Goal: Information Seeking & Learning: Learn about a topic

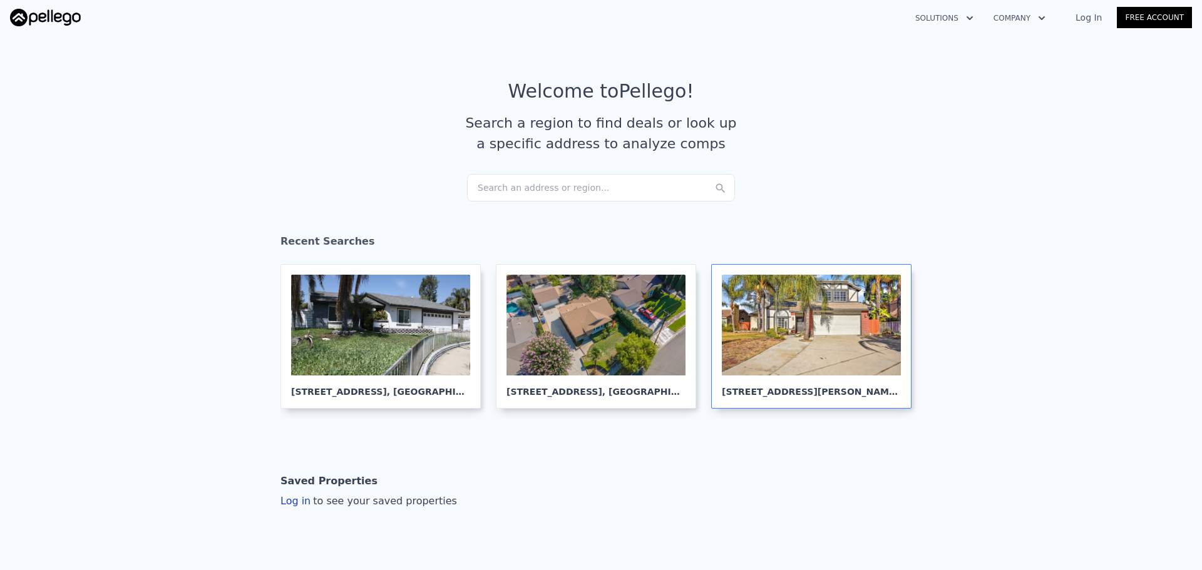
click at [818, 346] on div at bounding box center [811, 325] width 179 height 101
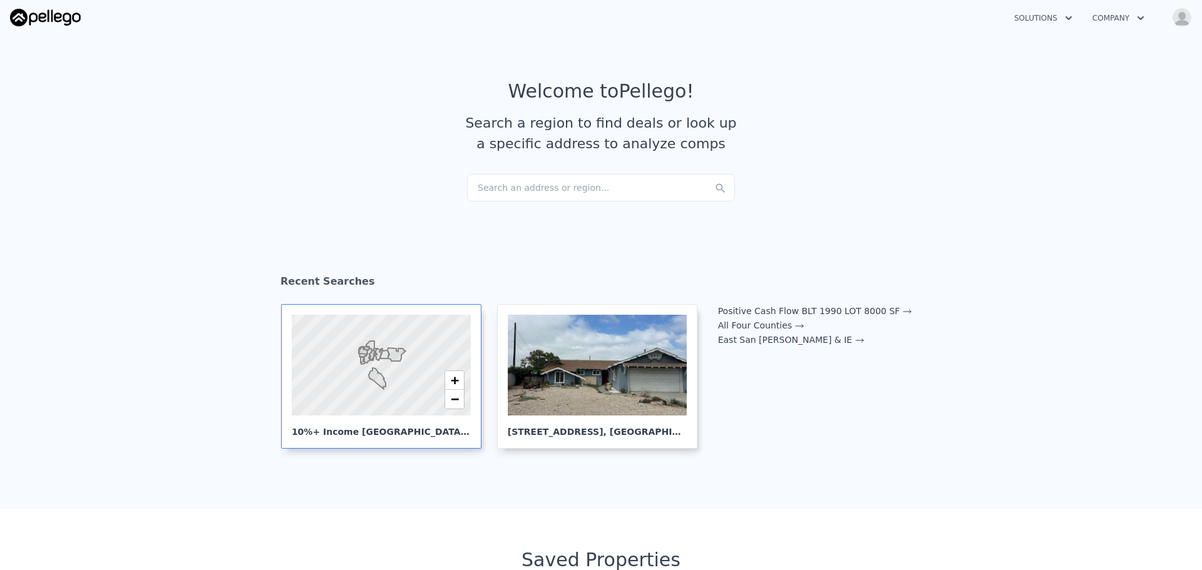
click at [383, 359] on icon at bounding box center [384, 355] width 9 height 8
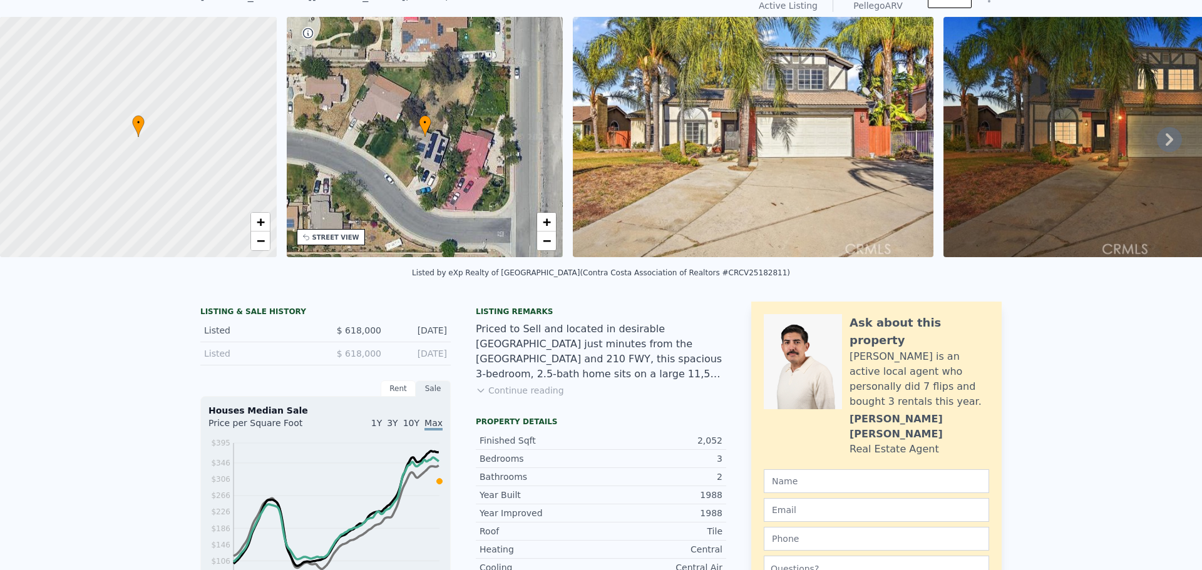
scroll to position [4, 0]
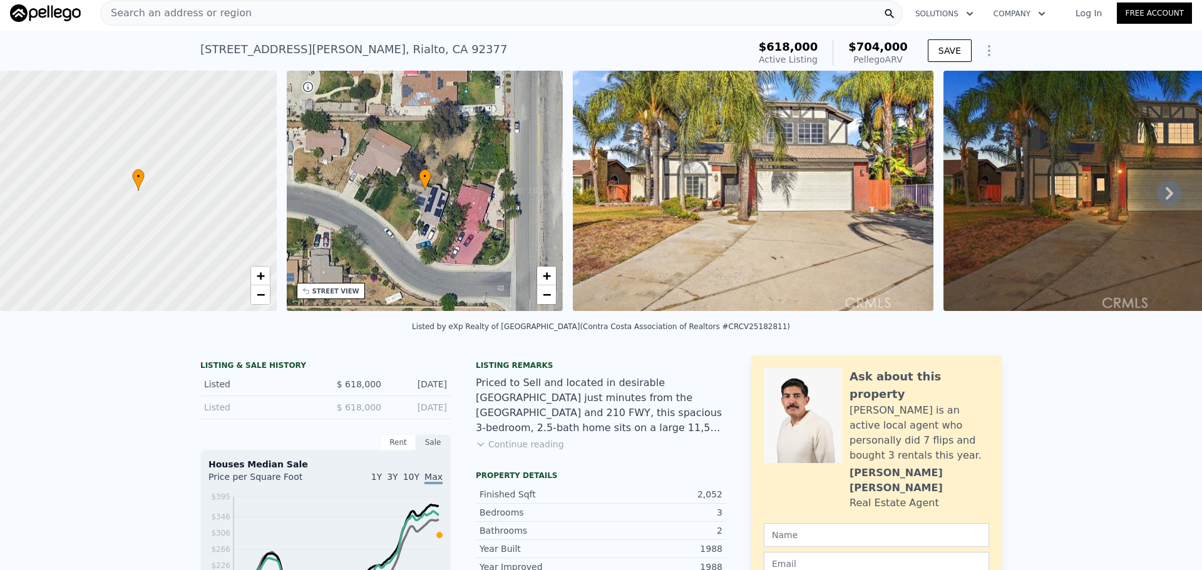
click at [369, 19] on div "Search an address or region" at bounding box center [501, 13] width 803 height 25
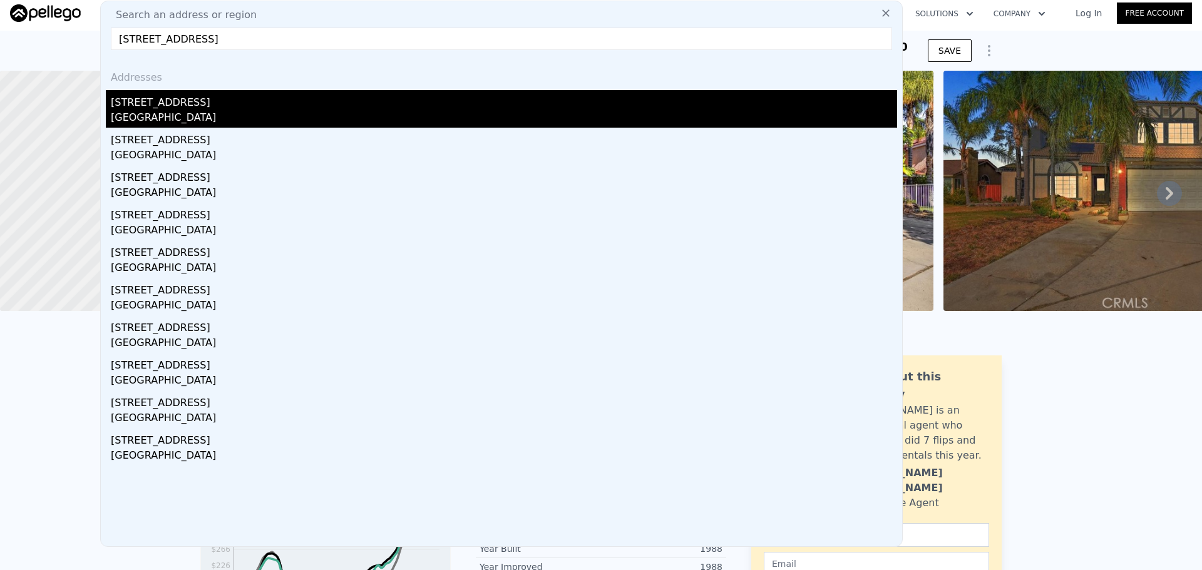
type input "7906 Montara Ave, Rancho Cucamonga, CA 91730"
click at [213, 116] on div "Rancho Cucamonga, CA 91730" at bounding box center [504, 119] width 786 height 18
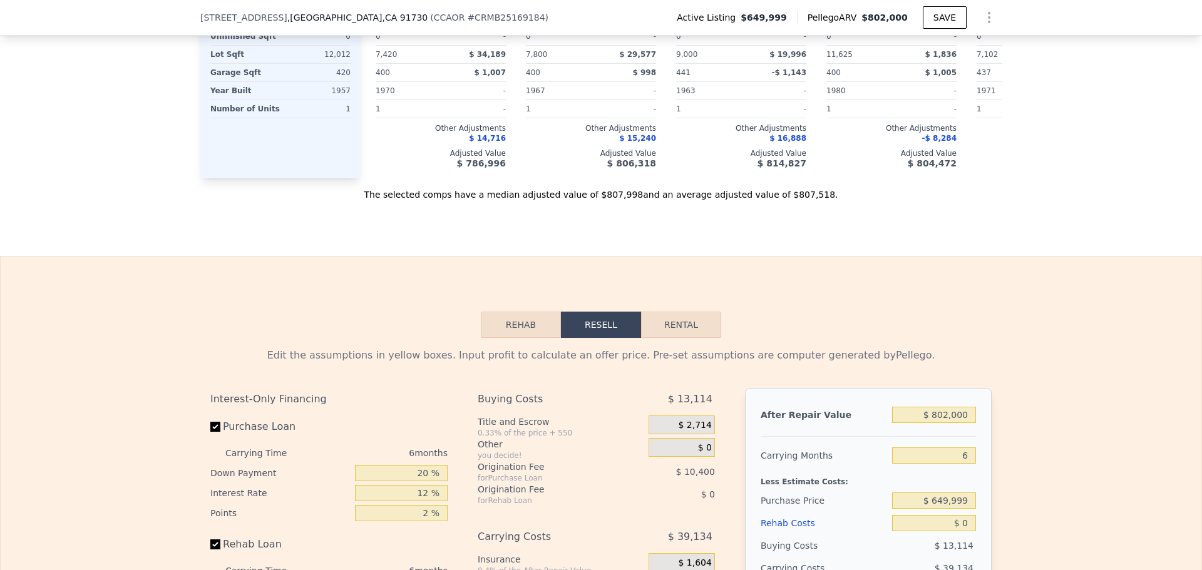
scroll to position [1753, 0]
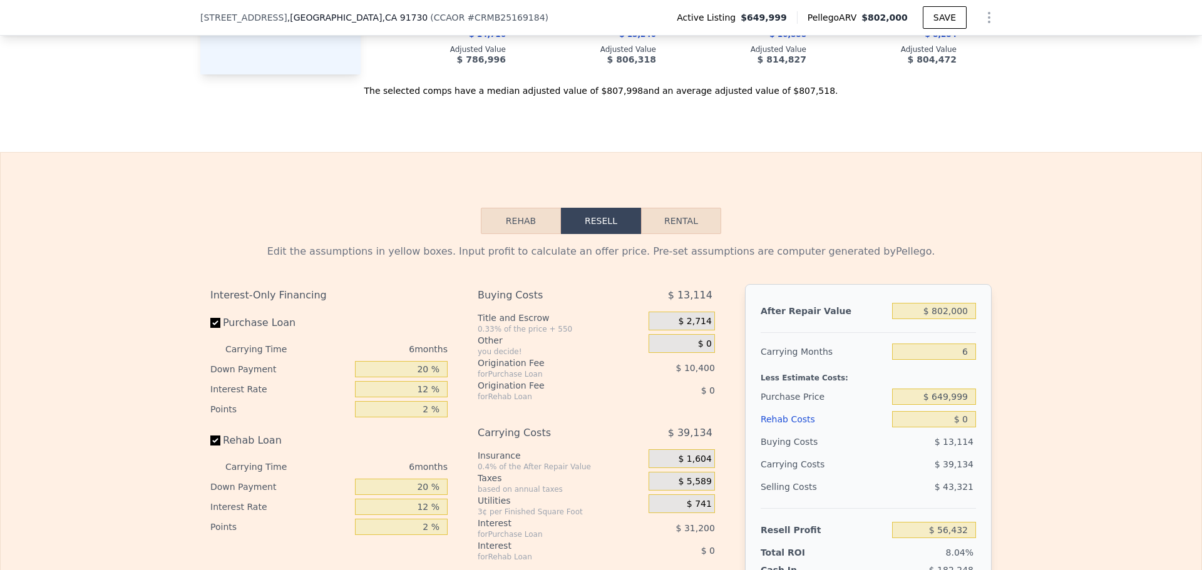
click at [679, 234] on button "Rental" at bounding box center [681, 221] width 80 height 26
select select "30"
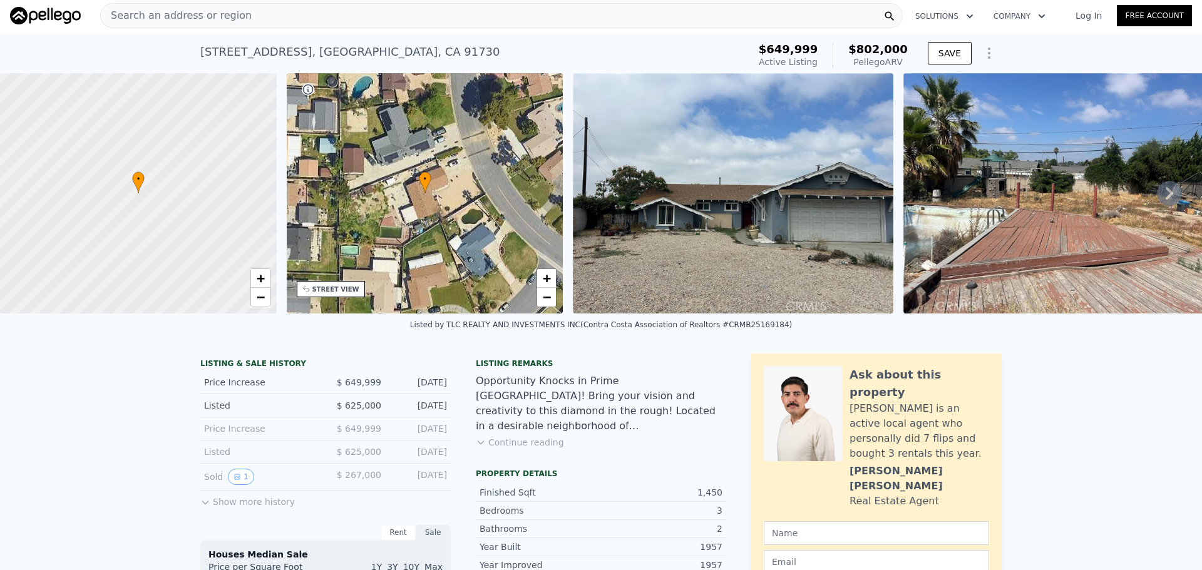
scroll to position [0, 0]
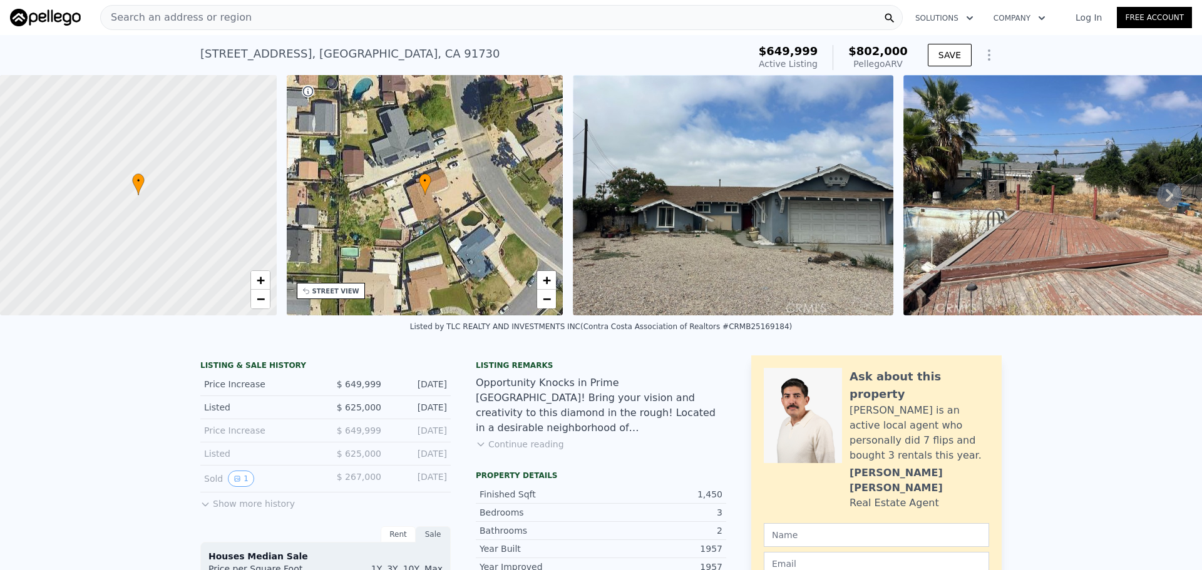
click at [361, 24] on div "Search an address or region" at bounding box center [501, 17] width 803 height 25
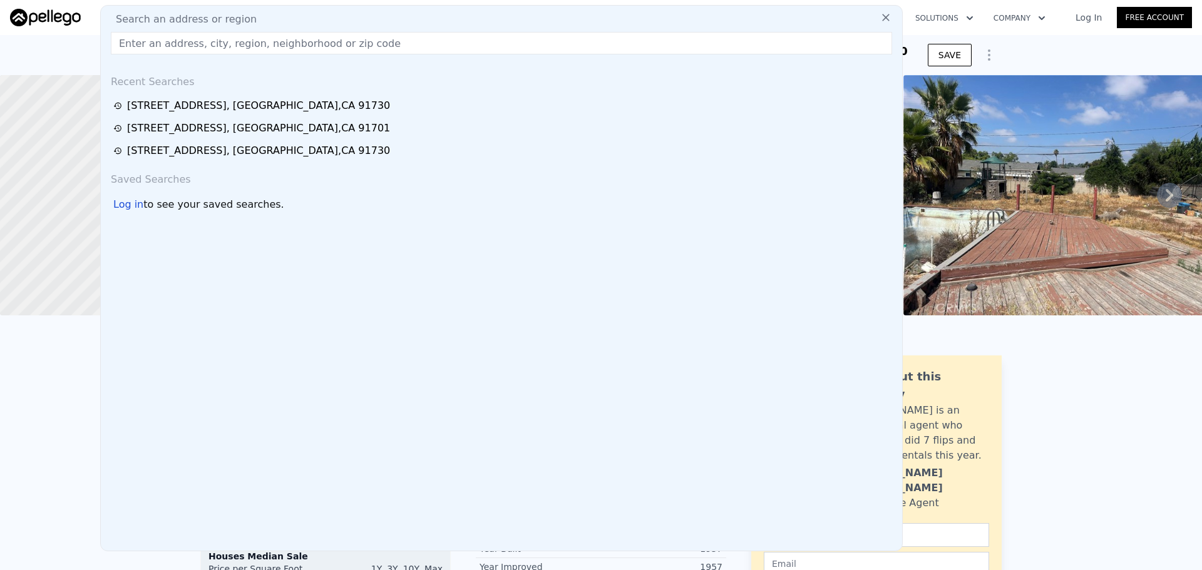
drag, startPoint x: 149, startPoint y: 207, endPoint x: 131, endPoint y: 210, distance: 17.8
click at [149, 207] on span "to see your saved searches." at bounding box center [213, 204] width 140 height 15
click at [126, 210] on div "Log in" at bounding box center [128, 204] width 30 height 15
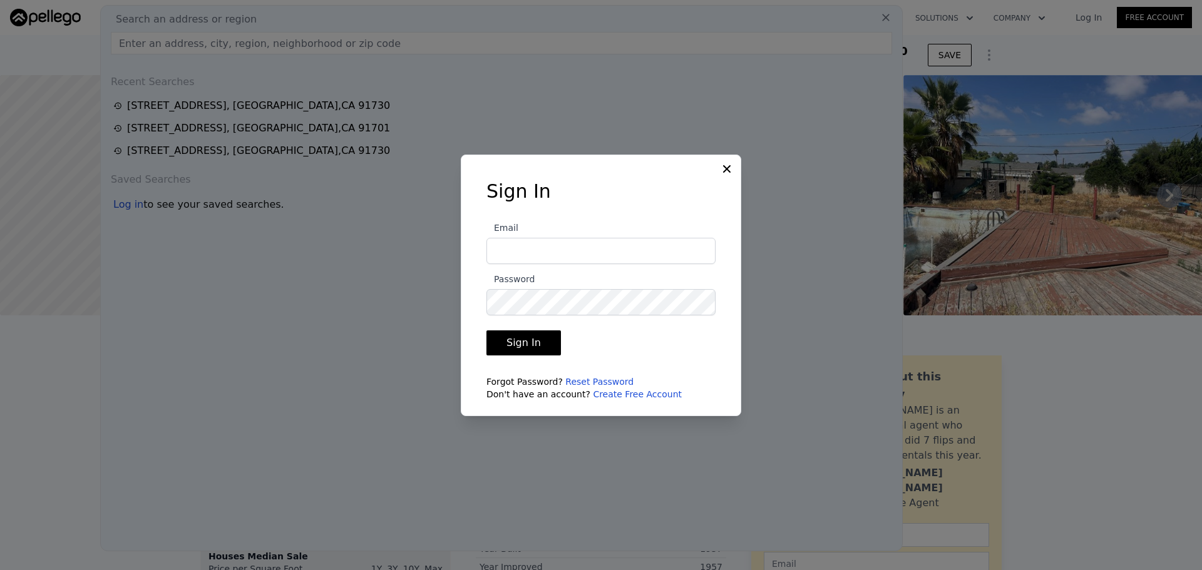
type input "eutah.rei@gmail.com"
click at [527, 344] on button "Sign In" at bounding box center [523, 343] width 74 height 25
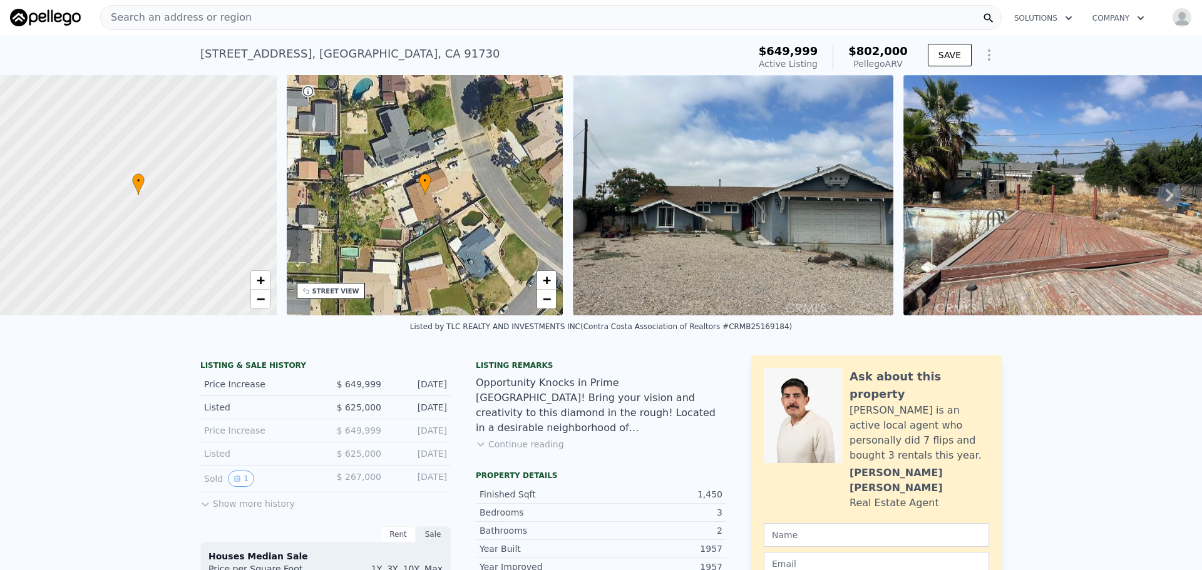
click at [812, 19] on div "Search an address or region" at bounding box center [550, 17] width 901 height 25
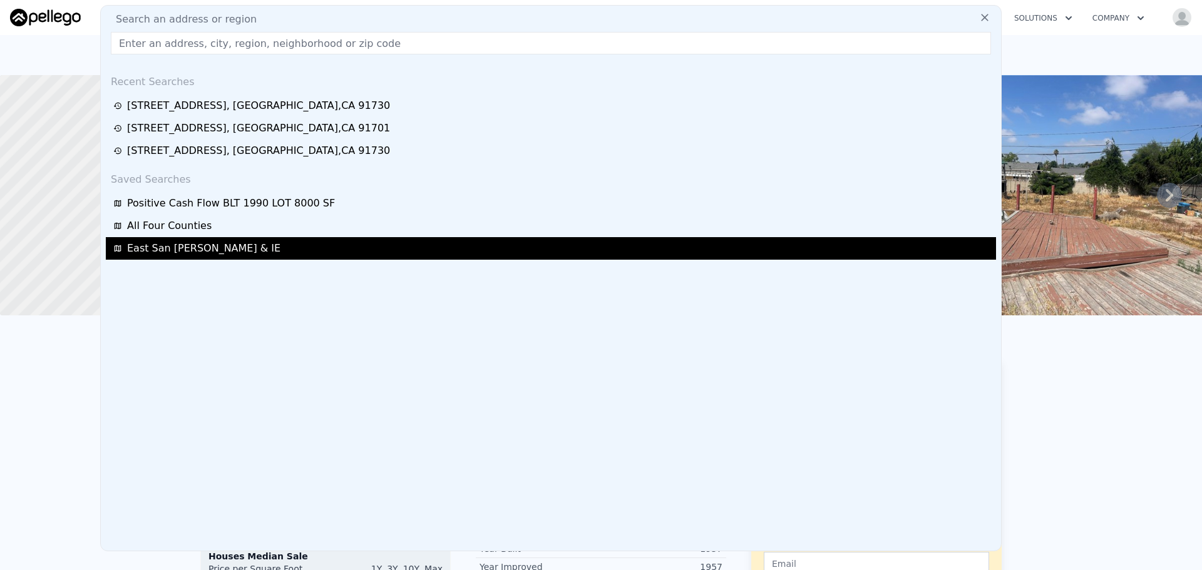
click at [140, 251] on span "East San Gabriel & IE" at bounding box center [203, 248] width 153 height 15
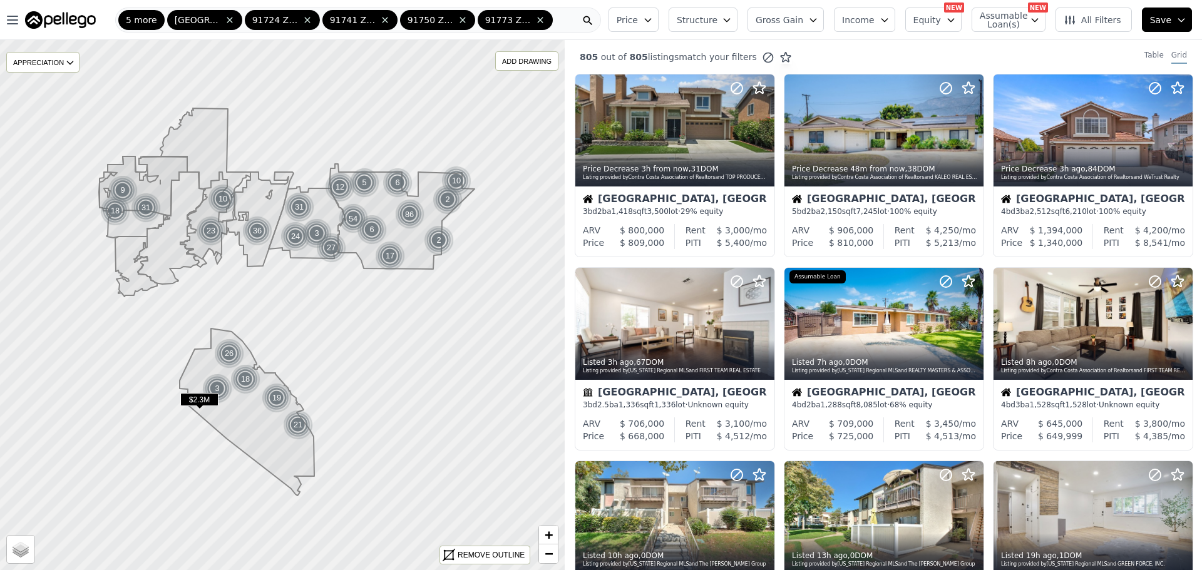
click at [713, 18] on span "Structure" at bounding box center [697, 20] width 40 height 13
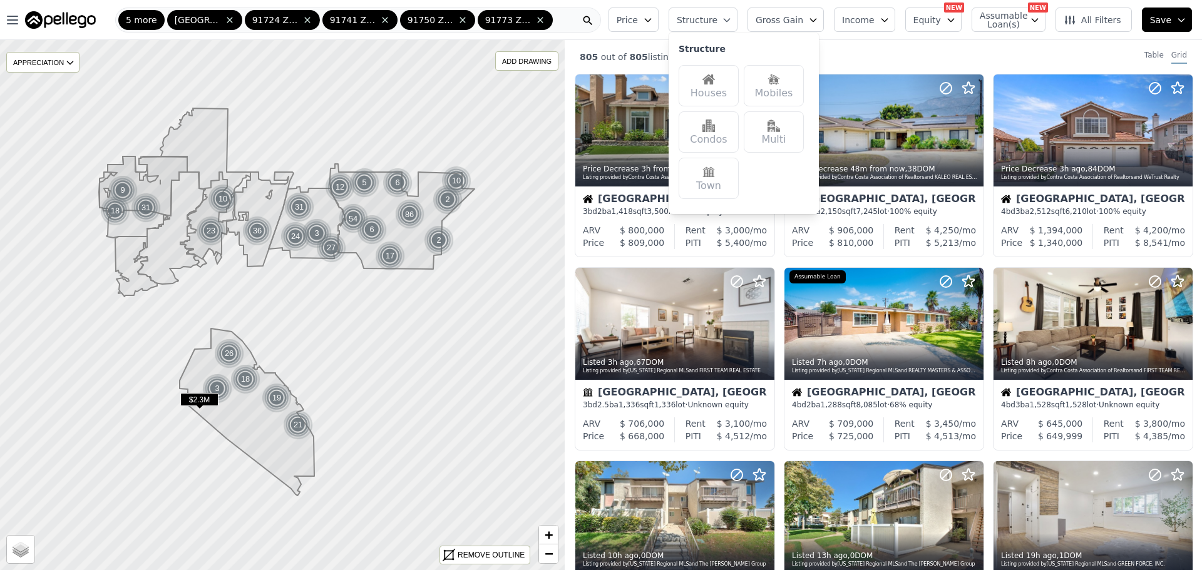
click at [638, 23] on span "Price" at bounding box center [627, 20] width 21 height 13
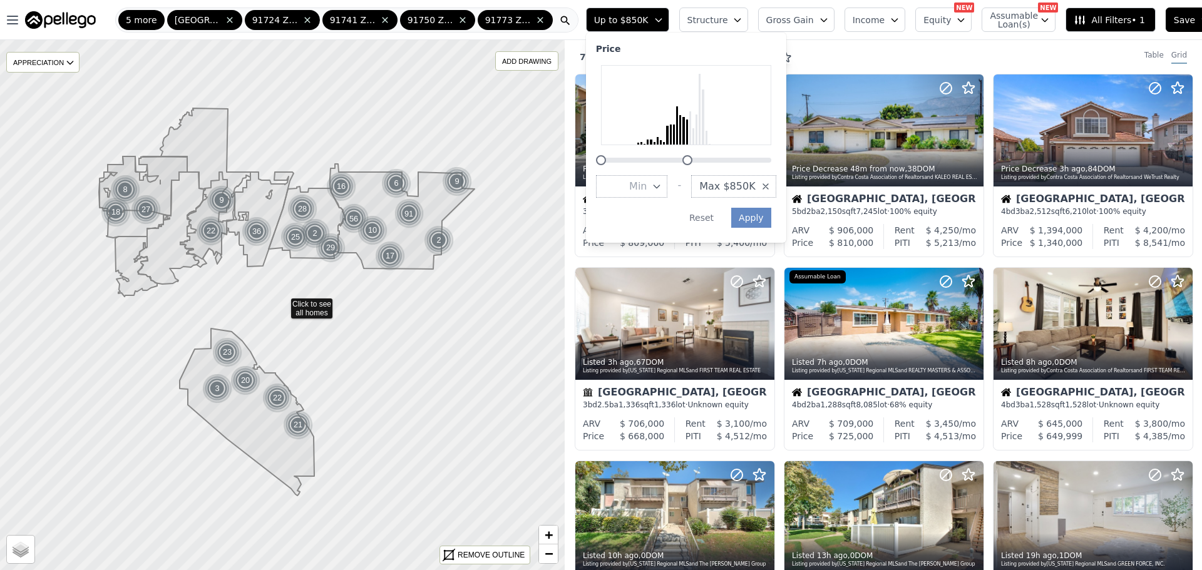
drag, startPoint x: 811, startPoint y: 160, endPoint x: 727, endPoint y: 163, distance: 83.3
click at [727, 163] on div at bounding box center [686, 115] width 180 height 100
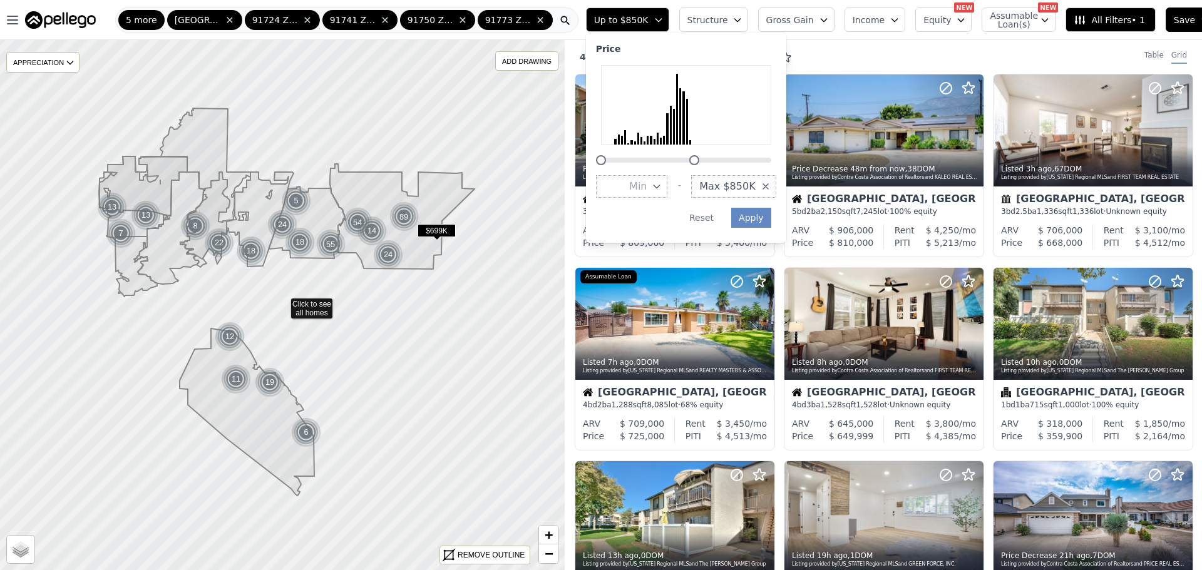
drag, startPoint x: 685, startPoint y: 161, endPoint x: 691, endPoint y: 160, distance: 6.3
click at [691, 160] on div at bounding box center [694, 160] width 10 height 10
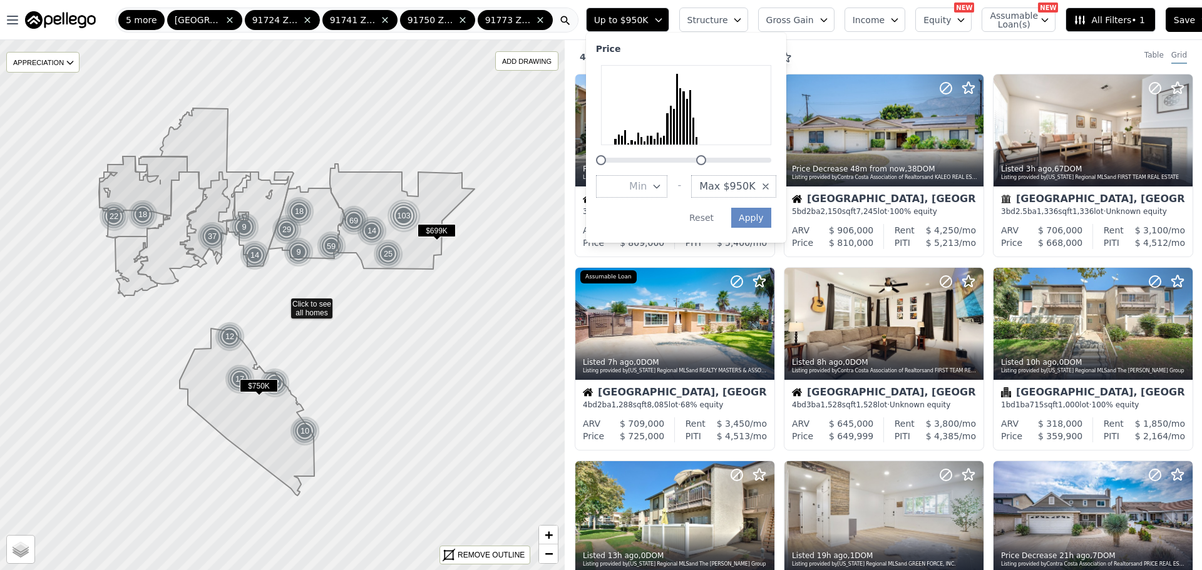
drag, startPoint x: 691, startPoint y: 160, endPoint x: 699, endPoint y: 160, distance: 7.5
click at [699, 160] on div at bounding box center [701, 160] width 10 height 10
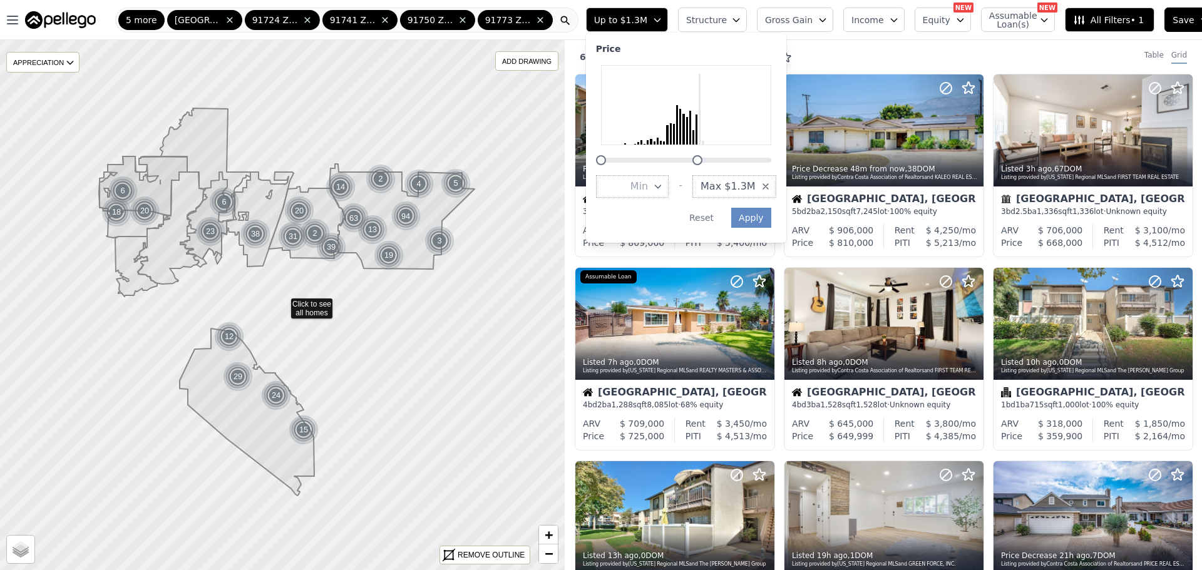
click at [697, 160] on div at bounding box center [697, 160] width 10 height 10
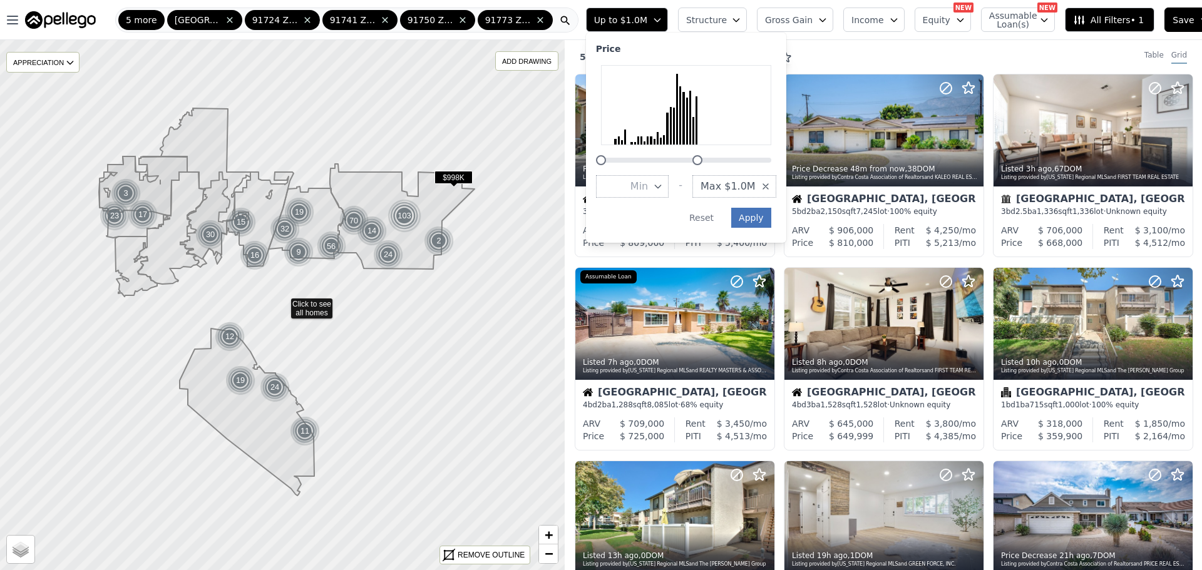
click at [752, 217] on button "Apply" at bounding box center [751, 218] width 40 height 20
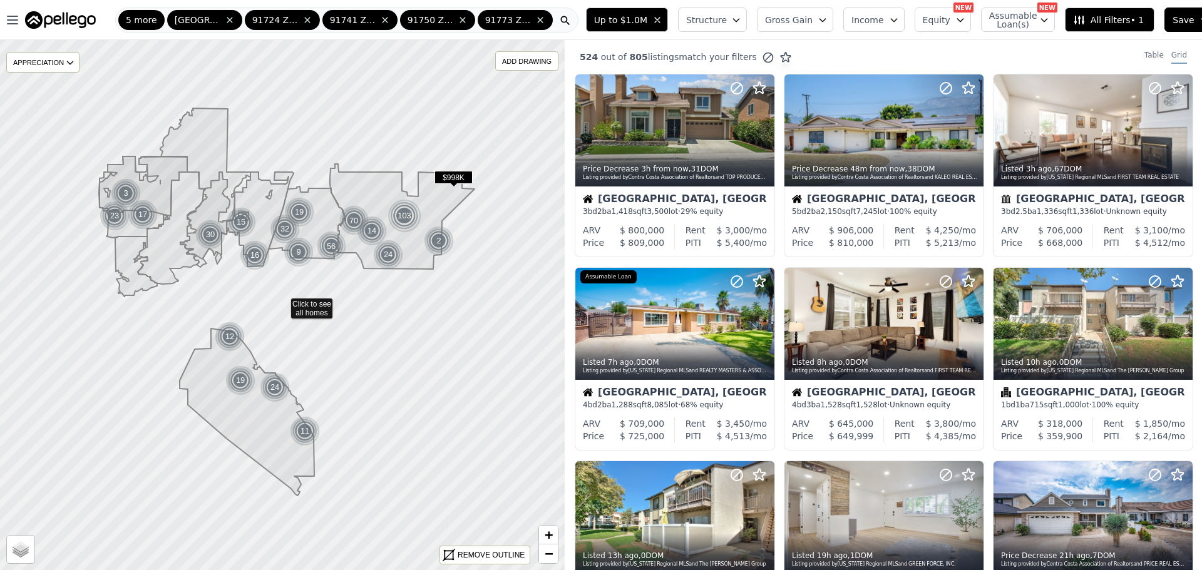
click at [717, 23] on span "Structure" at bounding box center [706, 20] width 40 height 13
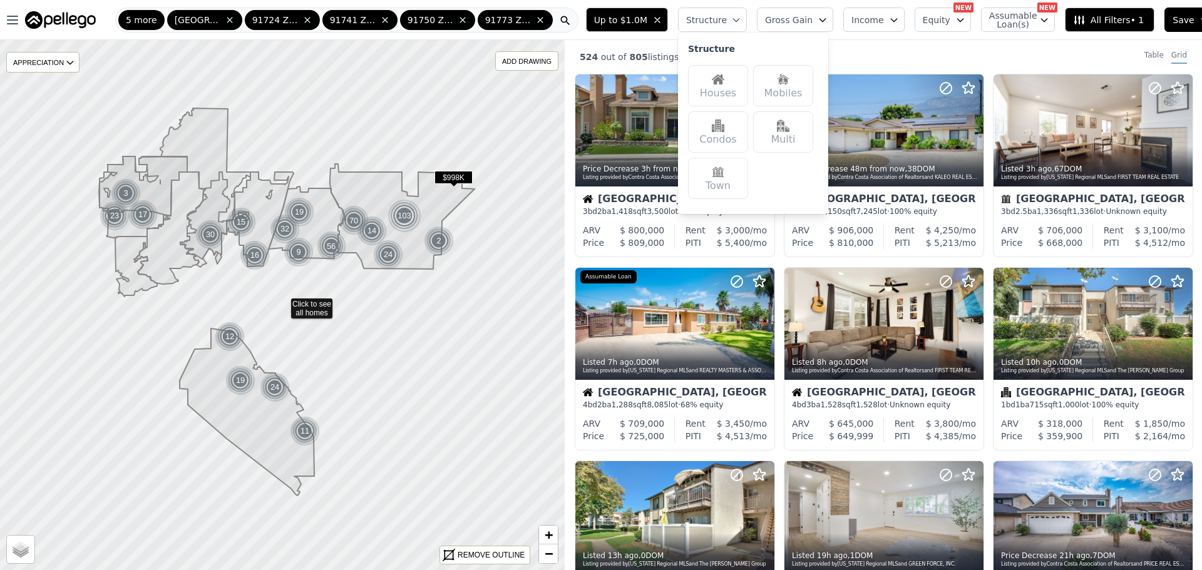
click at [717, 90] on div "Houses" at bounding box center [718, 85] width 60 height 41
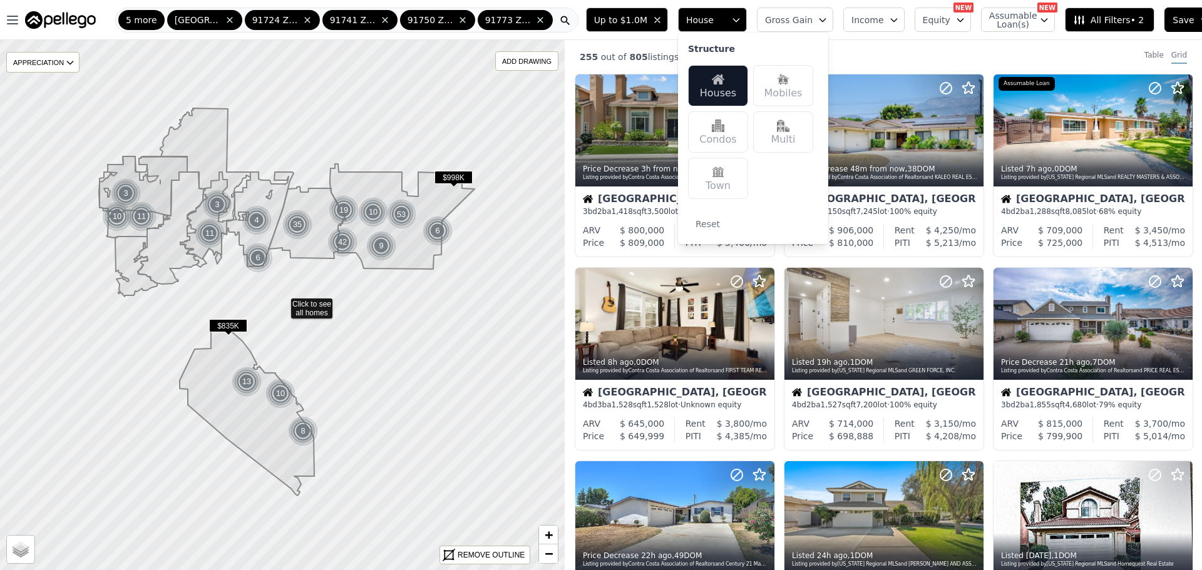
click at [769, 130] on div "Multi" at bounding box center [783, 131] width 60 height 41
click at [811, 12] on button "Gross Gain" at bounding box center [795, 20] width 76 height 24
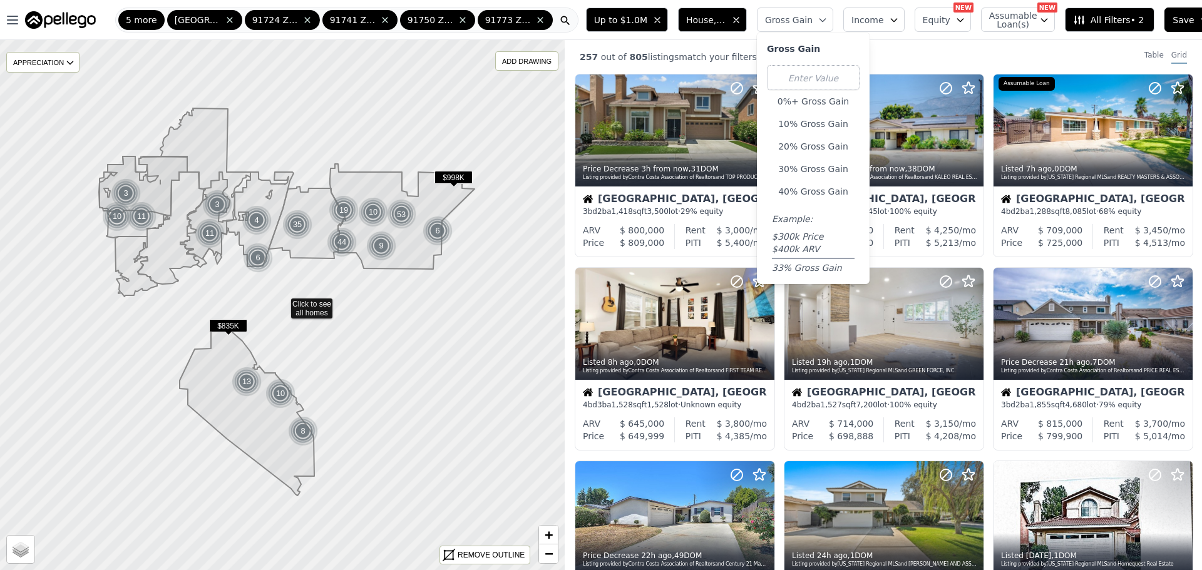
click at [873, 16] on button "Income" at bounding box center [873, 20] width 61 height 24
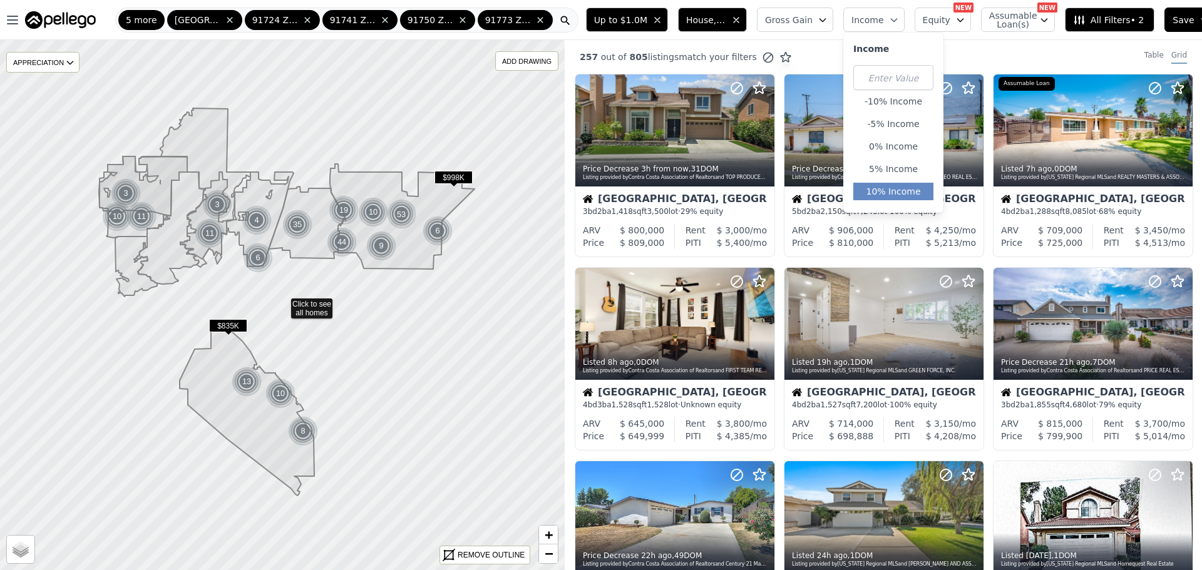
click at [893, 188] on button "10% Income" at bounding box center [893, 192] width 80 height 18
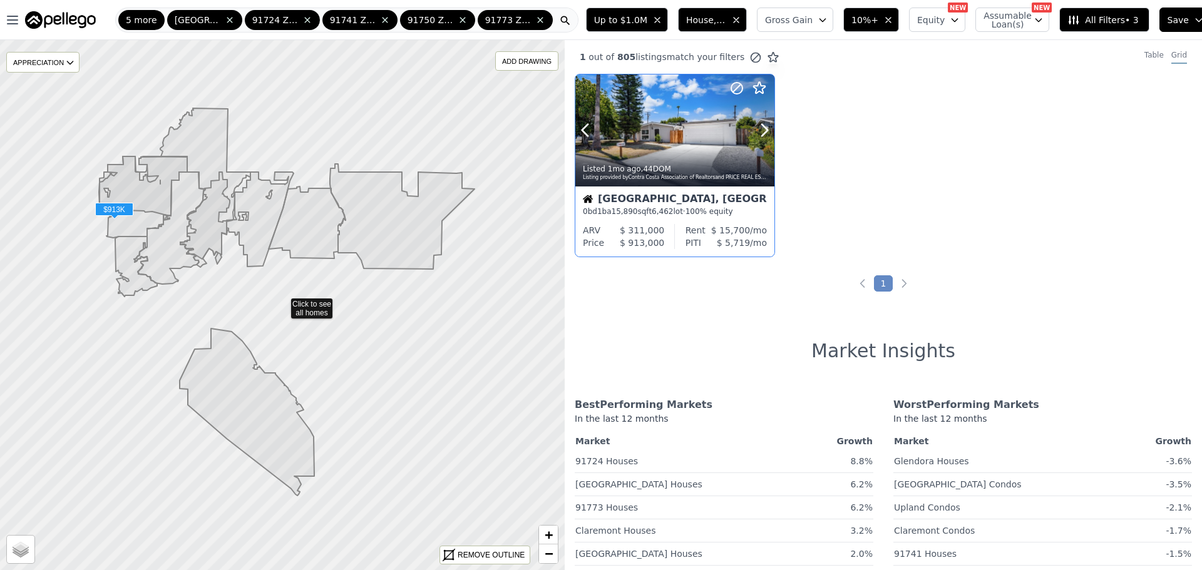
click at [669, 134] on div at bounding box center [674, 130] width 199 height 112
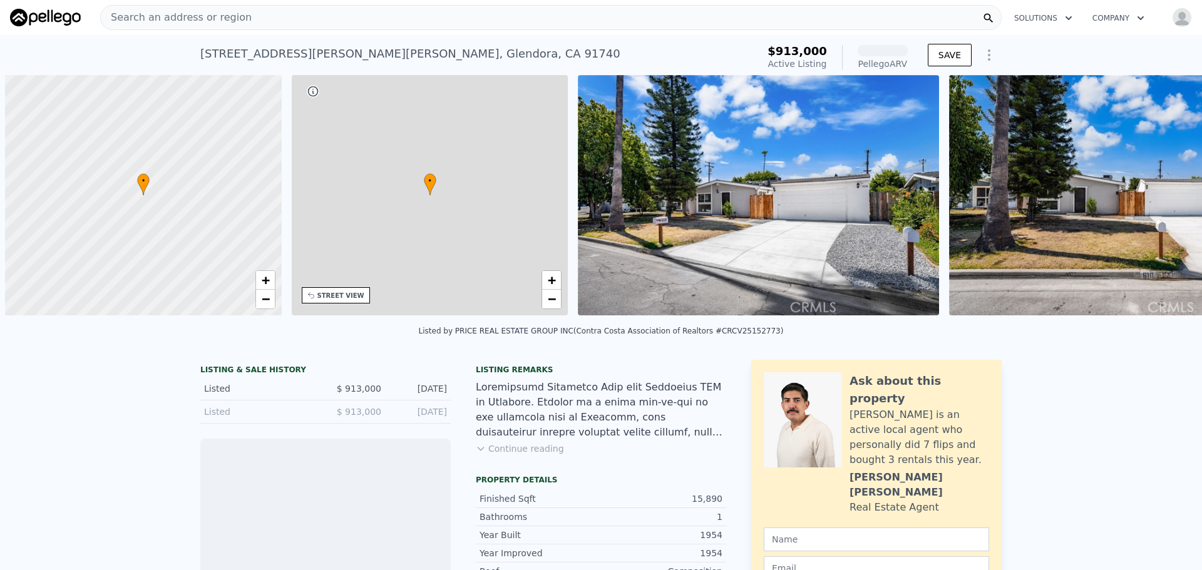
scroll to position [0, 5]
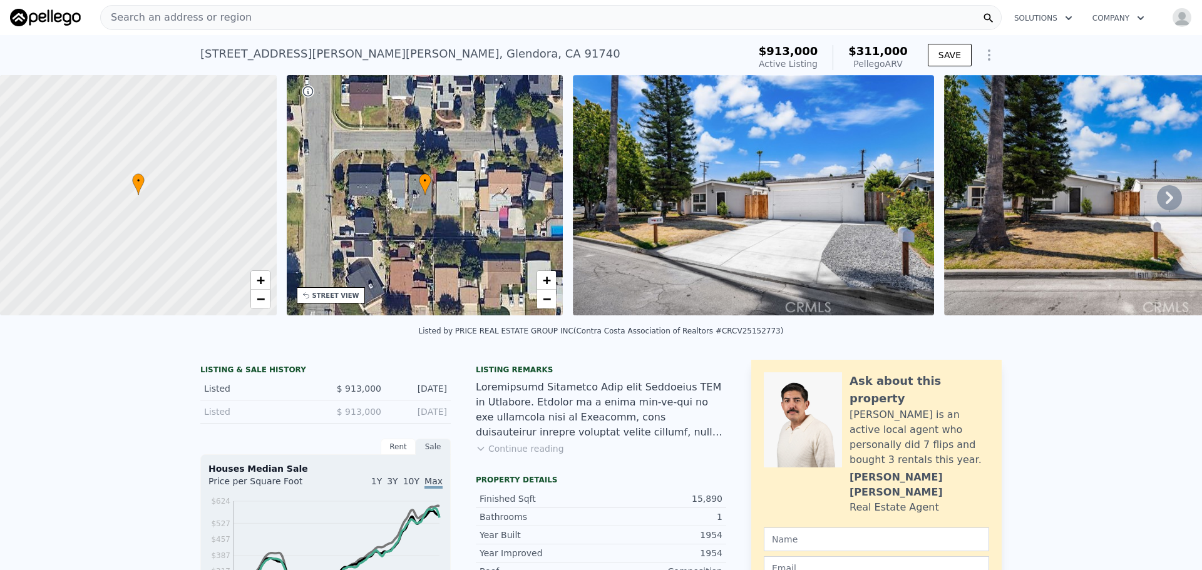
click at [1157, 201] on icon at bounding box center [1169, 197] width 25 height 25
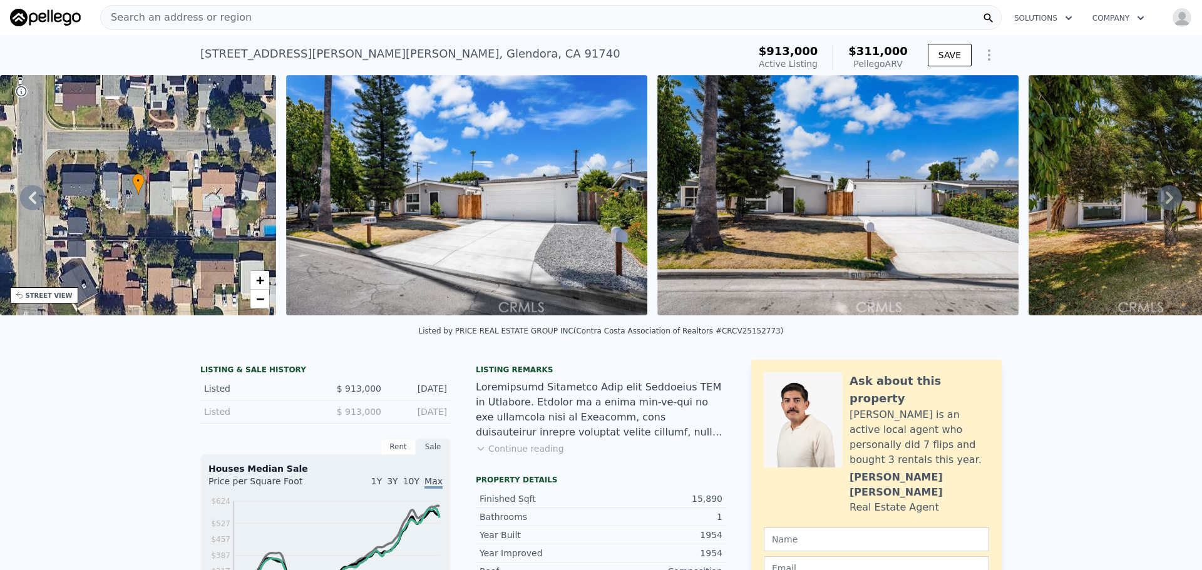
click at [1156, 201] on div "• + − • + − STREET VIEW Loading... SATELLITE VIEW" at bounding box center [601, 197] width 1202 height 245
click at [1157, 201] on icon at bounding box center [1169, 197] width 25 height 25
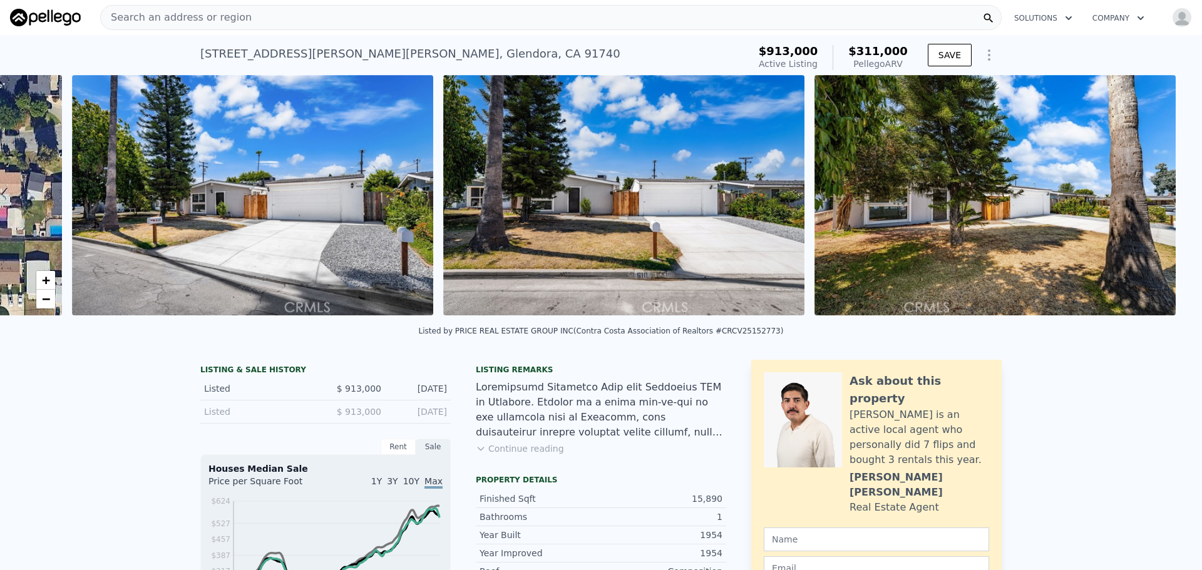
click at [1156, 201] on div "• + − • + − STREET VIEW Loading... SATELLITE VIEW" at bounding box center [601, 197] width 1202 height 245
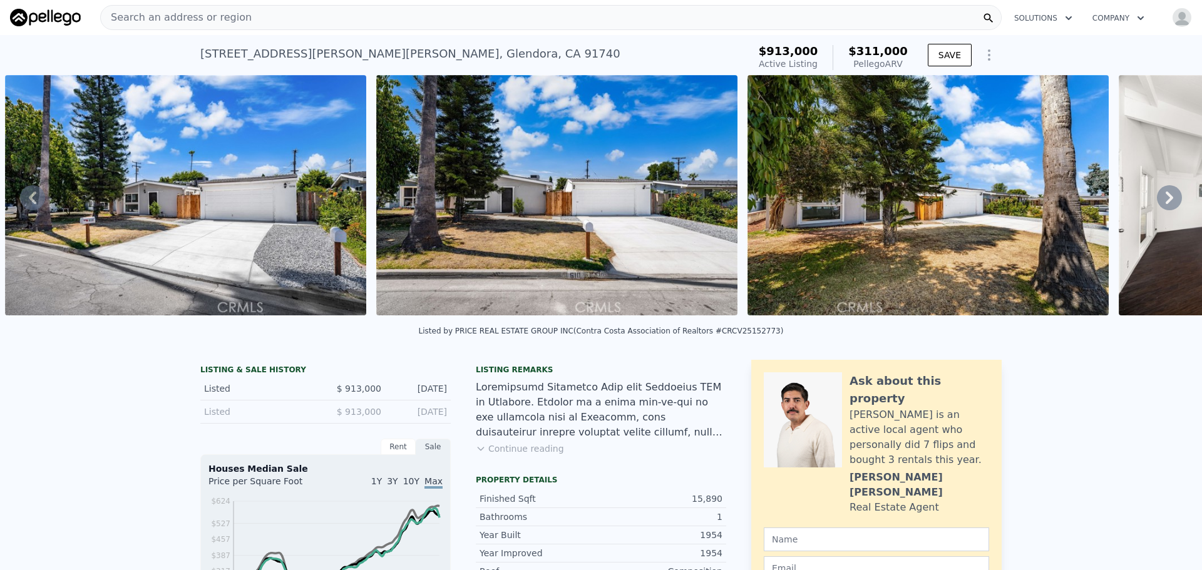
click at [1157, 201] on icon at bounding box center [1169, 197] width 25 height 25
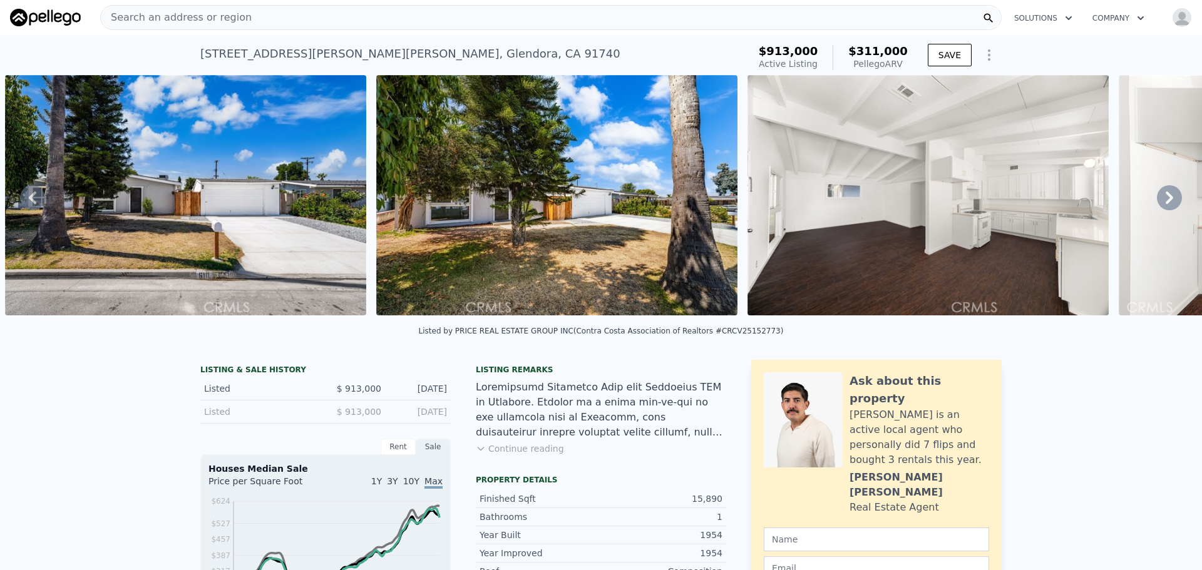
click at [1157, 201] on icon at bounding box center [1169, 197] width 25 height 25
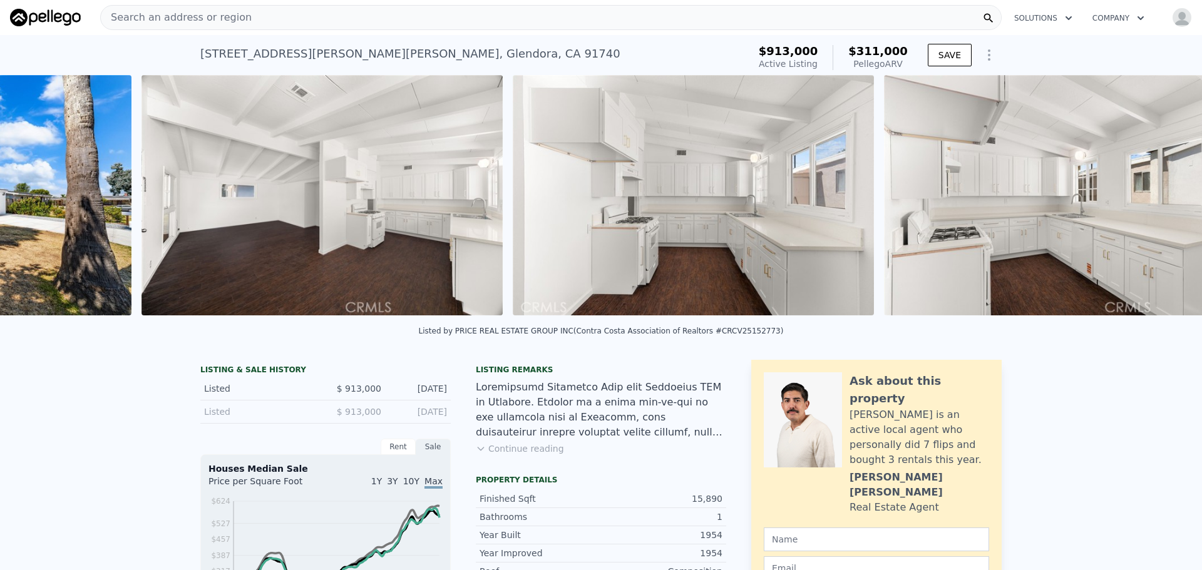
scroll to position [0, 1686]
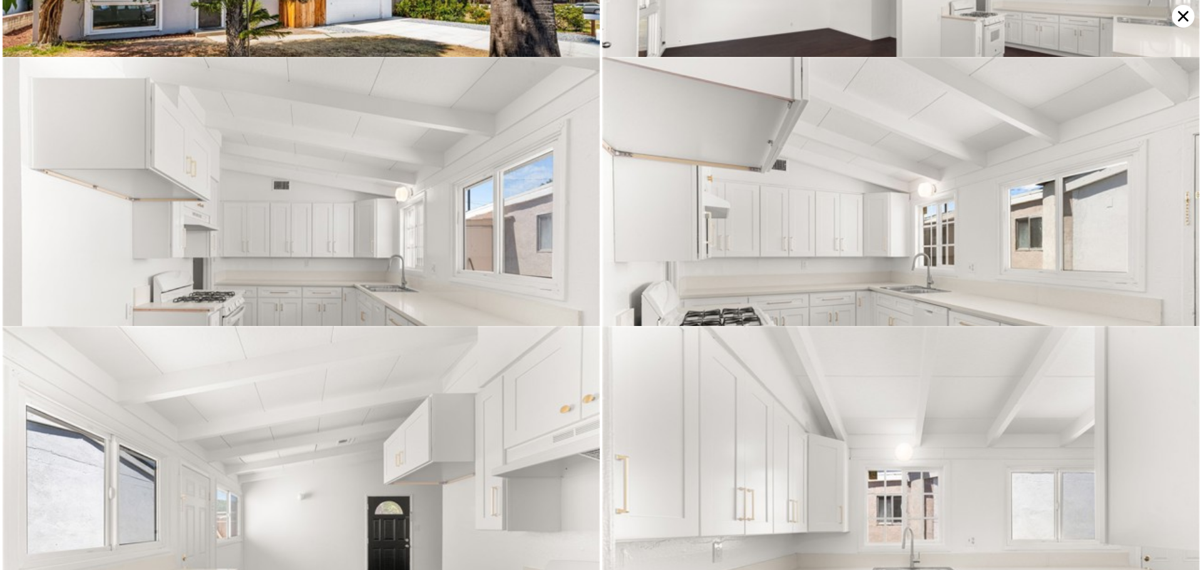
scroll to position [1077, 0]
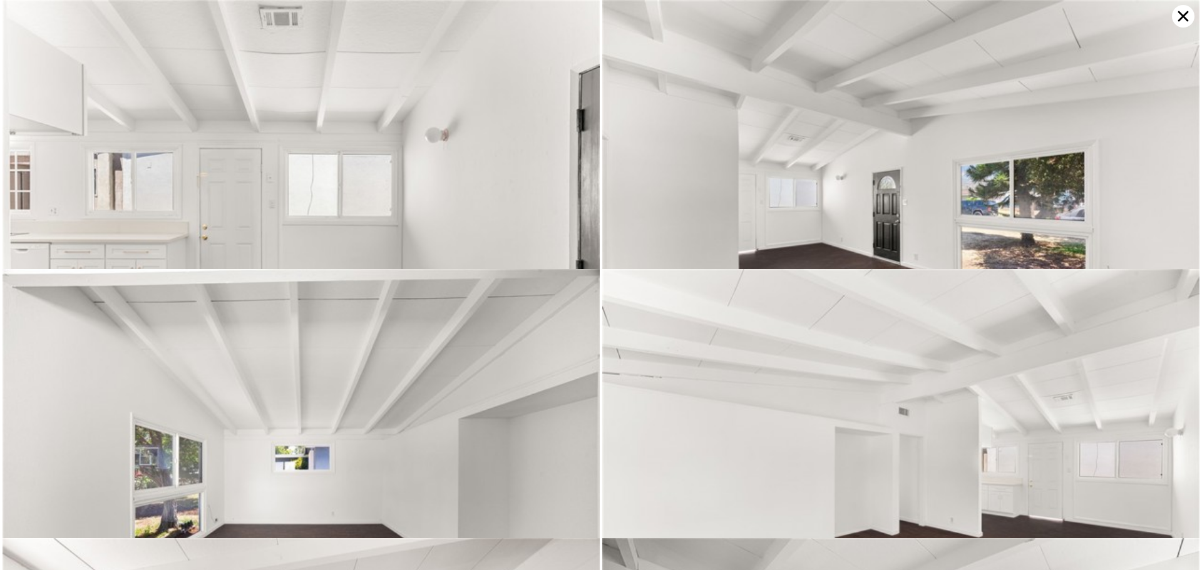
click at [1182, 13] on icon at bounding box center [1183, 16] width 23 height 23
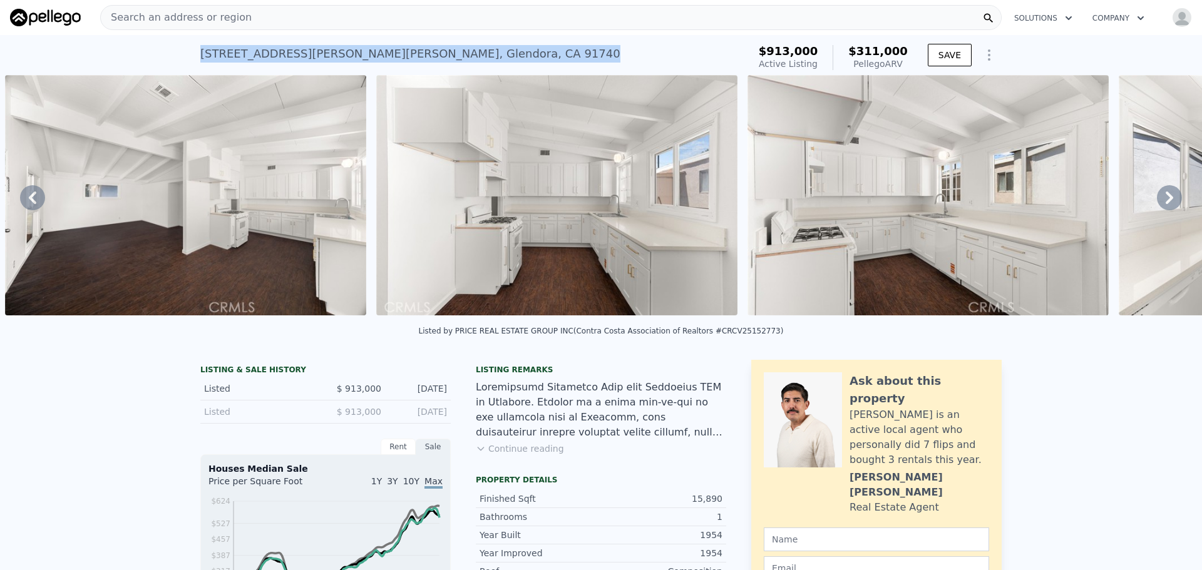
drag, startPoint x: 193, startPoint y: 49, endPoint x: 396, endPoint y: 46, distance: 202.9
click at [396, 46] on div "610 W Glen Lyn Dr , Glendora , CA 91740 Active at $913k (~ARV $311k ) $913,000 …" at bounding box center [601, 55] width 1202 height 40
copy div "610 W Glen Lyn Dr , Glendora , CA 91740"
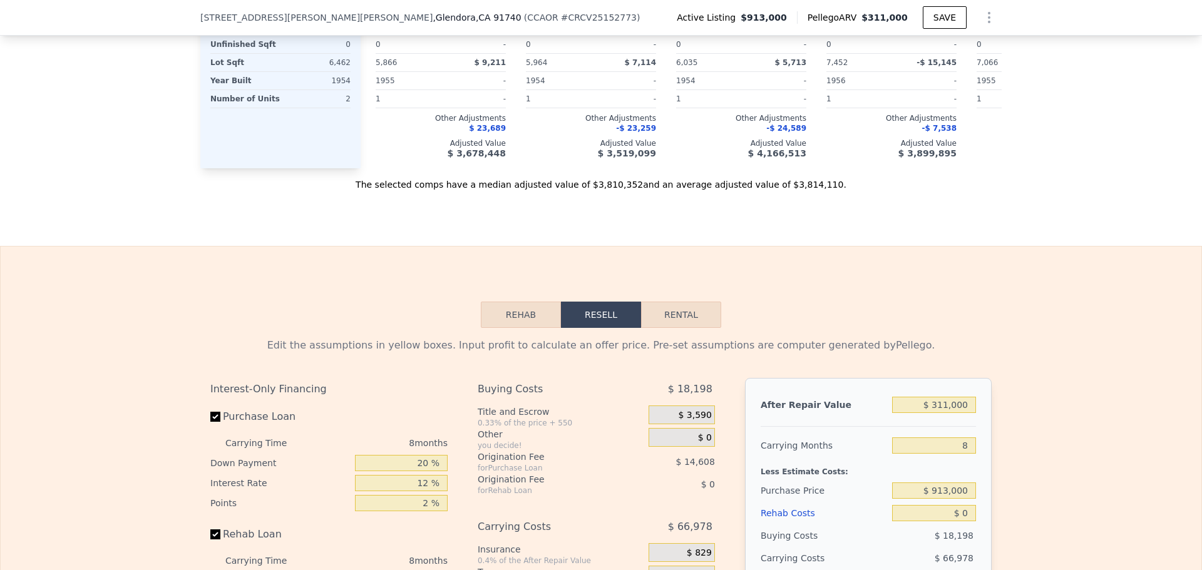
scroll to position [1686, 0]
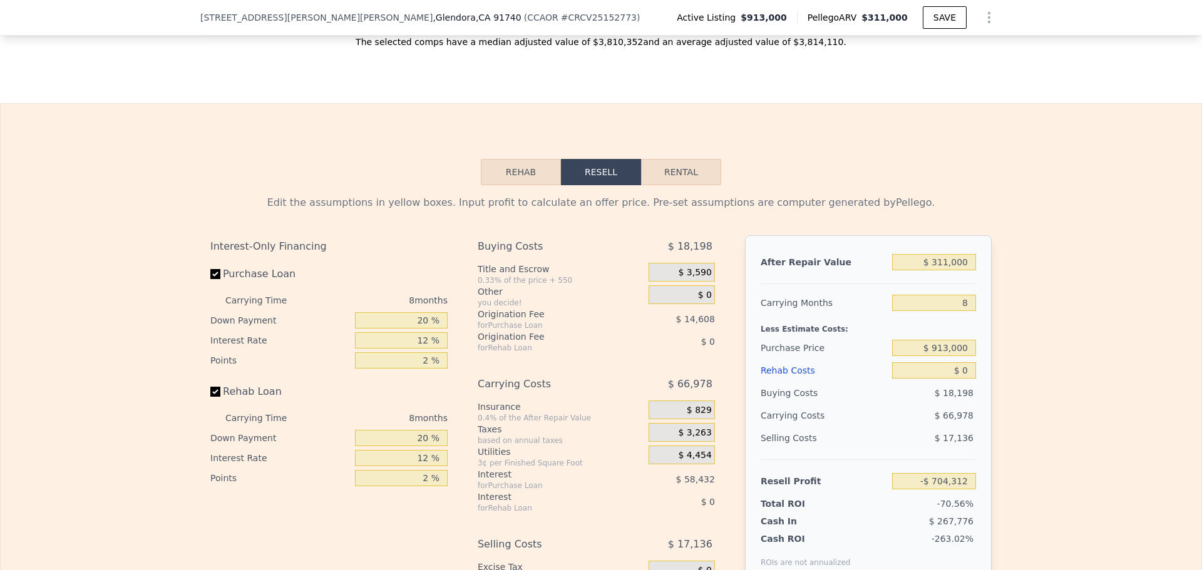
click at [685, 185] on button "Rental" at bounding box center [681, 172] width 80 height 26
select select "30"
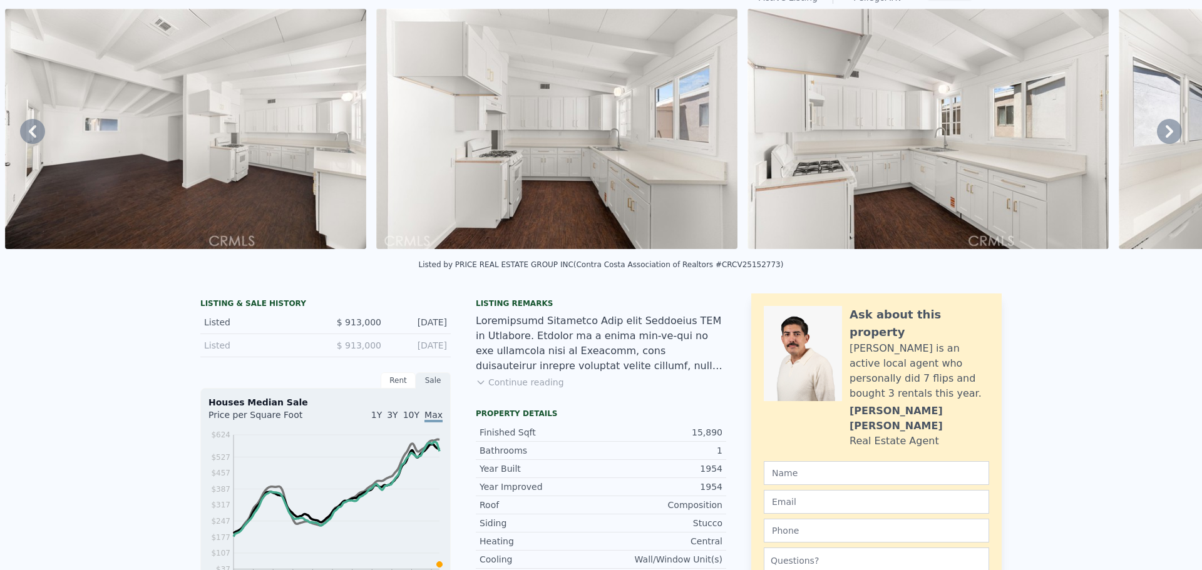
scroll to position [0, 0]
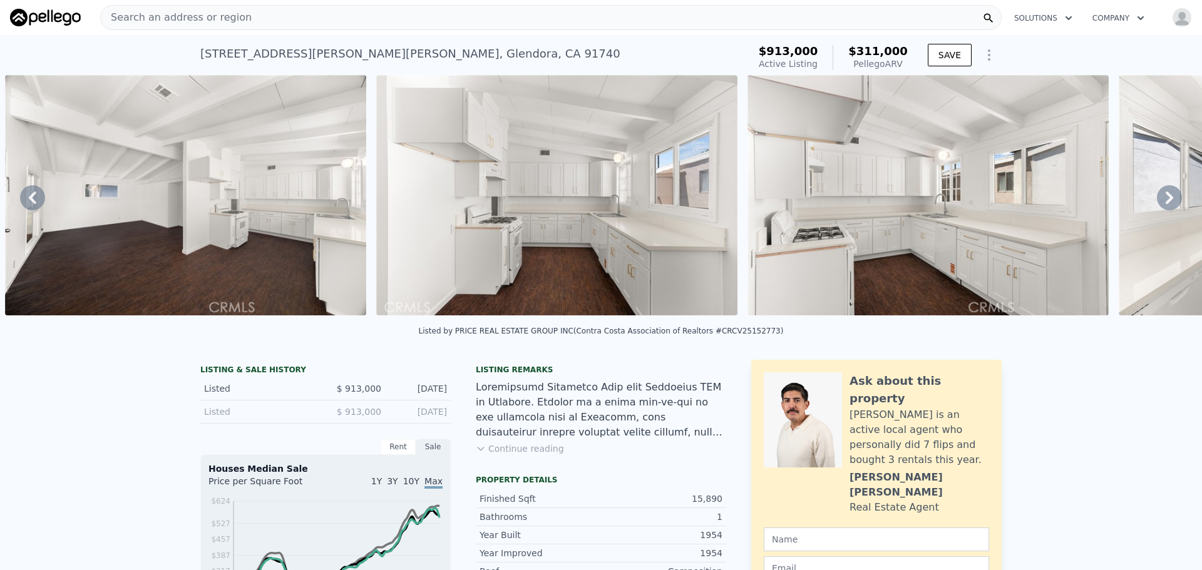
click at [497, 455] on button "Continue reading" at bounding box center [520, 449] width 88 height 13
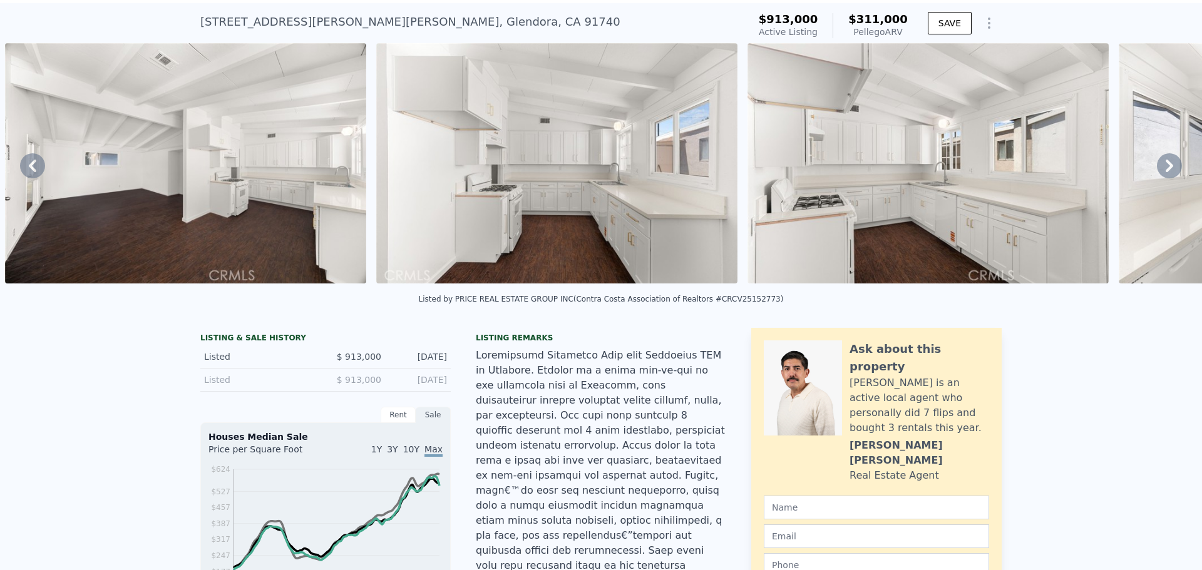
scroll to position [4, 0]
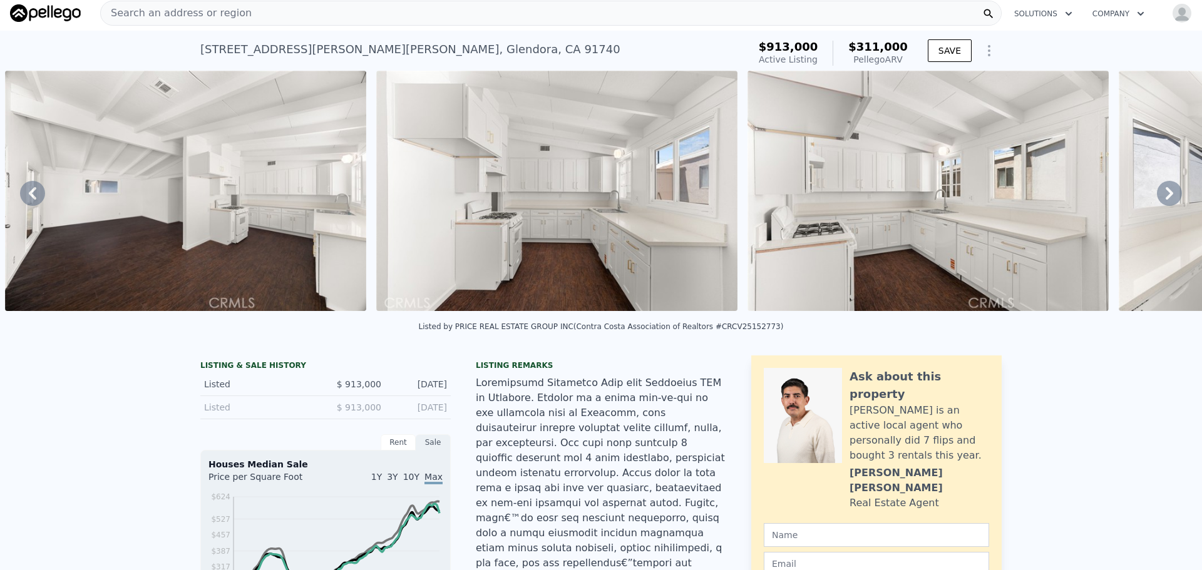
click at [289, 211] on img at bounding box center [185, 191] width 361 height 240
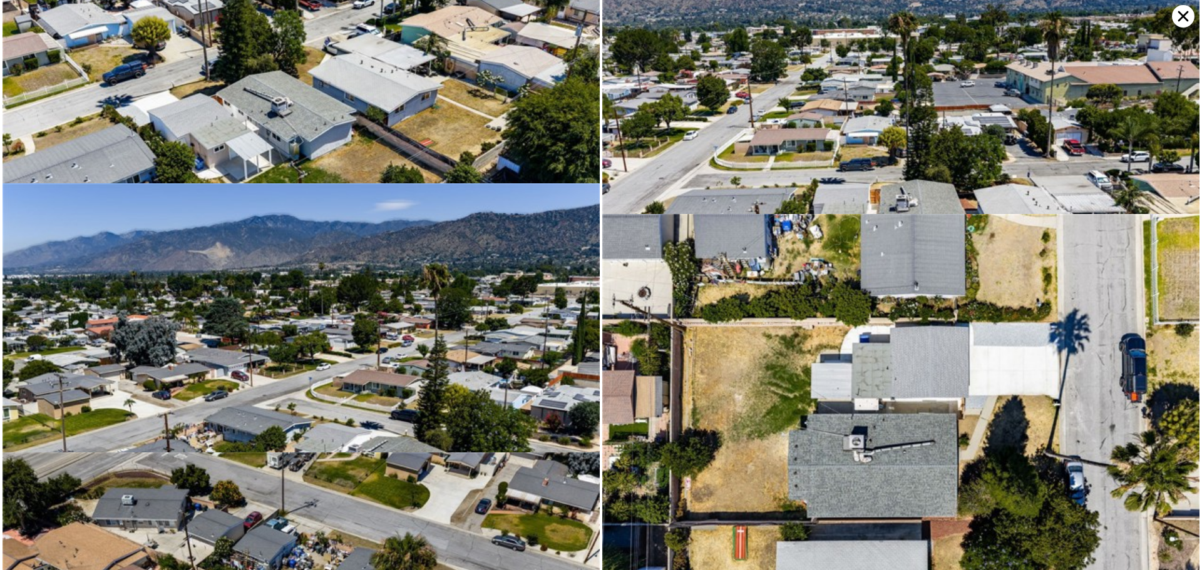
scroll to position [5384, 0]
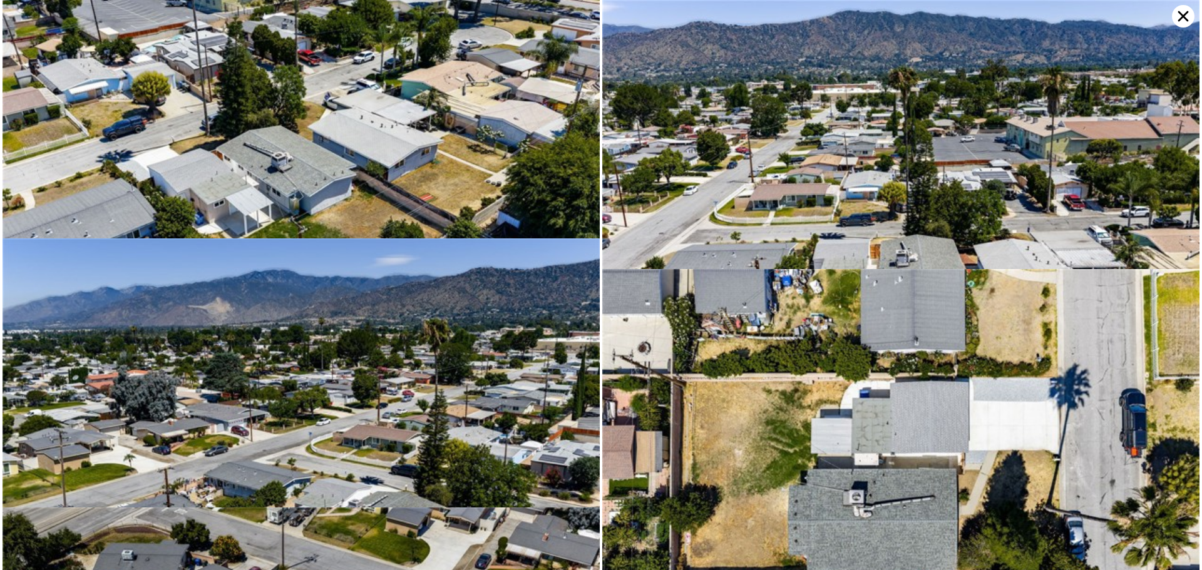
click at [1182, 18] on icon at bounding box center [1183, 16] width 11 height 11
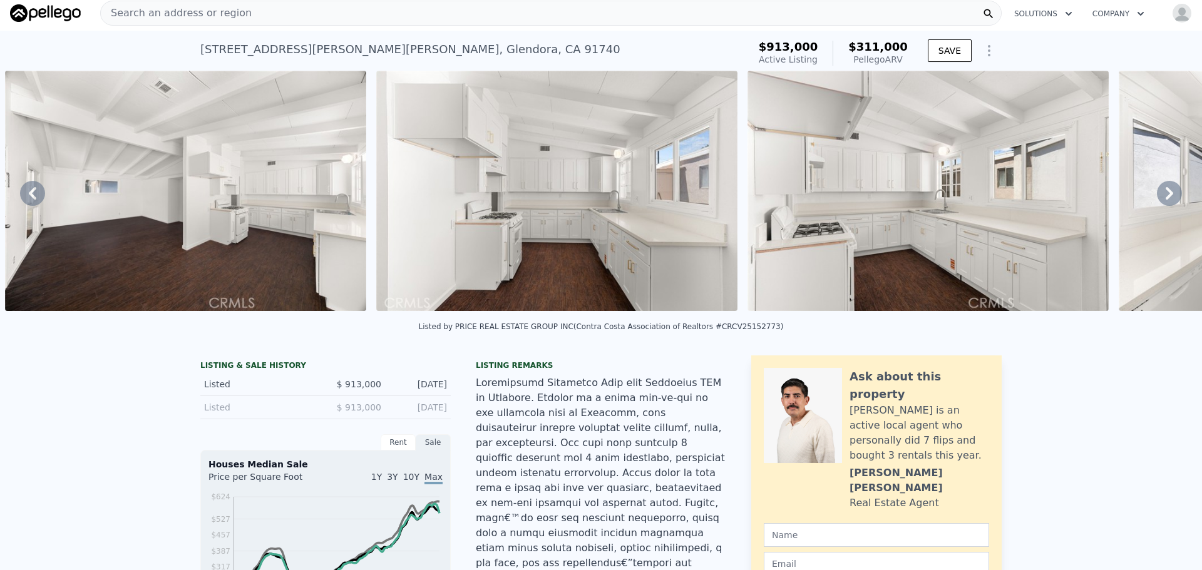
scroll to position [0, 0]
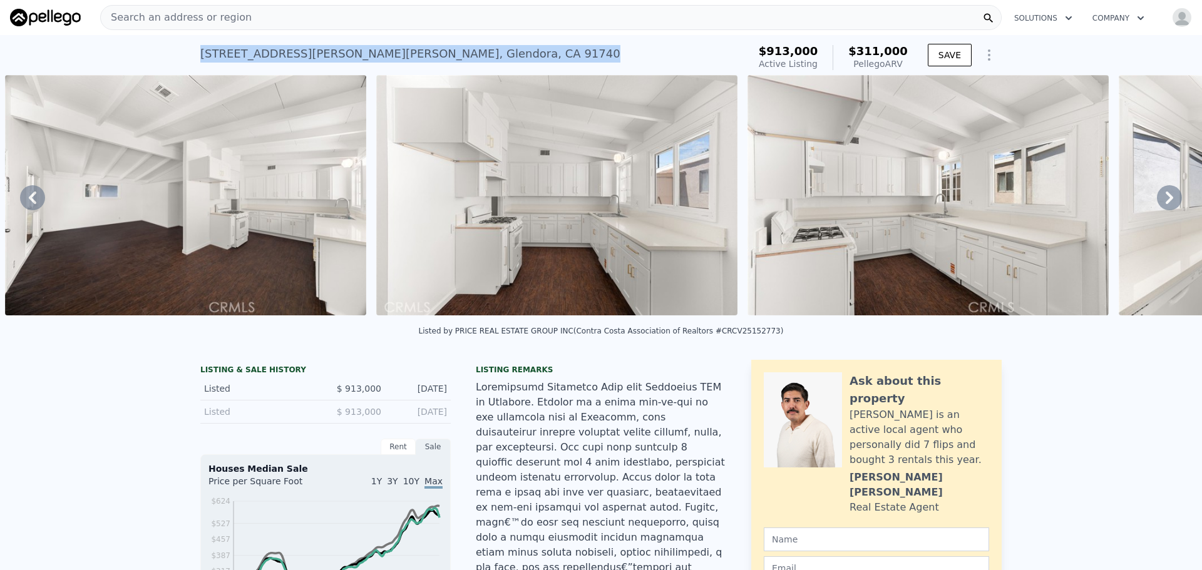
drag, startPoint x: 197, startPoint y: 54, endPoint x: 430, endPoint y: 50, distance: 233.5
click at [430, 50] on div "610 W Glen Lyn Dr , Glendora , CA 91740 Active at $913k (~ARV $311k )" at bounding box center [471, 57] width 543 height 35
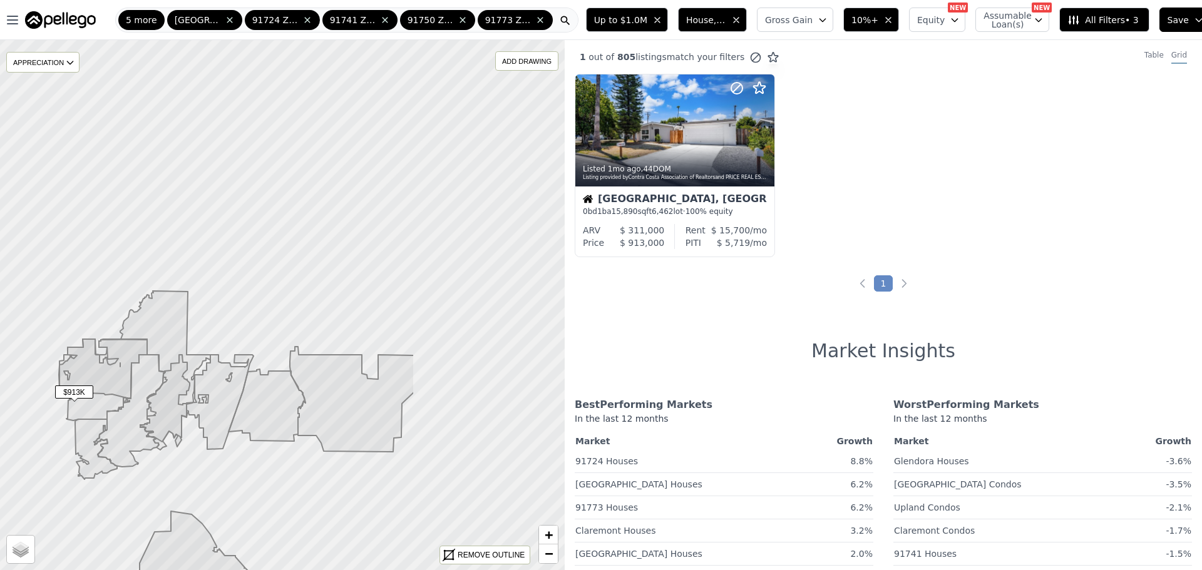
drag, startPoint x: 404, startPoint y: 312, endPoint x: 196, endPoint y: 409, distance: 229.6
click at [196, 409] on icon at bounding box center [220, 402] width 67 height 95
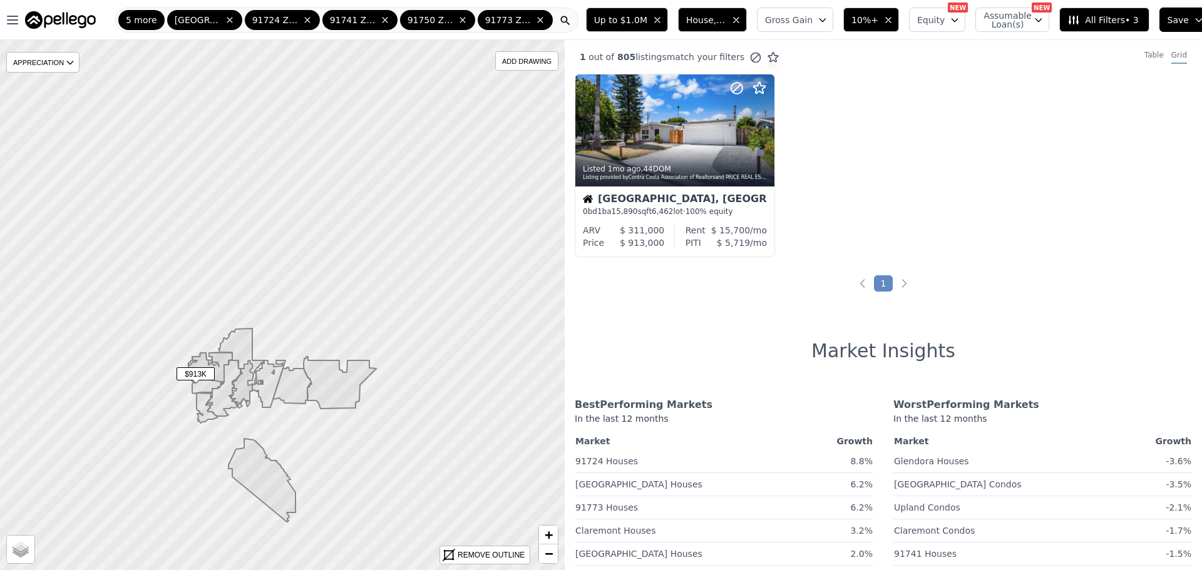
click at [140, 24] on span "5 more" at bounding box center [141, 20] width 31 height 13
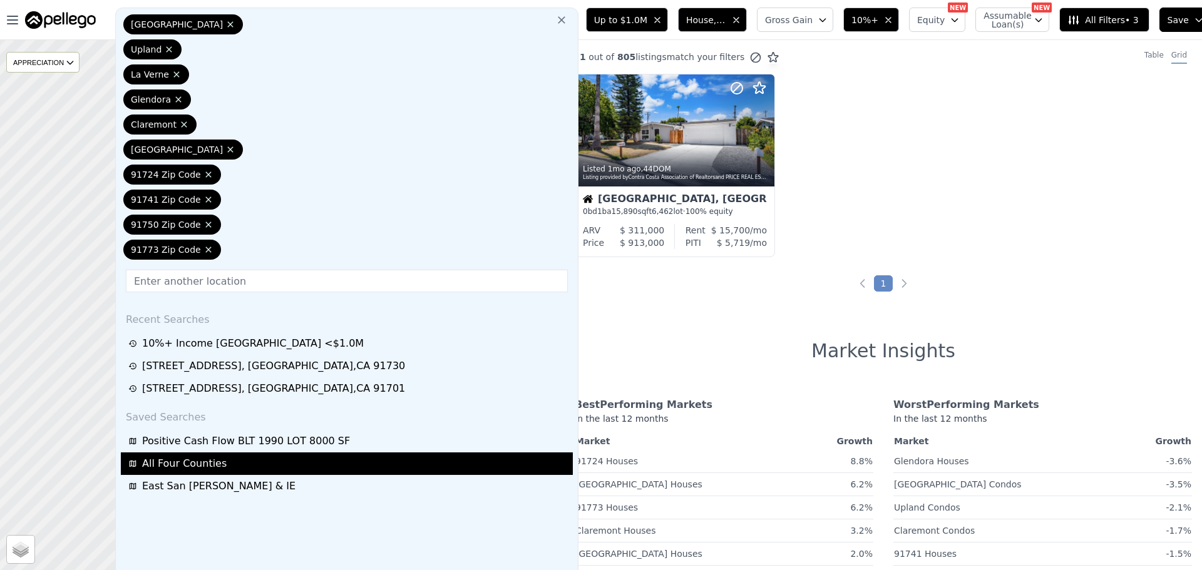
click at [208, 456] on span "All Four Counties" at bounding box center [184, 463] width 85 height 15
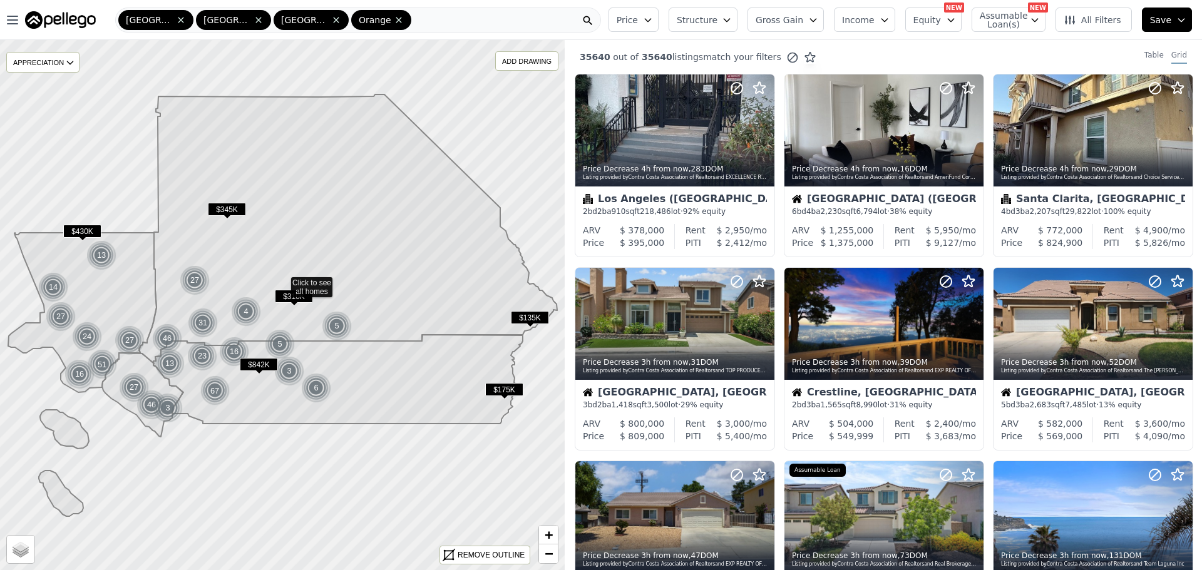
click at [431, 18] on div "San Bernardino Los Angeles Riverside Orange" at bounding box center [358, 20] width 486 height 25
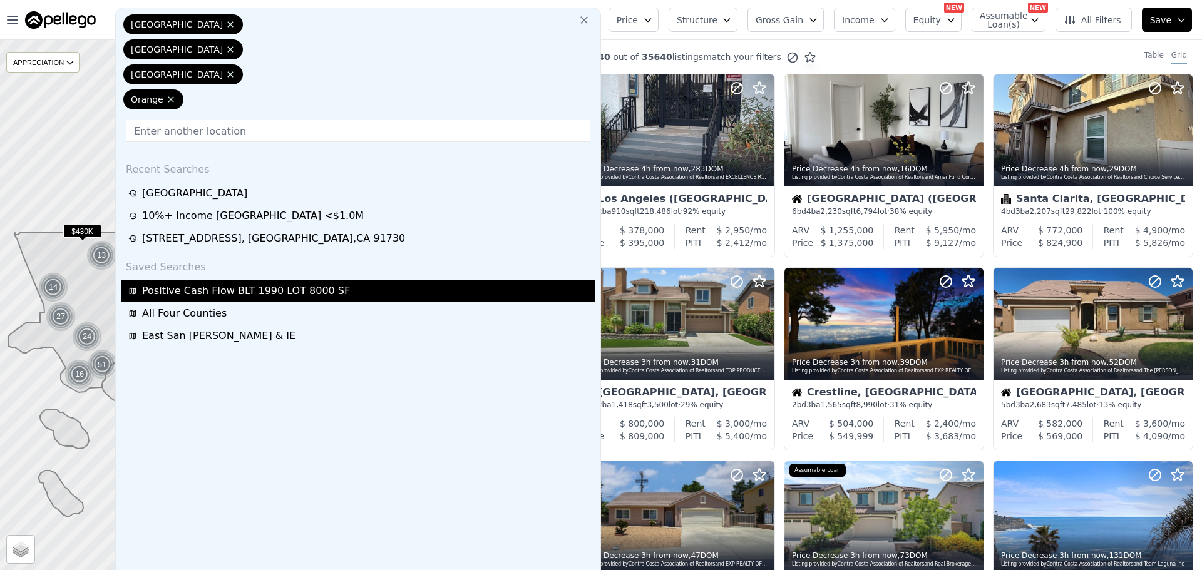
click at [234, 284] on span "Positive Cash Flow BLT 1990 LOT 8000 SF" at bounding box center [246, 291] width 208 height 15
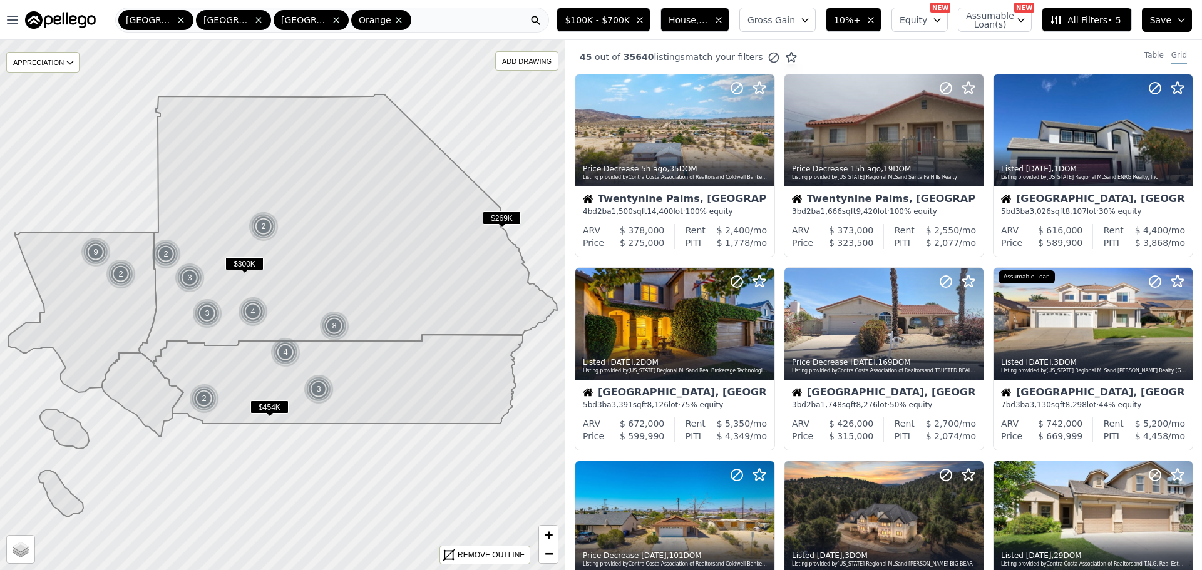
click at [800, 26] on button "Gross Gain" at bounding box center [777, 20] width 76 height 24
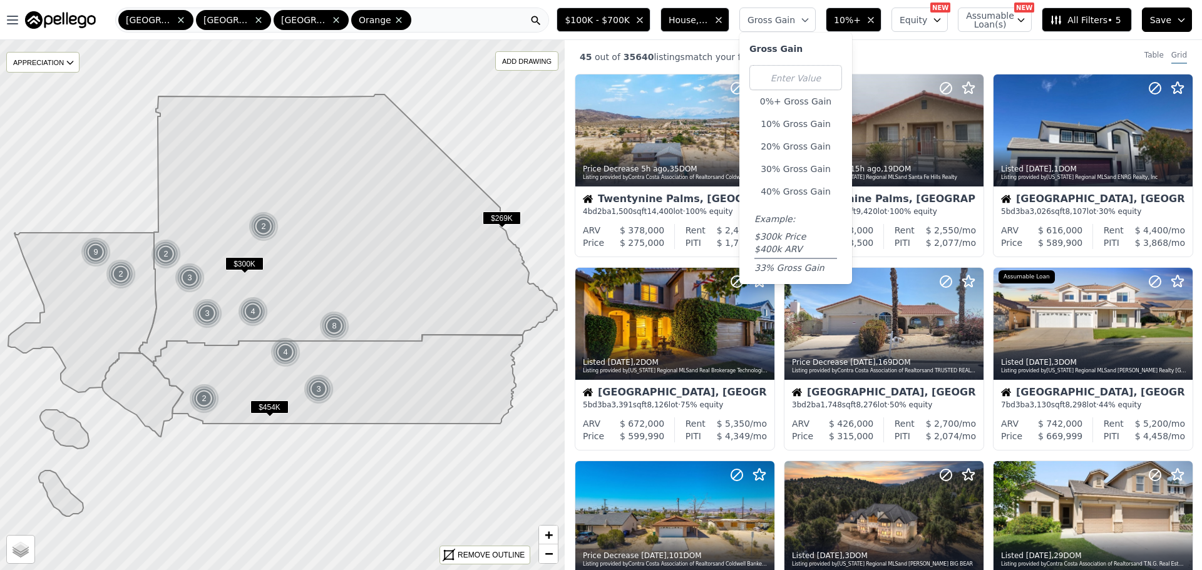
click at [800, 26] on button "Gross Gain" at bounding box center [777, 20] width 76 height 24
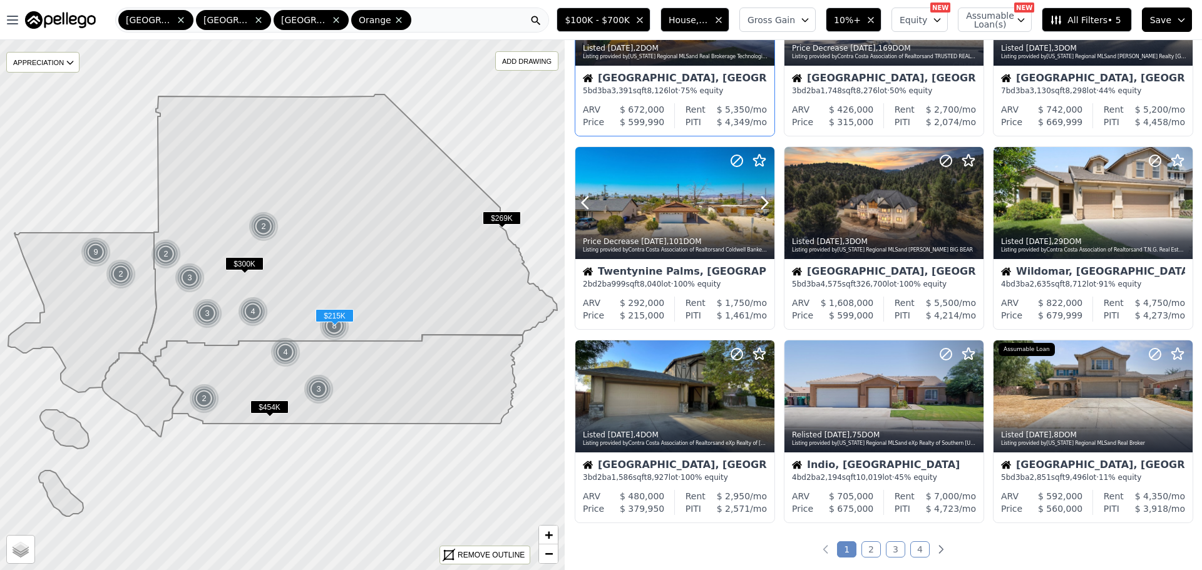
scroll to position [376, 0]
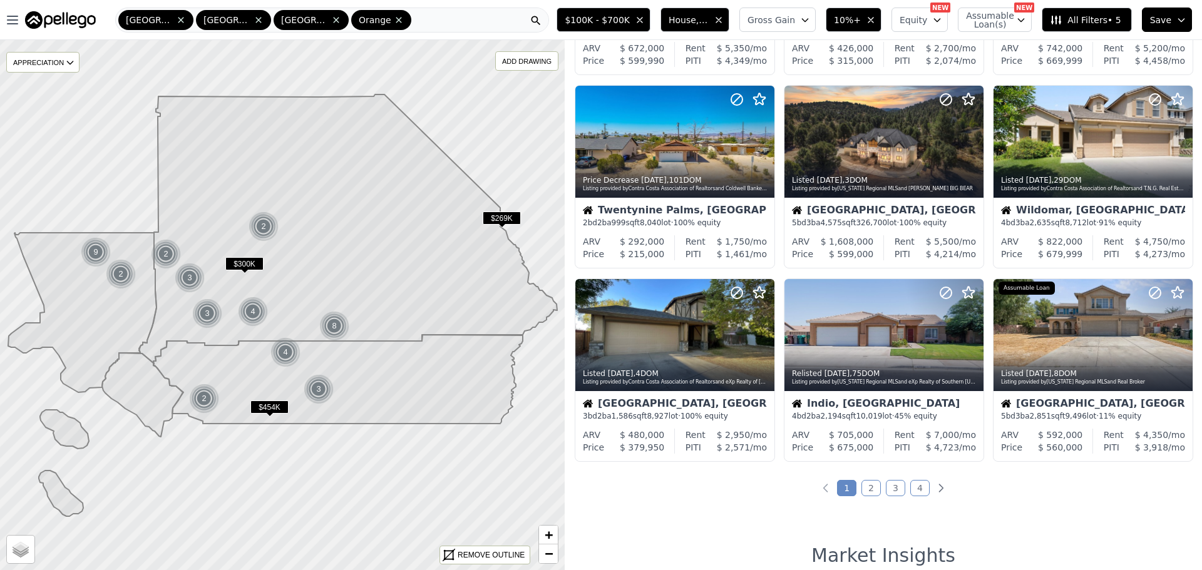
click at [870, 490] on link "2" at bounding box center [870, 488] width 19 height 16
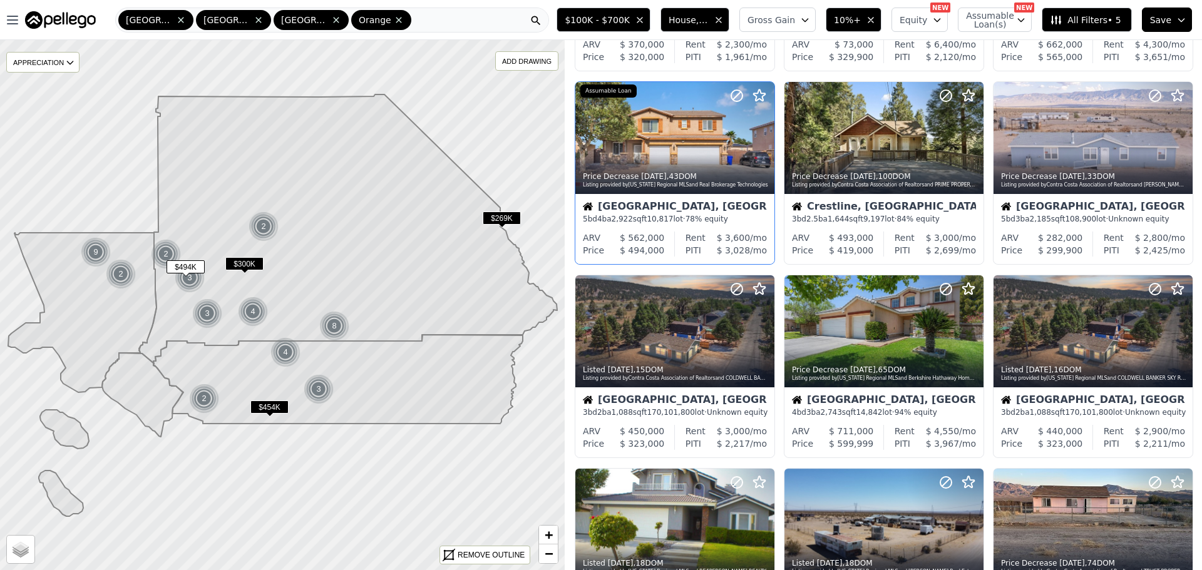
scroll to position [188, 0]
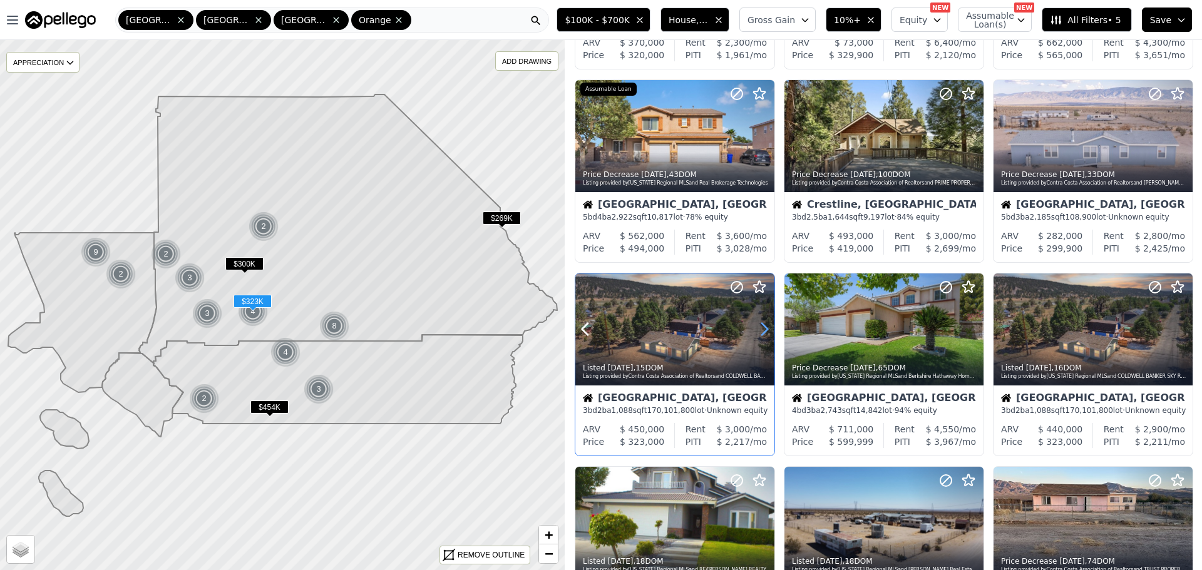
click at [761, 333] on icon at bounding box center [764, 329] width 20 height 20
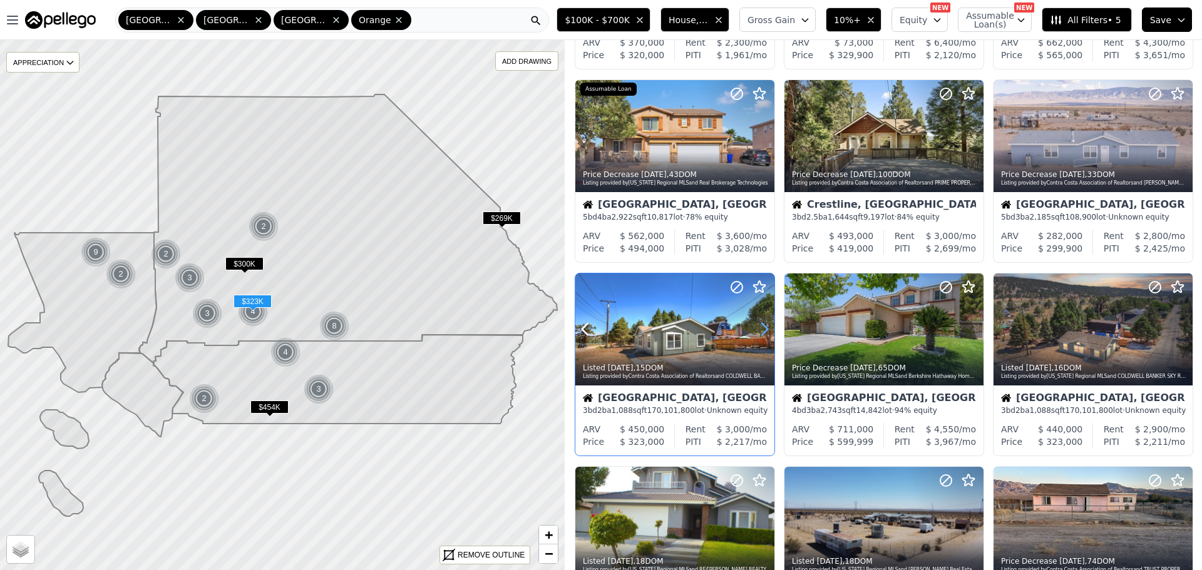
click at [761, 333] on icon at bounding box center [764, 329] width 20 height 20
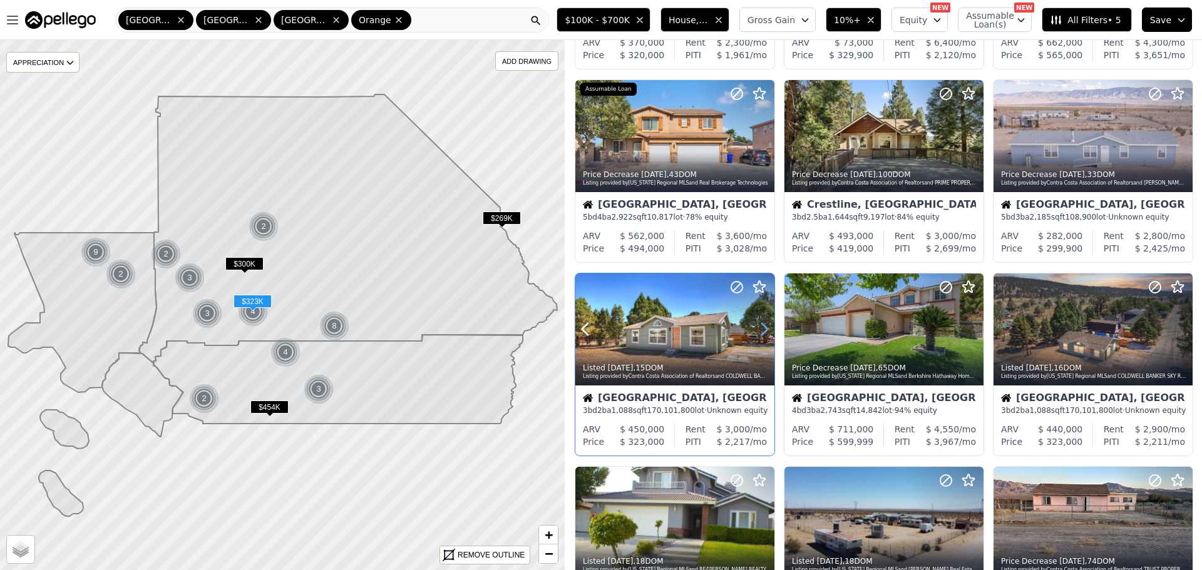
click at [761, 333] on icon at bounding box center [764, 329] width 20 height 20
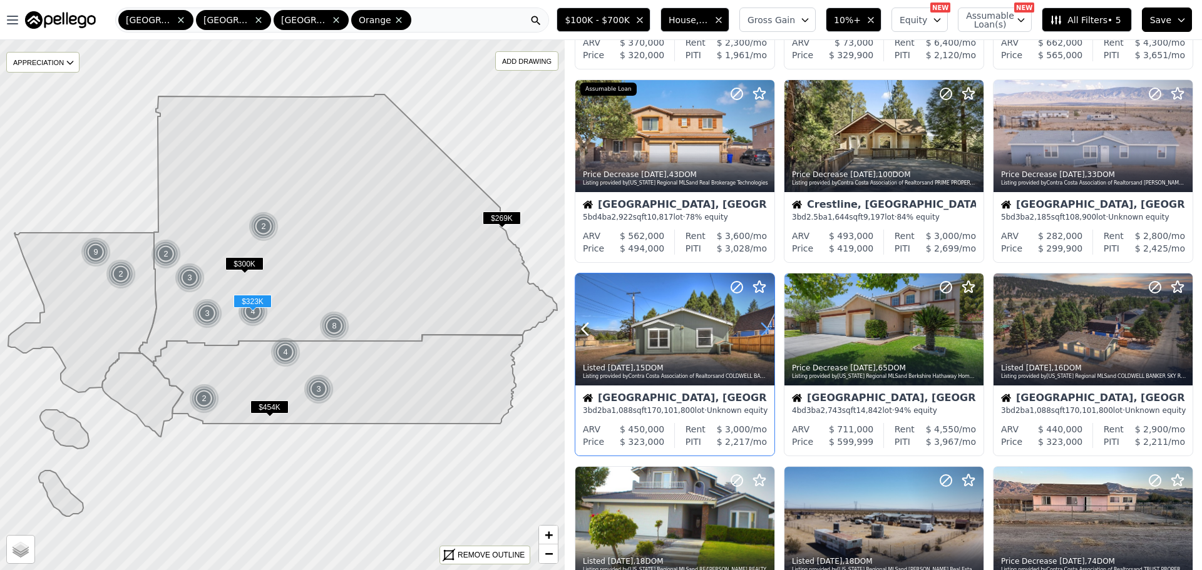
click at [761, 333] on icon at bounding box center [764, 329] width 20 height 20
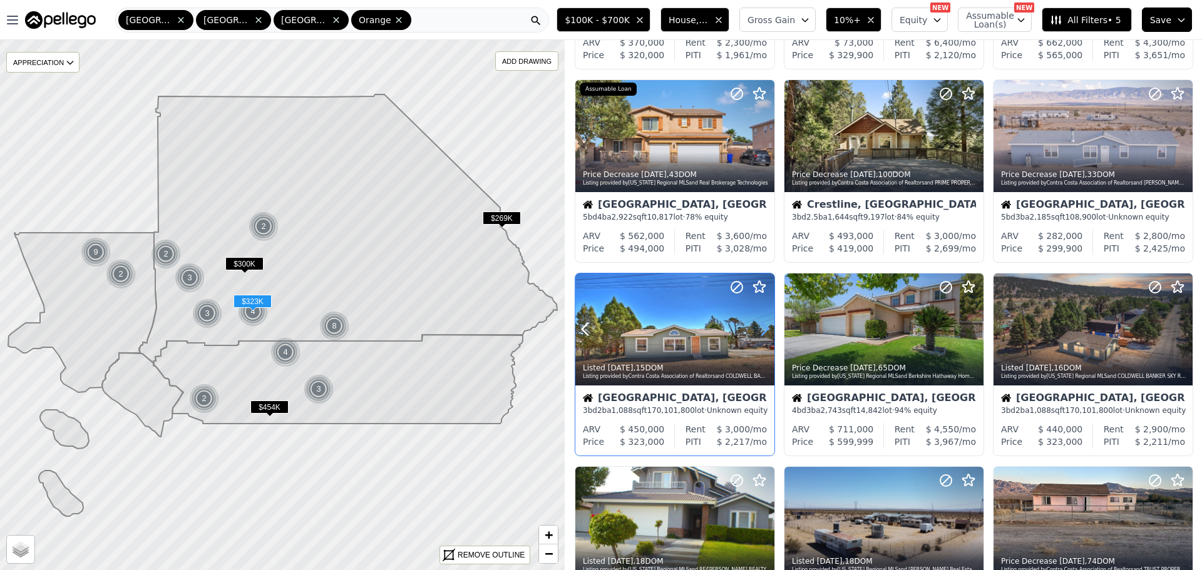
click at [761, 333] on icon at bounding box center [764, 329] width 20 height 20
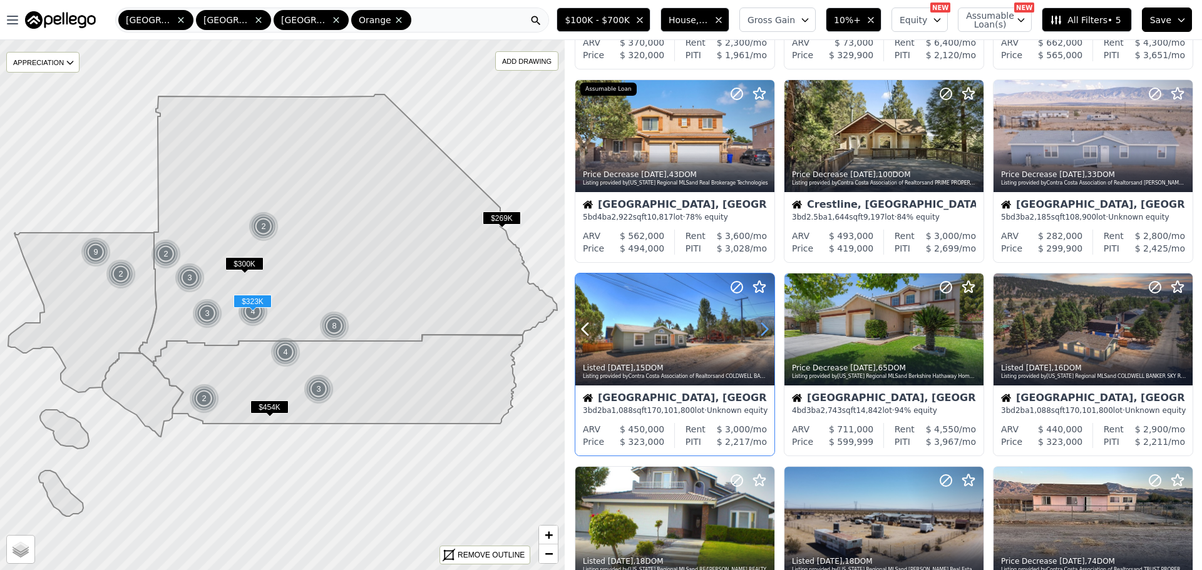
click at [761, 333] on icon at bounding box center [764, 329] width 20 height 20
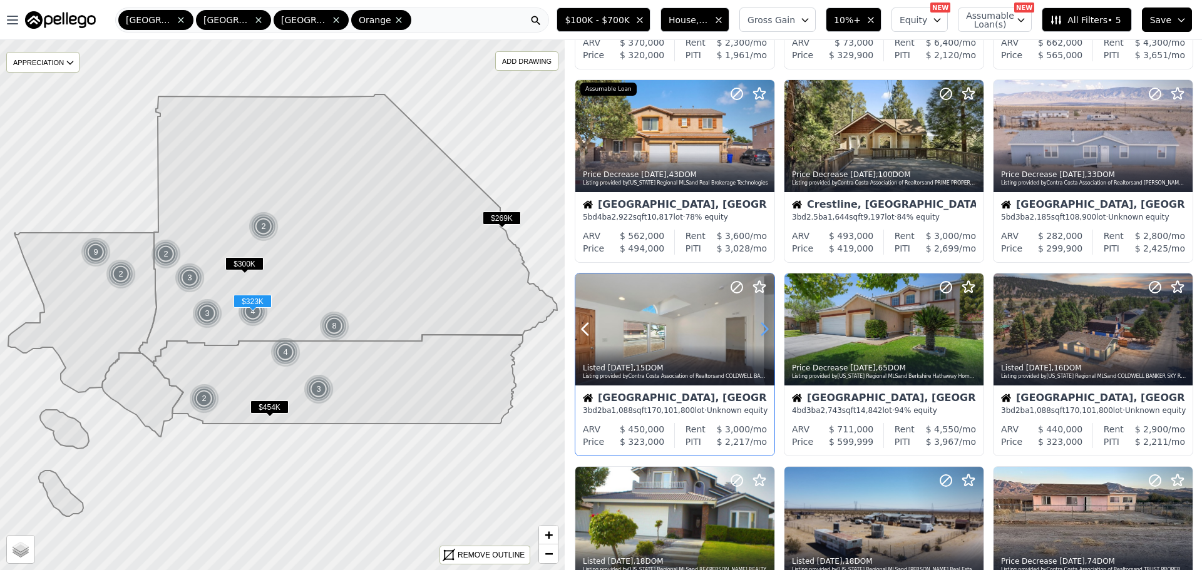
click at [761, 333] on icon at bounding box center [764, 329] width 20 height 20
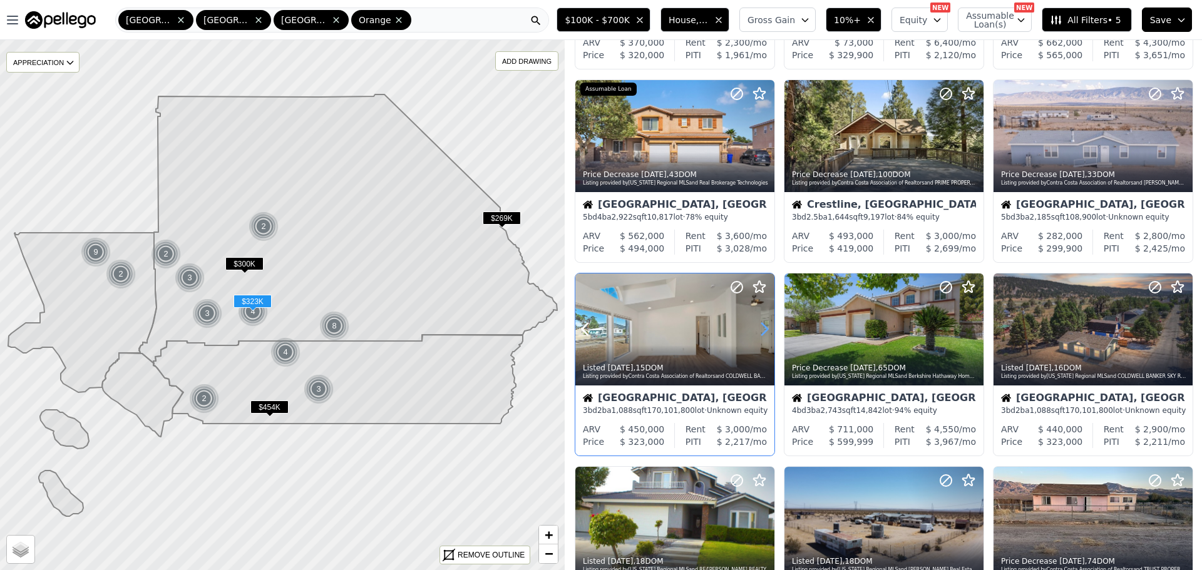
click at [761, 333] on icon at bounding box center [764, 329] width 20 height 20
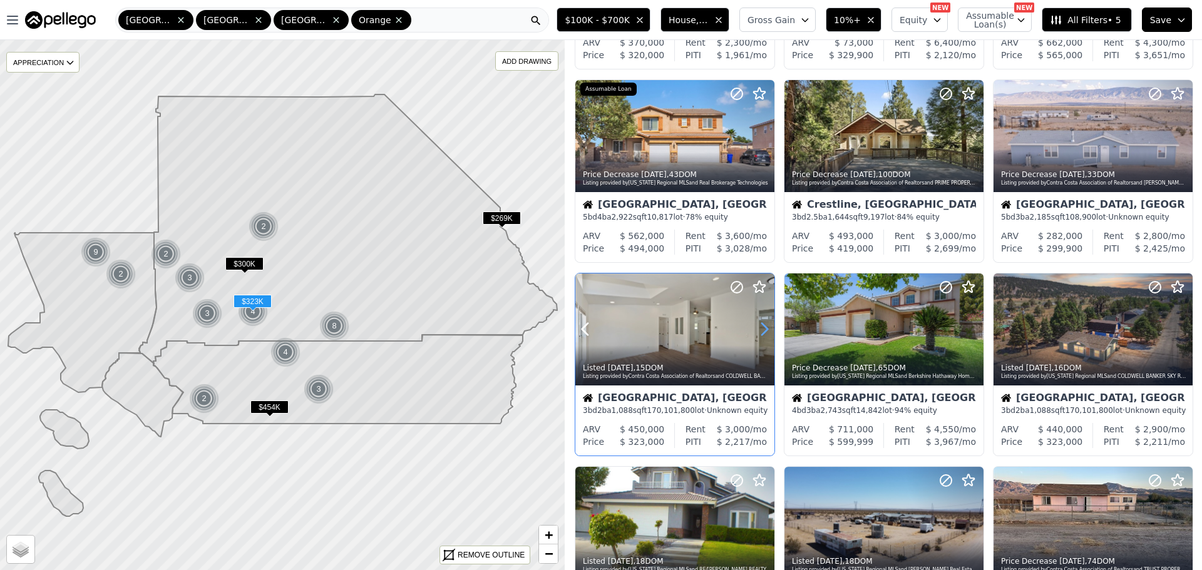
click at [761, 333] on icon at bounding box center [764, 329] width 20 height 20
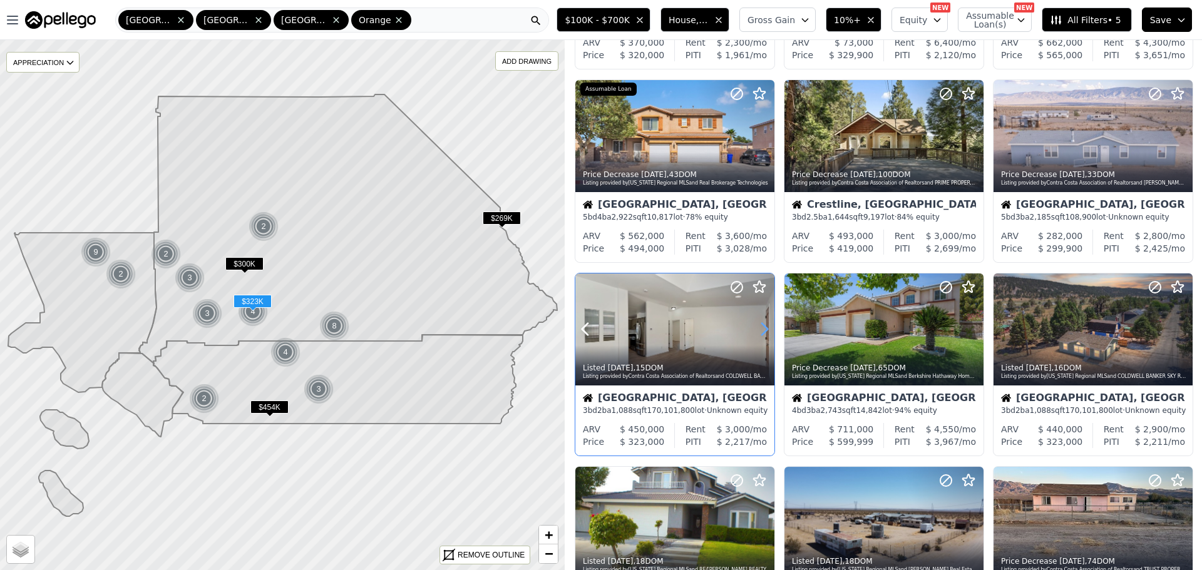
click at [761, 333] on icon at bounding box center [764, 329] width 20 height 20
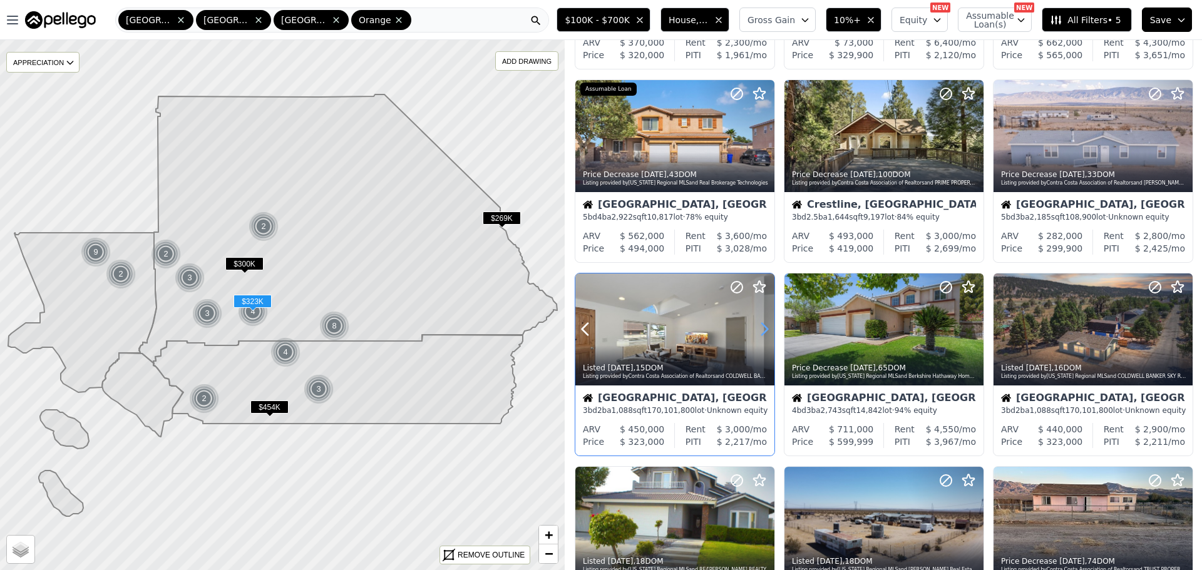
scroll to position [313, 0]
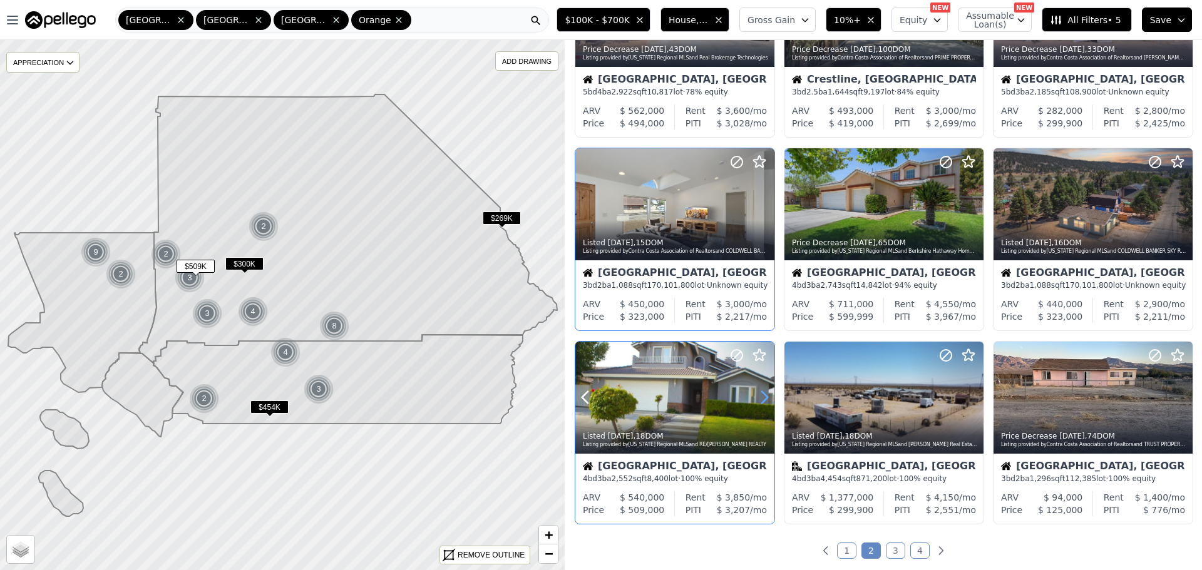
click at [761, 399] on icon at bounding box center [764, 398] width 20 height 20
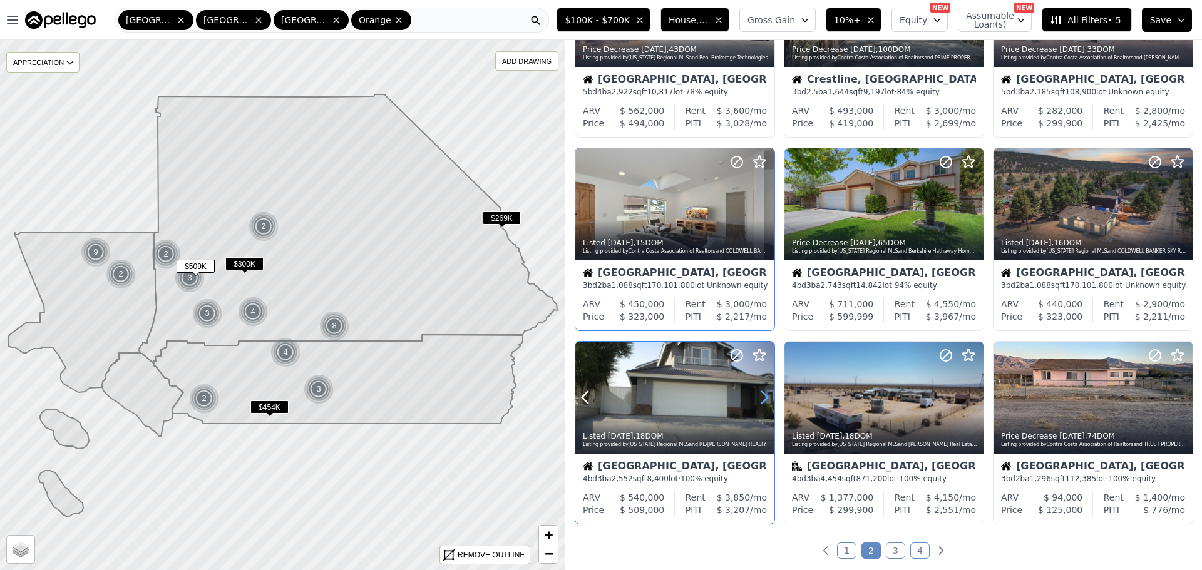
click at [761, 399] on icon at bounding box center [764, 398] width 20 height 20
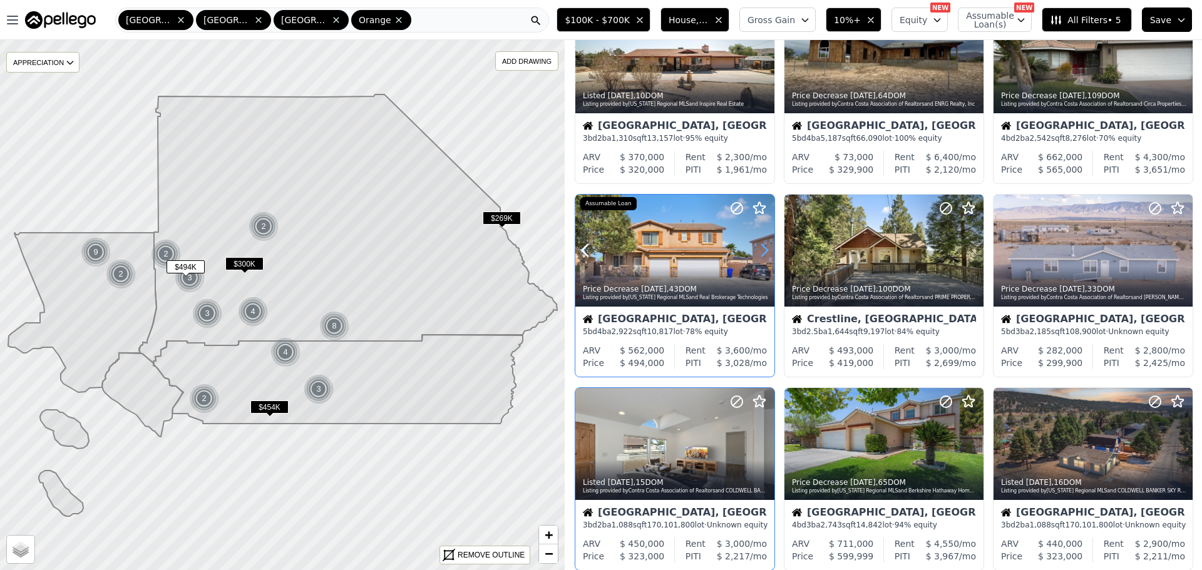
scroll to position [63, 0]
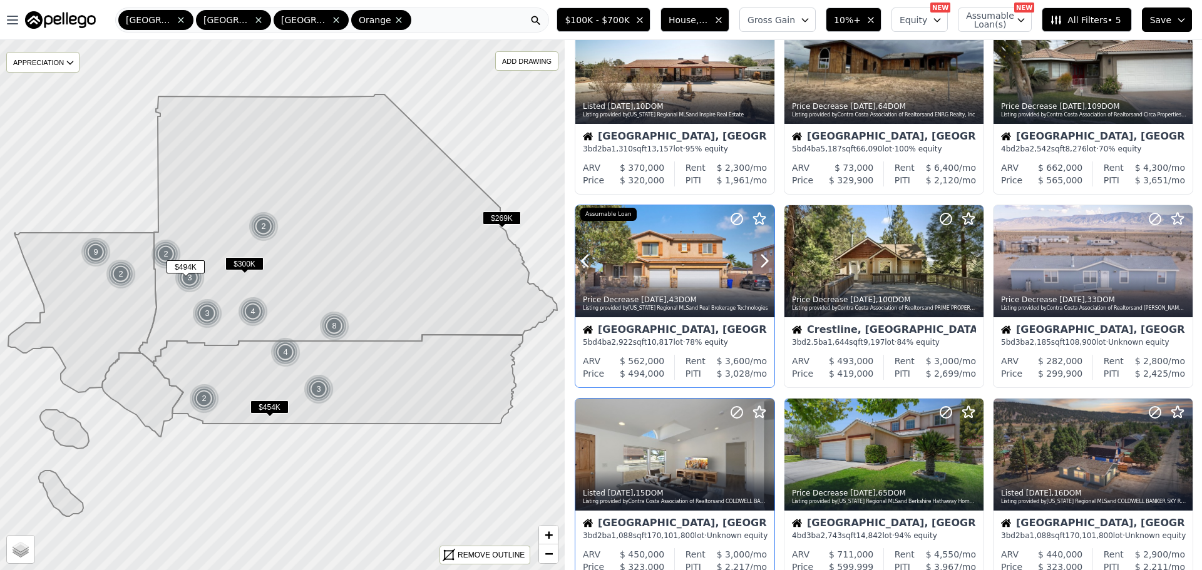
click at [706, 231] on div at bounding box center [734, 245] width 80 height 80
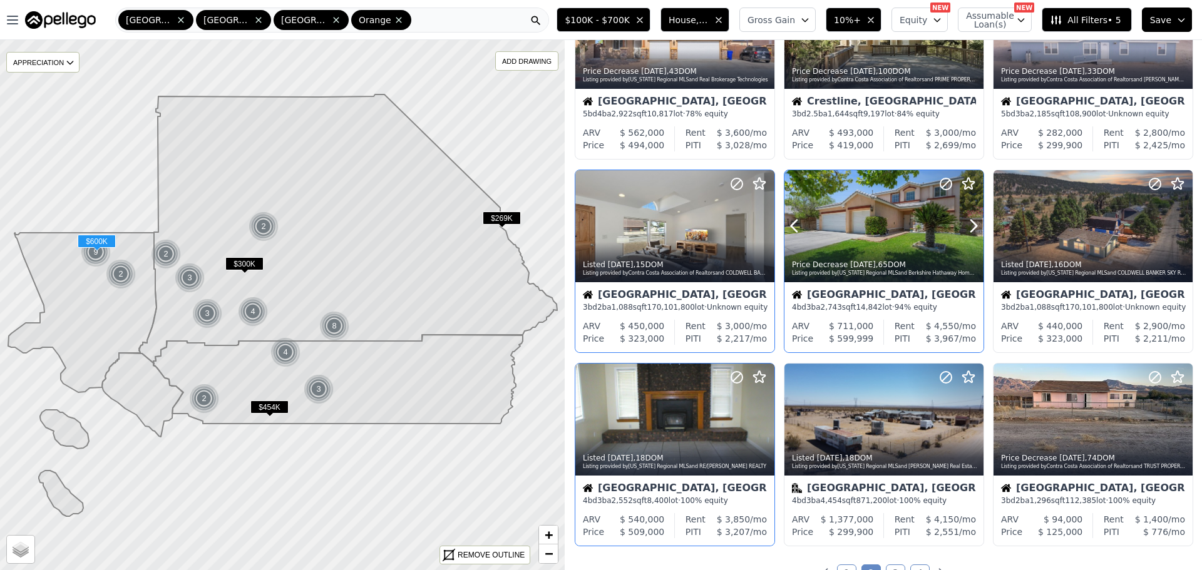
scroll to position [438, 0]
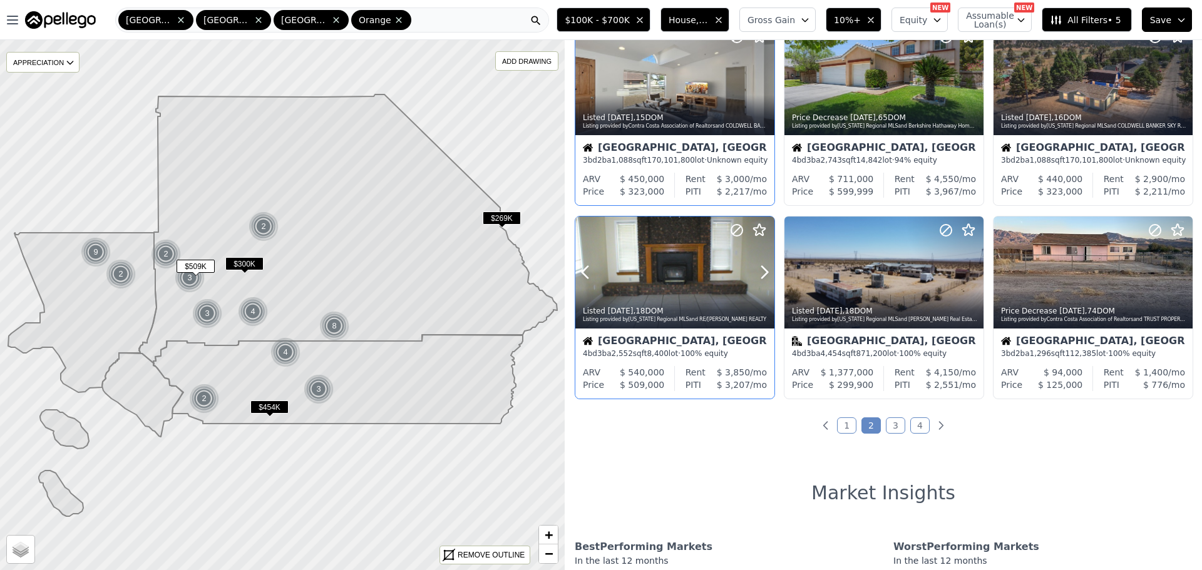
click at [652, 270] on div at bounding box center [674, 273] width 199 height 112
click at [893, 427] on link "3" at bounding box center [895, 426] width 19 height 16
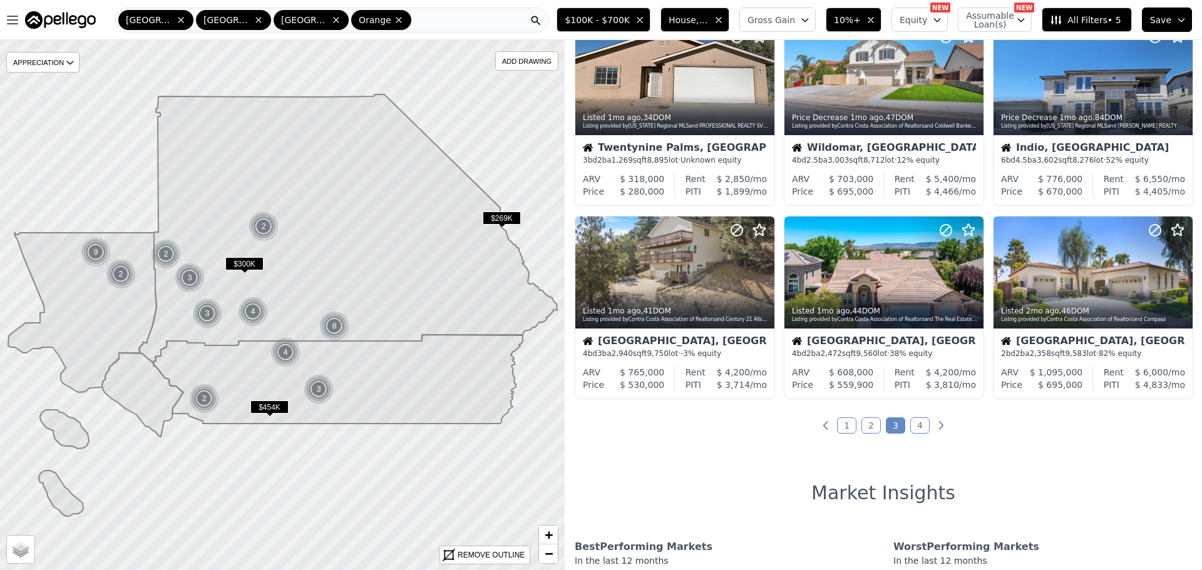
click at [917, 426] on link "4" at bounding box center [919, 426] width 19 height 16
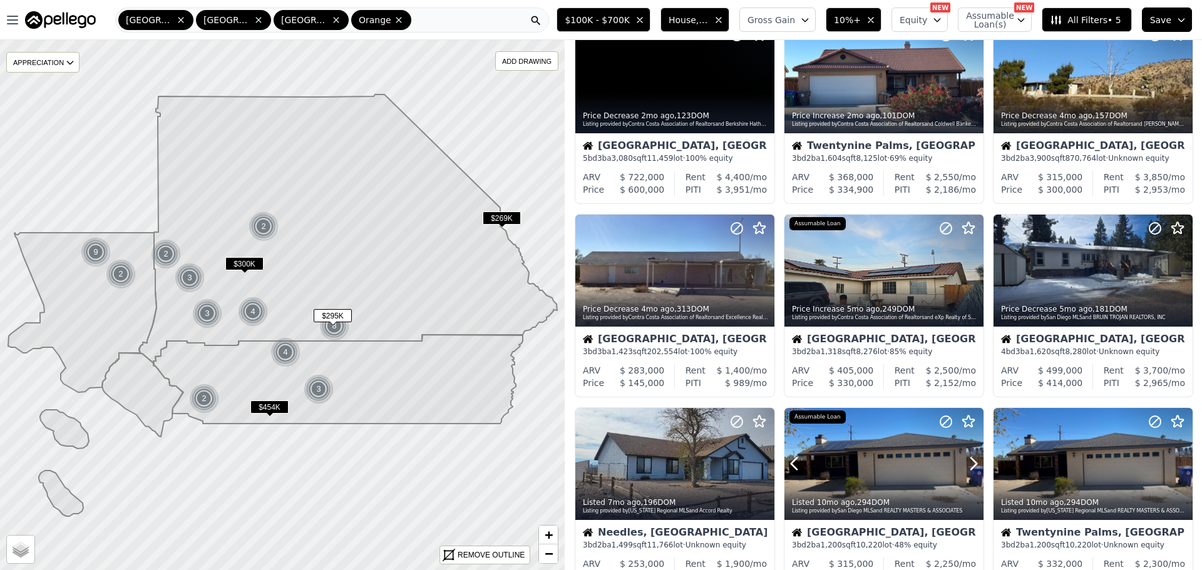
scroll to position [0, 0]
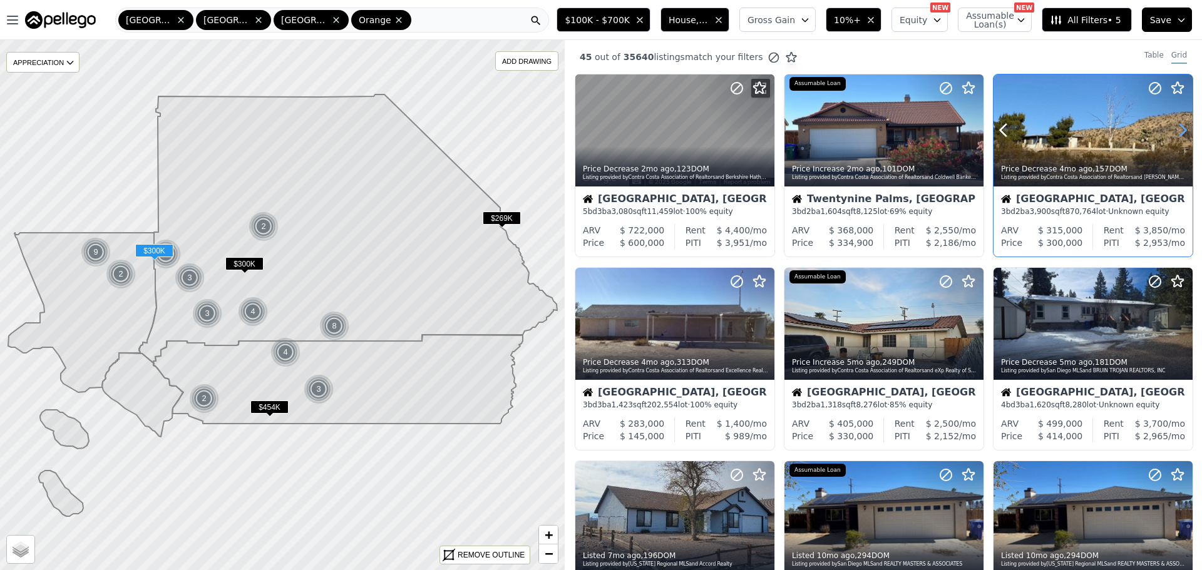
click at [1180, 125] on icon at bounding box center [1183, 131] width 6 height 12
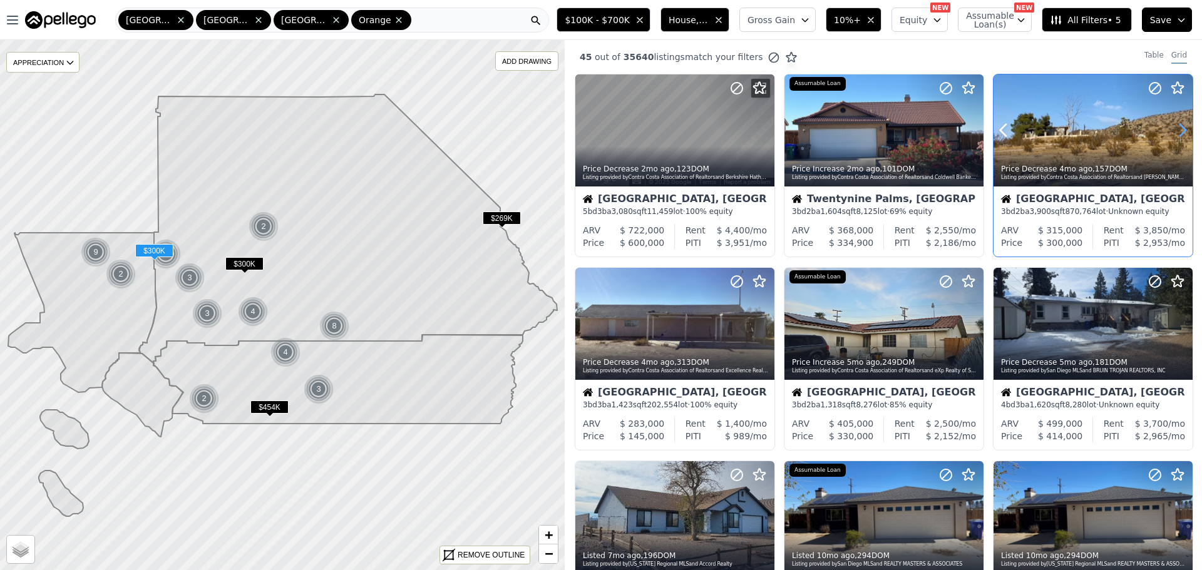
click at [1180, 125] on icon at bounding box center [1183, 131] width 6 height 12
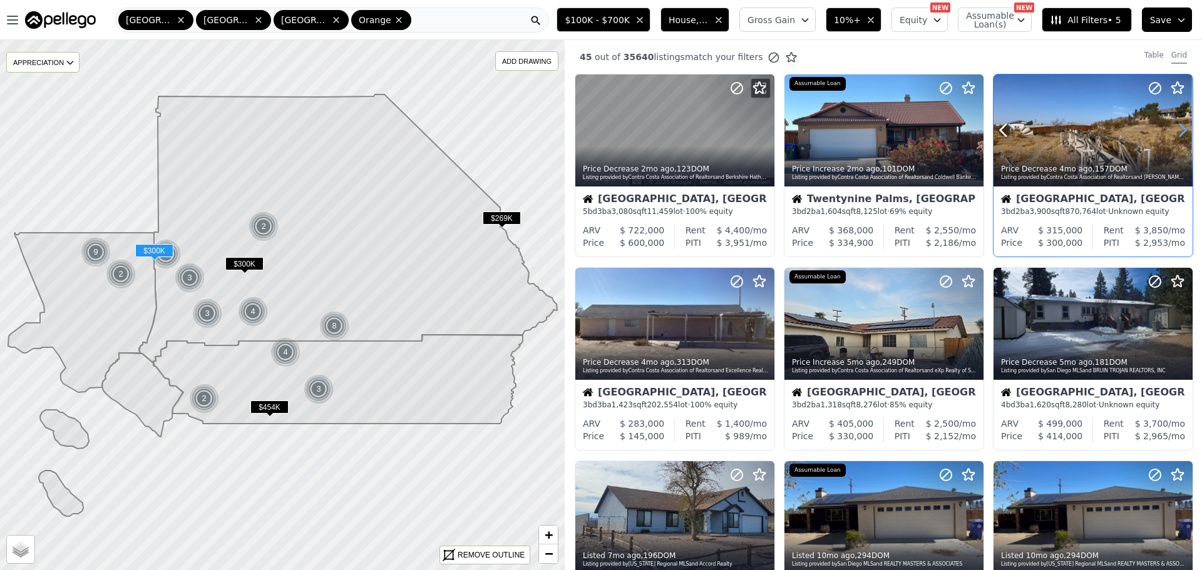
click at [1180, 125] on icon at bounding box center [1183, 131] width 6 height 12
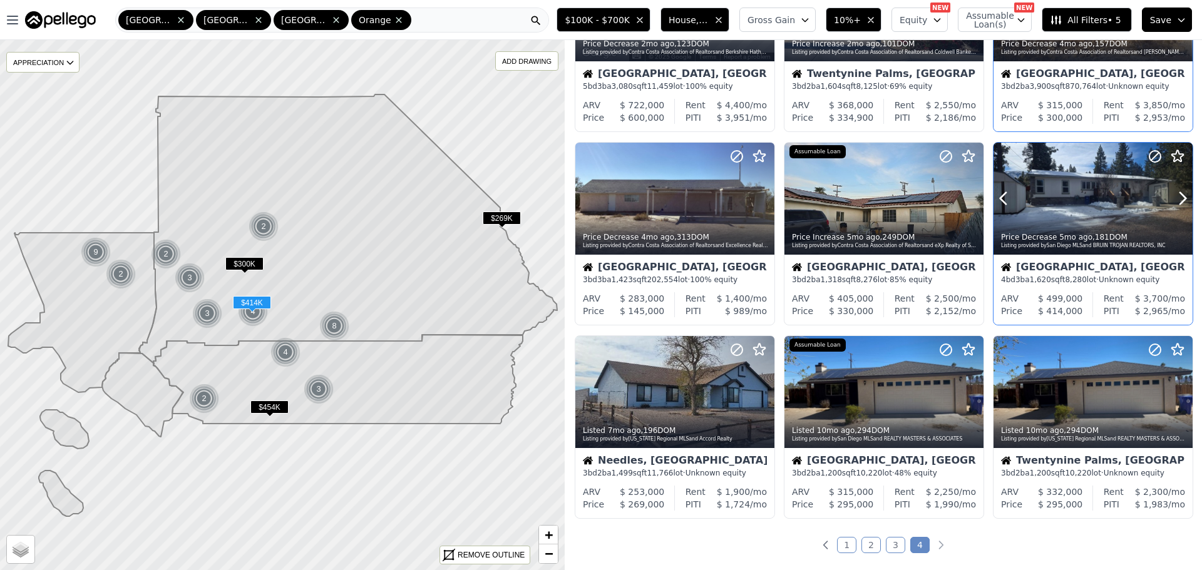
scroll to position [188, 0]
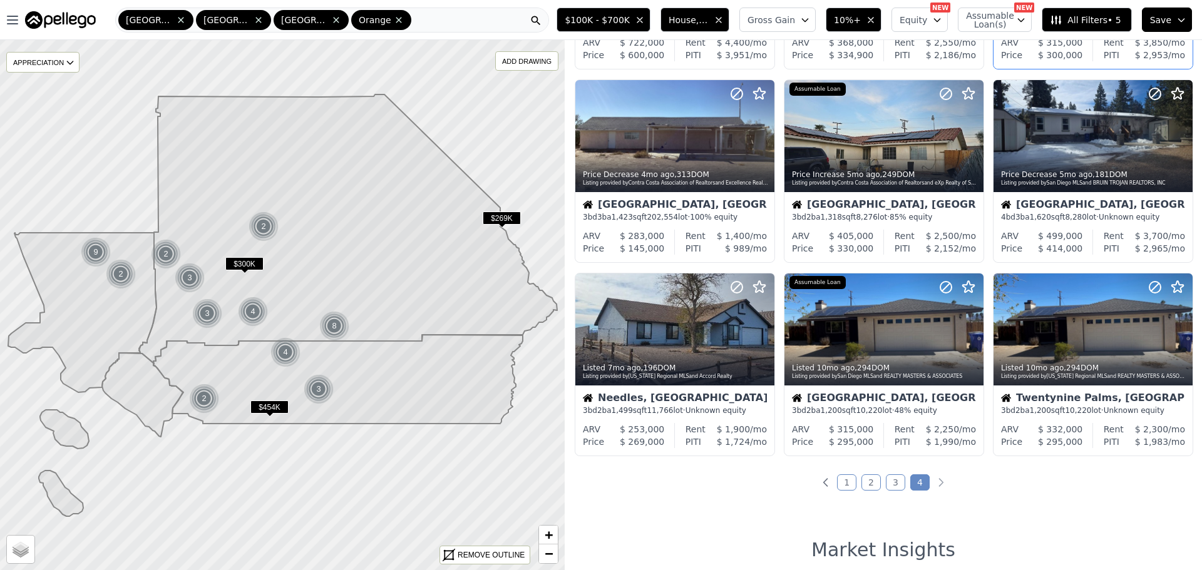
click at [886, 479] on link "3" at bounding box center [895, 483] width 19 height 16
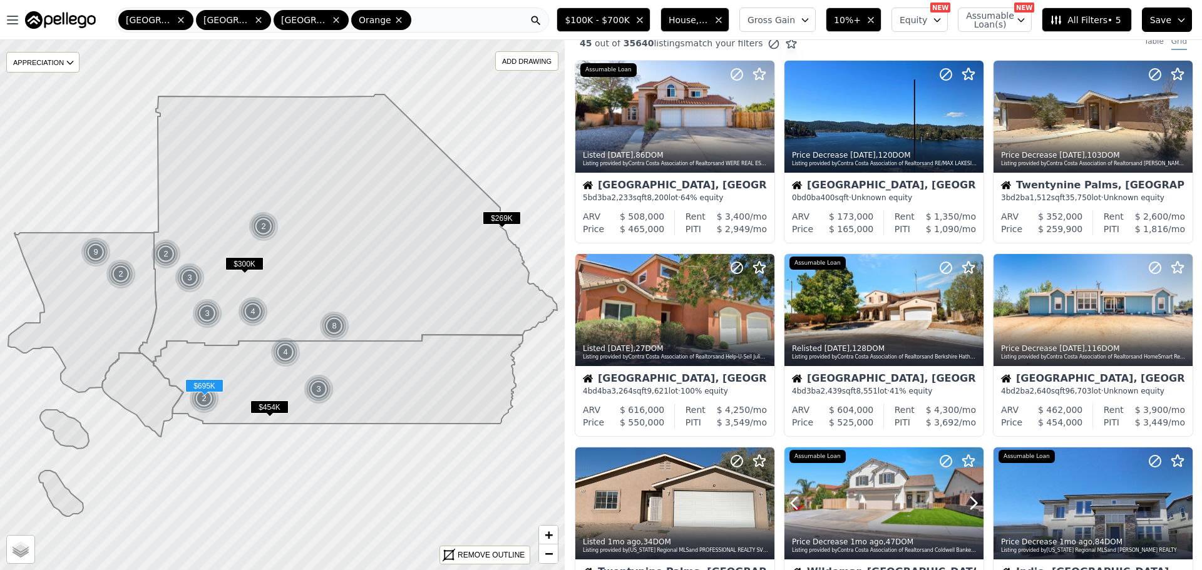
scroll to position [0, 0]
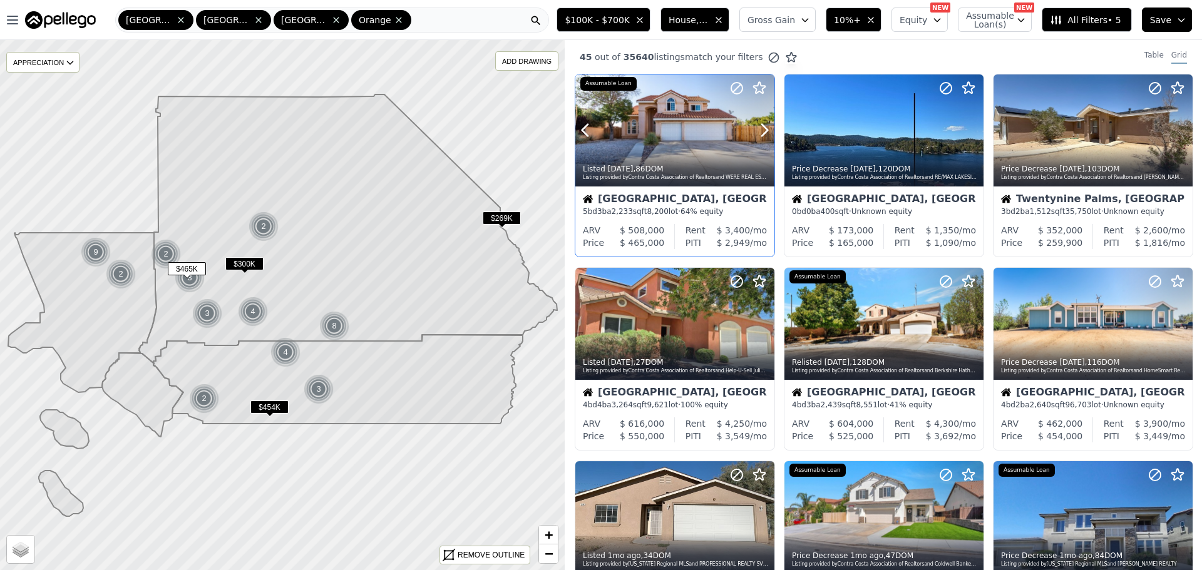
click at [682, 135] on div at bounding box center [674, 130] width 199 height 112
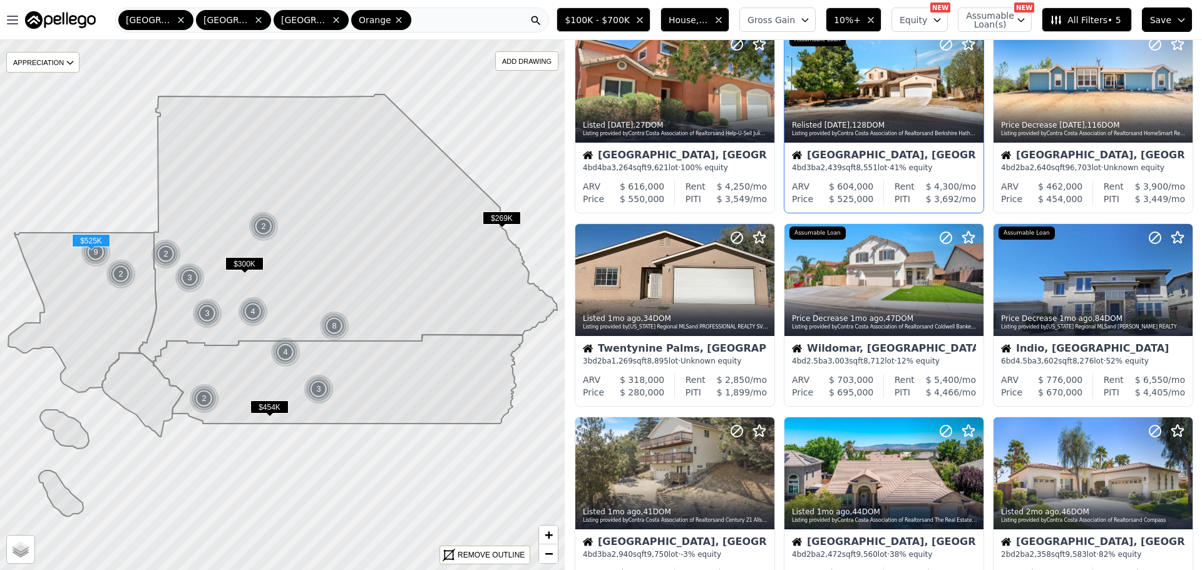
scroll to position [313, 0]
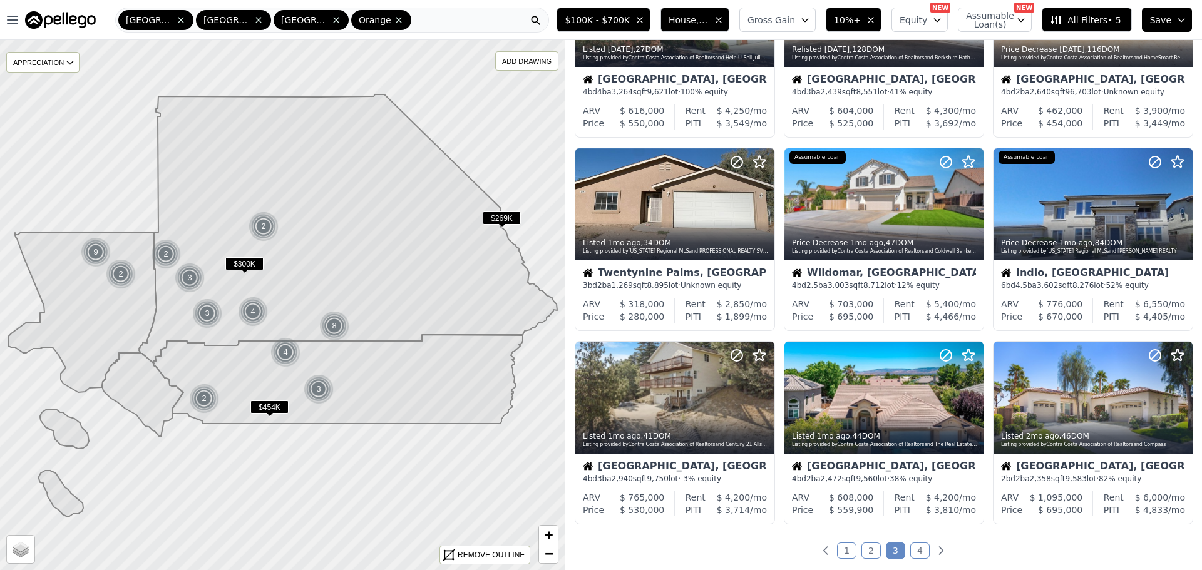
click at [917, 547] on link "4" at bounding box center [919, 551] width 19 height 16
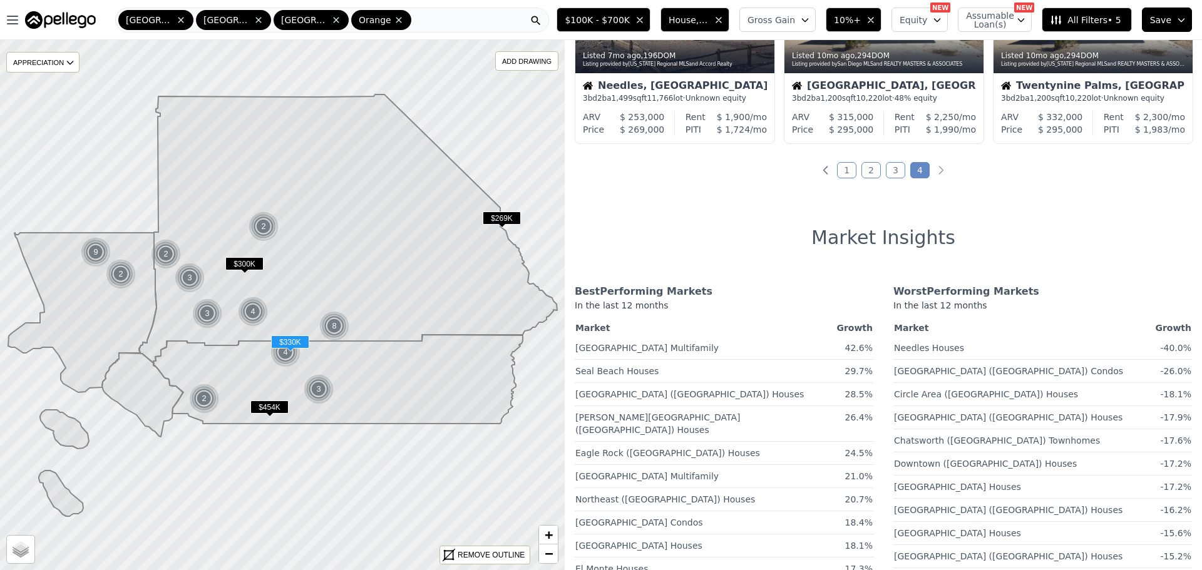
scroll to position [501, 0]
click at [841, 168] on link "1" at bounding box center [846, 170] width 19 height 16
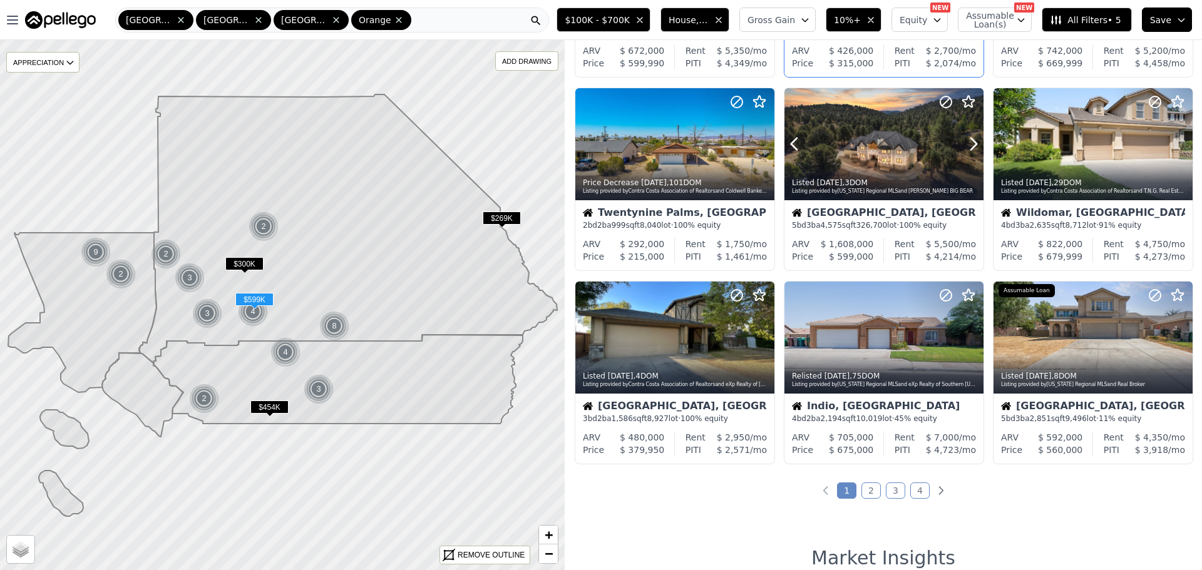
scroll to position [376, 0]
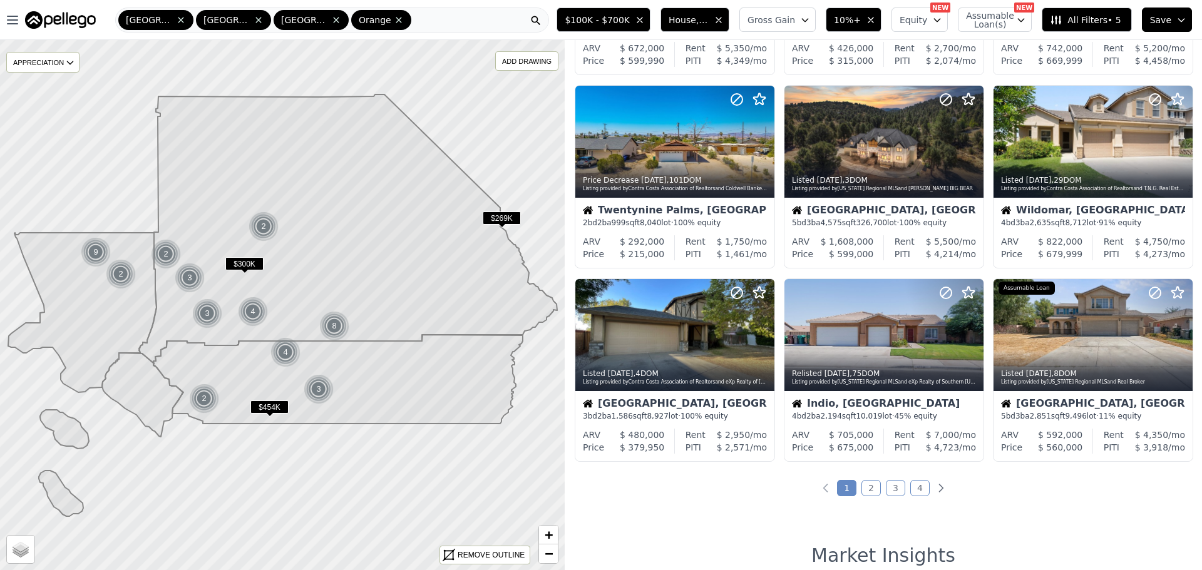
click at [870, 491] on link "2" at bounding box center [870, 488] width 19 height 16
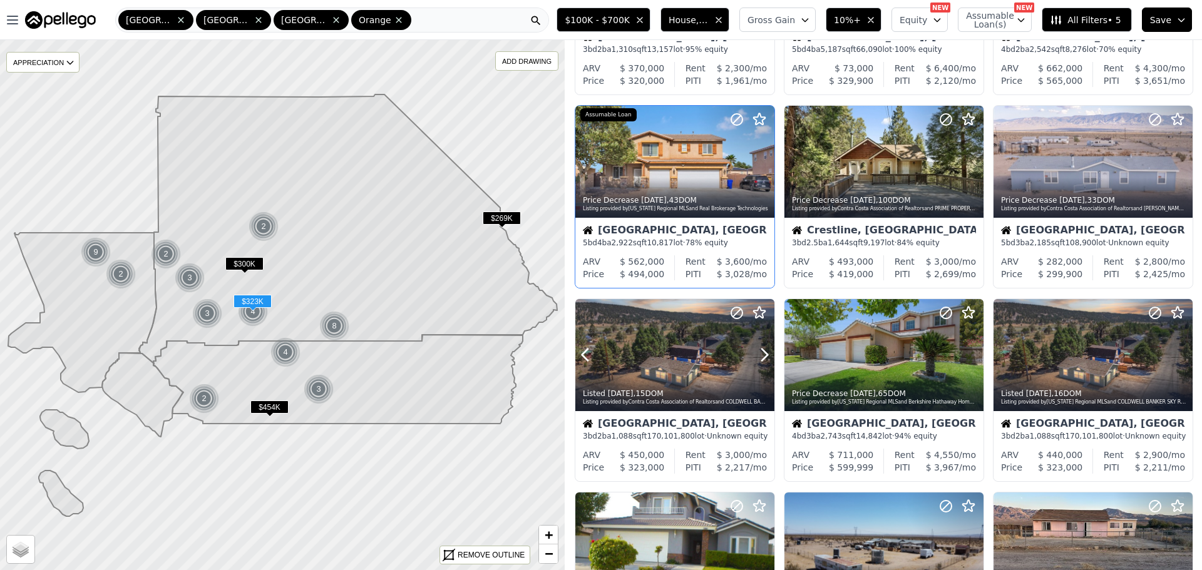
scroll to position [125, 0]
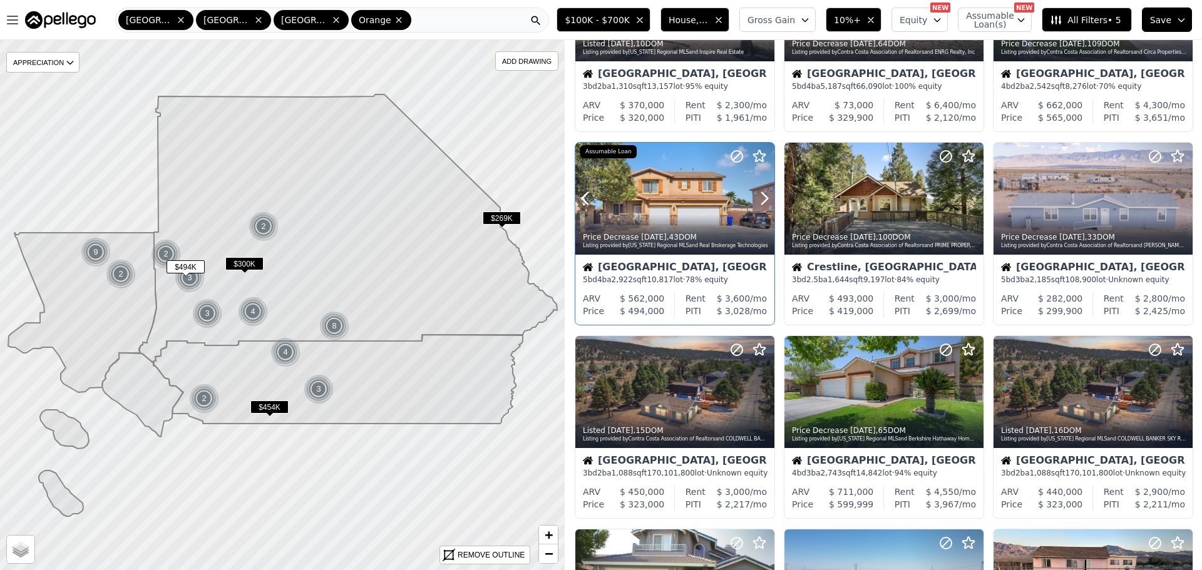
click at [685, 202] on div at bounding box center [674, 199] width 199 height 112
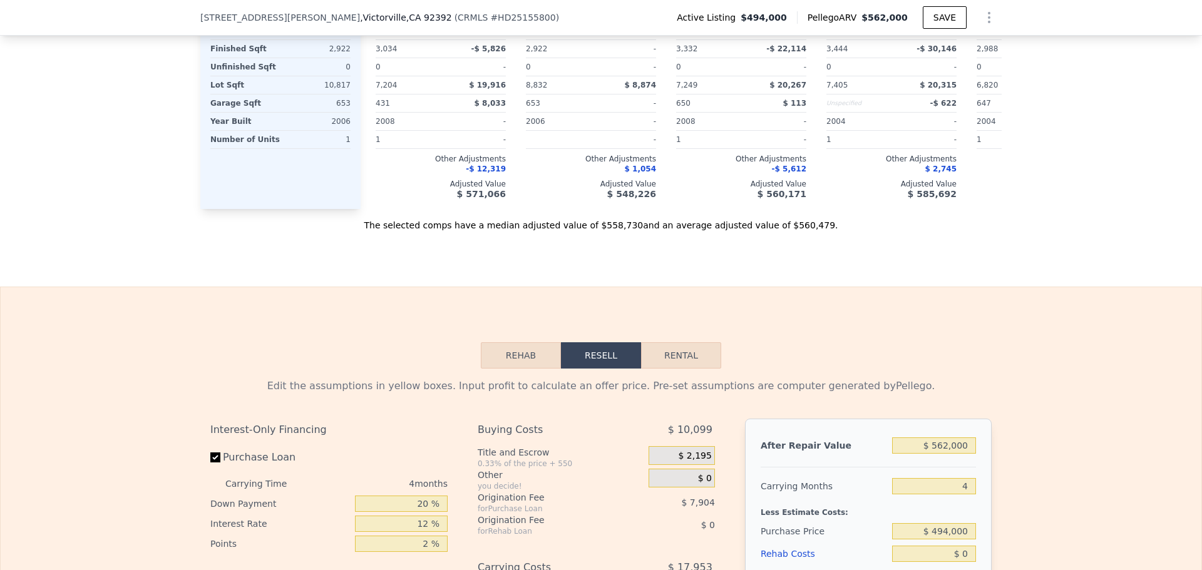
scroll to position [1623, 0]
click at [676, 368] on button "Rental" at bounding box center [681, 355] width 80 height 26
select select "30"
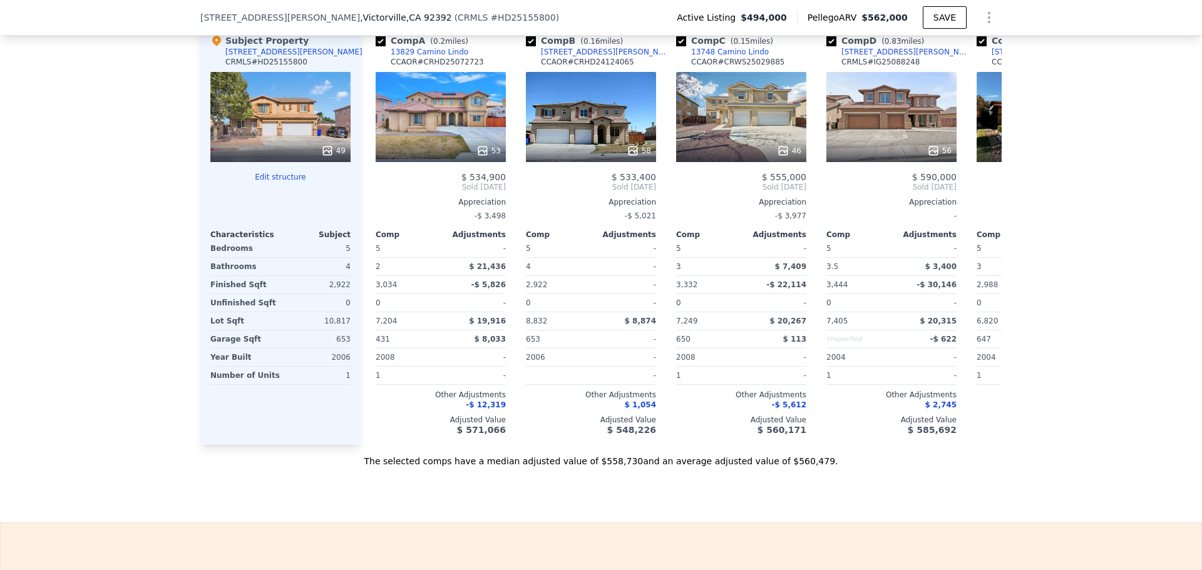
scroll to position [1373, 0]
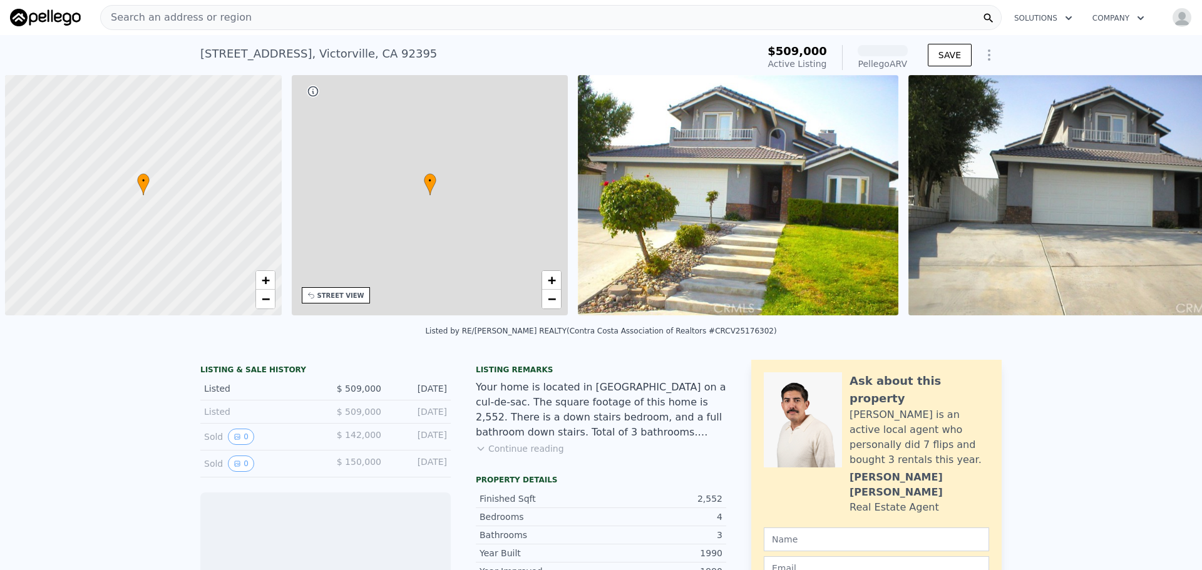
scroll to position [0, 5]
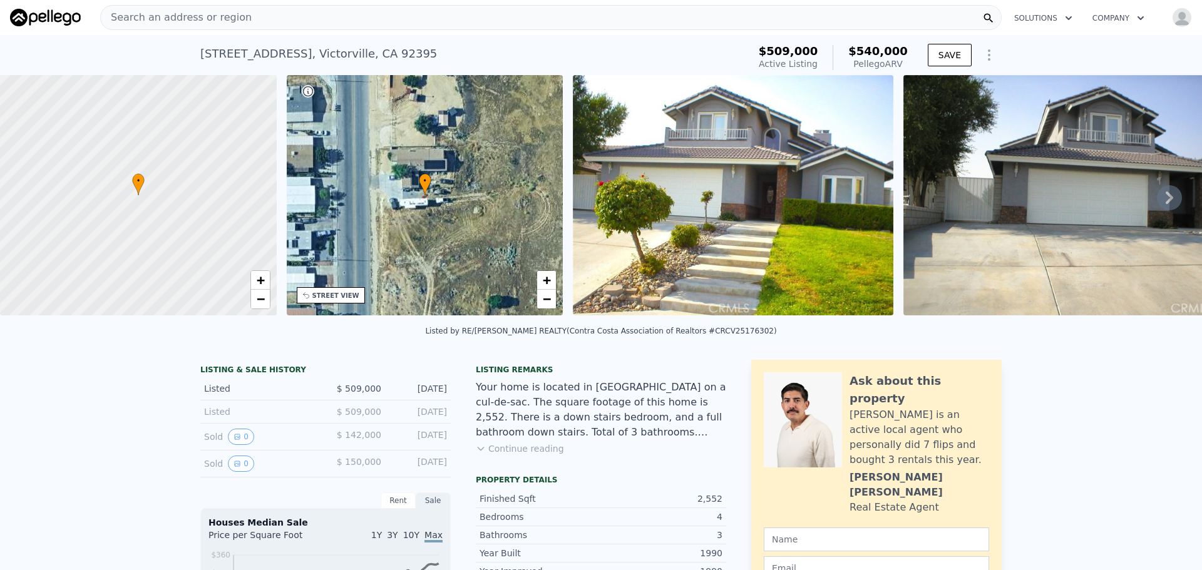
click at [1163, 200] on icon at bounding box center [1169, 197] width 25 height 25
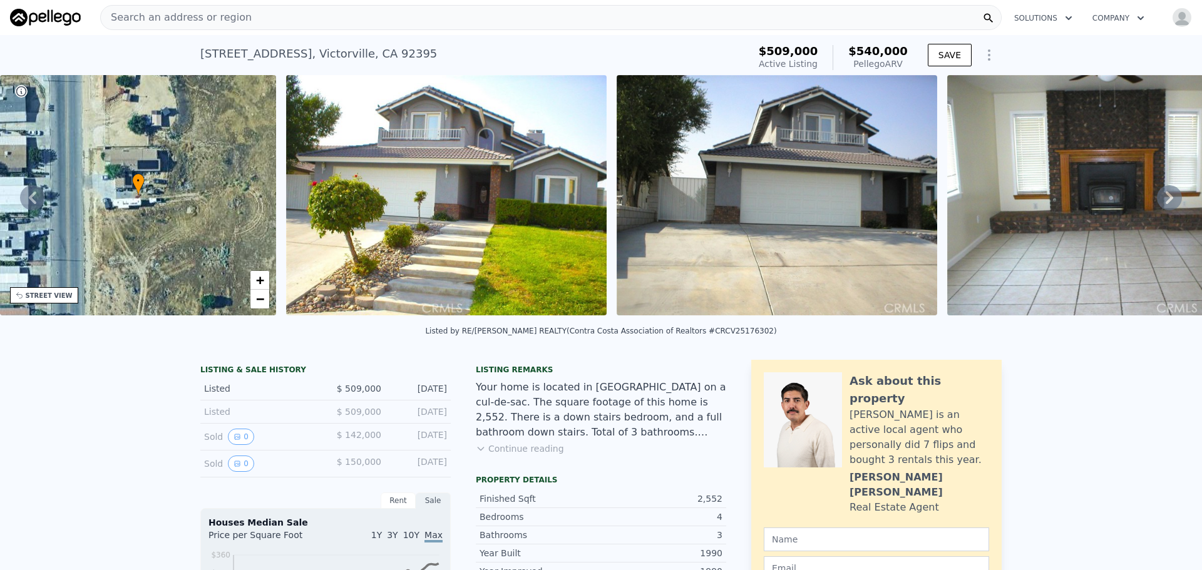
click at [1163, 200] on icon at bounding box center [1169, 197] width 25 height 25
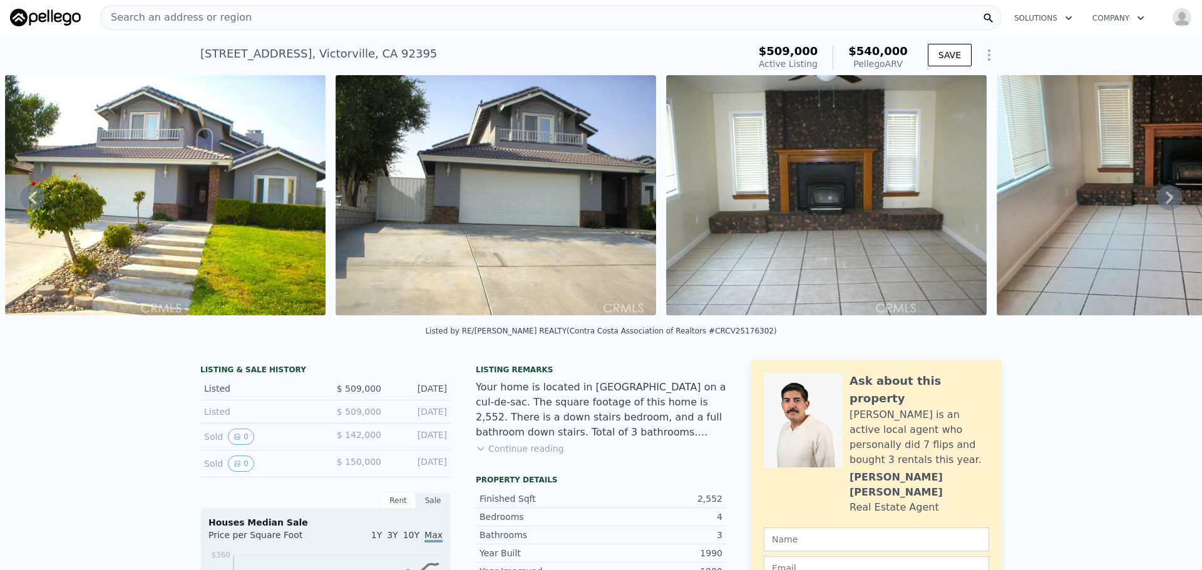
click at [1163, 200] on icon at bounding box center [1169, 197] width 25 height 25
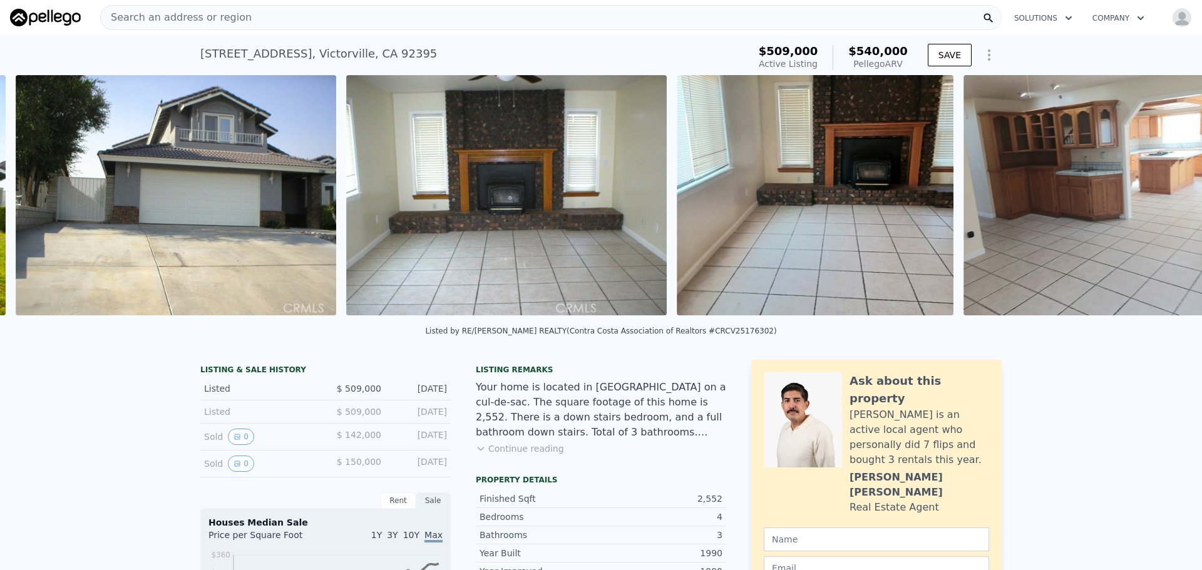
scroll to position [0, 903]
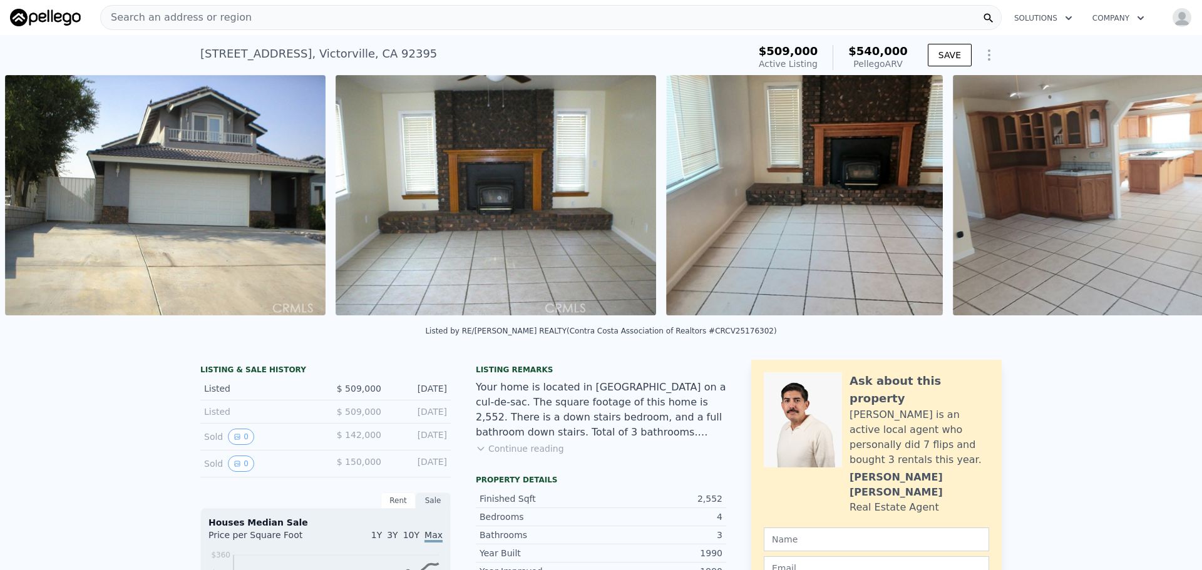
click at [1163, 200] on div "• + − • + − STREET VIEW Loading... SATELLITE VIEW" at bounding box center [601, 197] width 1202 height 245
click at [1157, 198] on icon at bounding box center [1169, 197] width 25 height 25
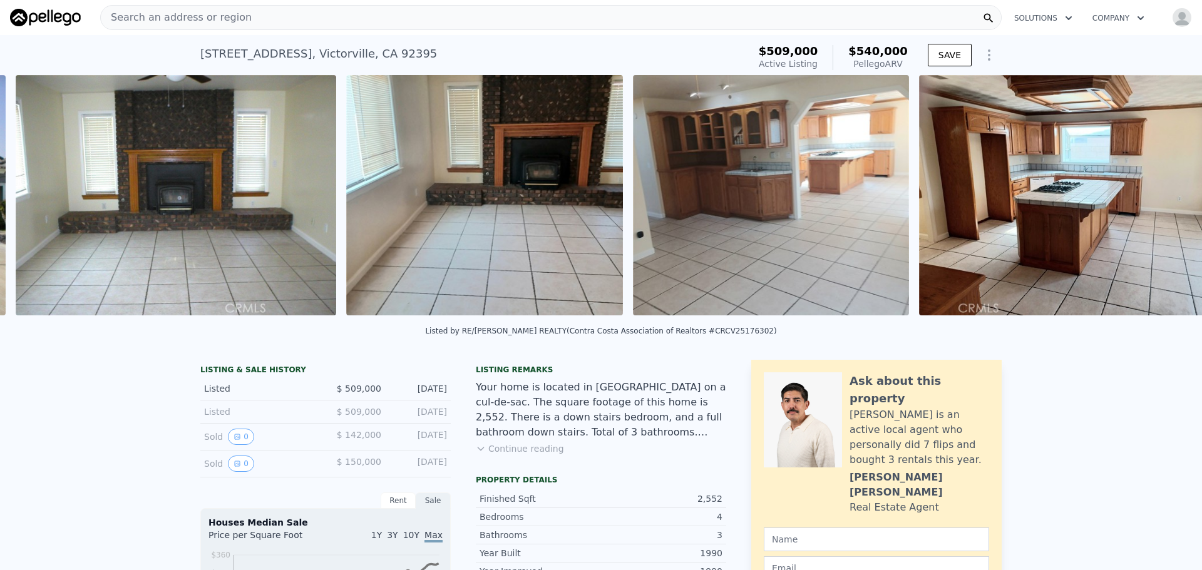
scroll to position [0, 1234]
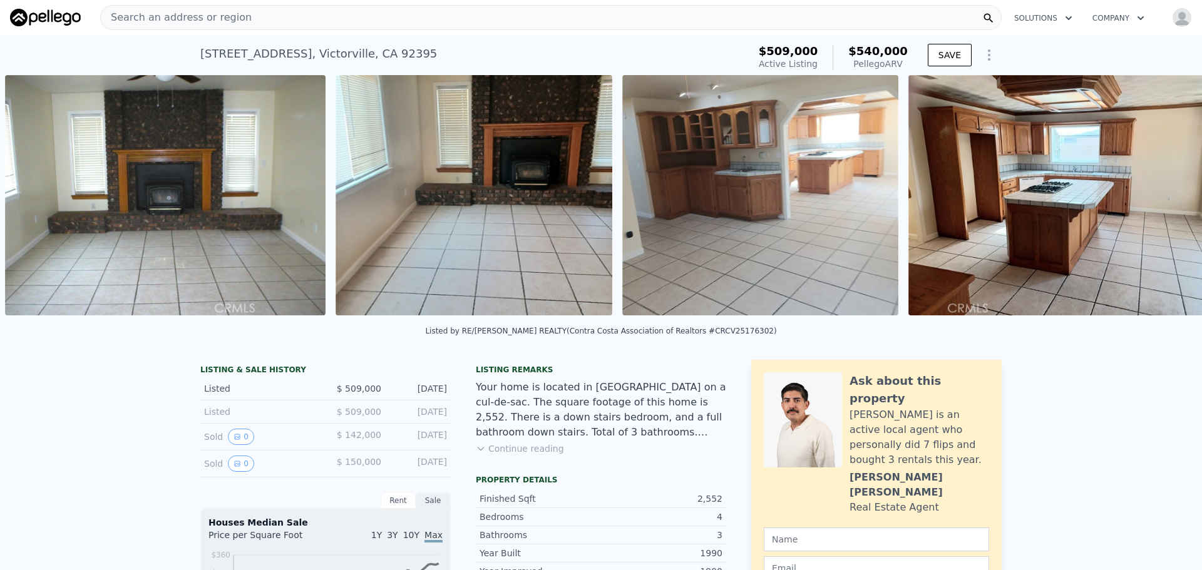
click at [1156, 198] on img at bounding box center [1068, 195] width 321 height 240
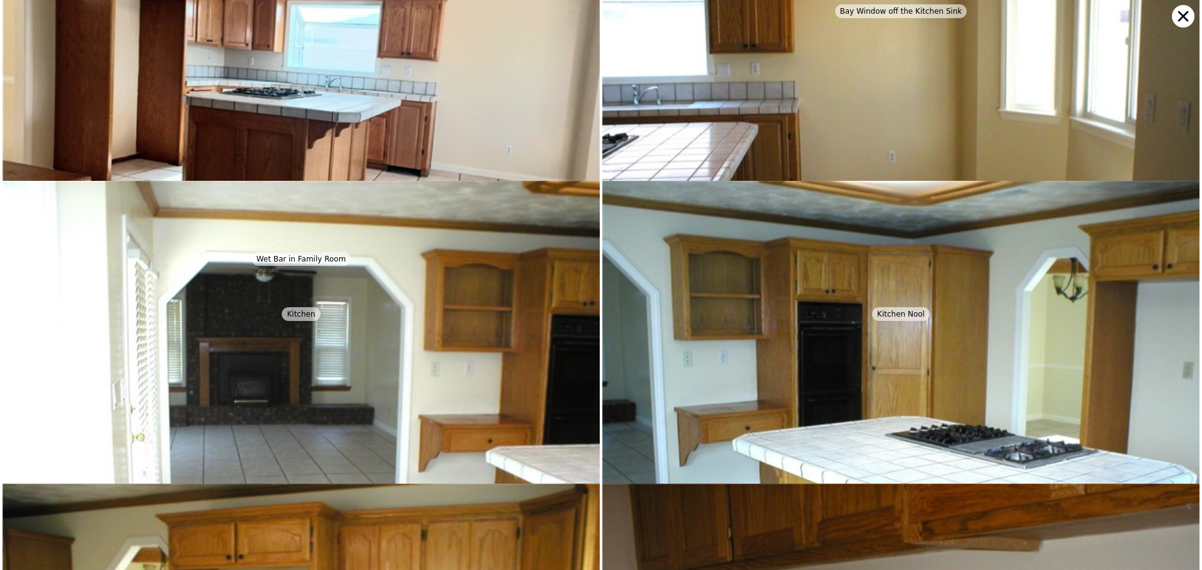
scroll to position [1312, 0]
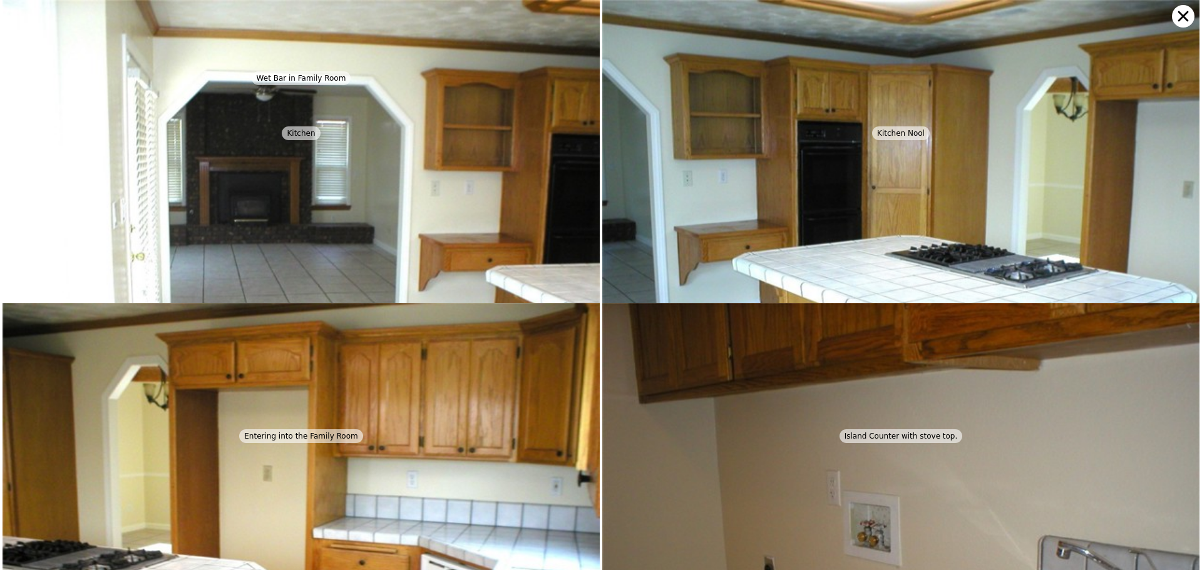
click at [1176, 18] on icon at bounding box center [1183, 16] width 23 height 23
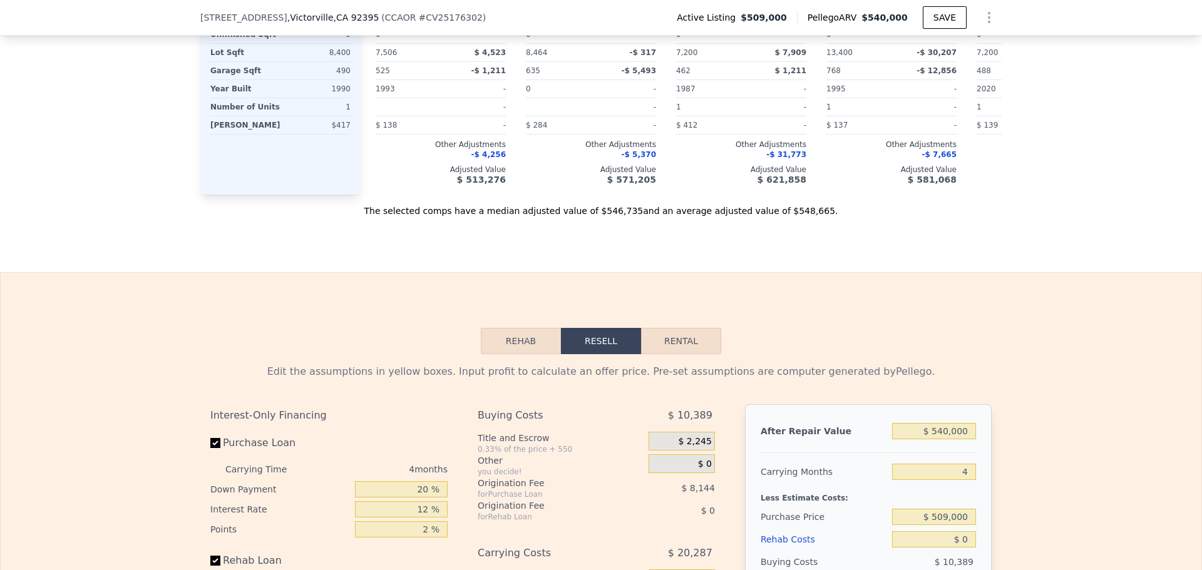
scroll to position [1748, 0]
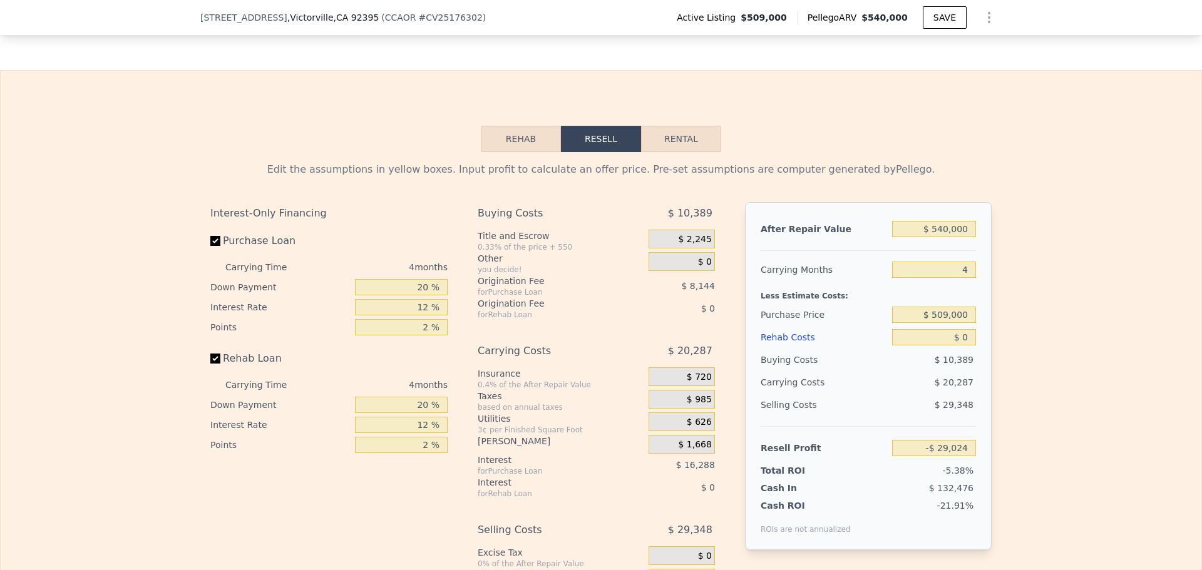
click at [690, 152] on button "Rental" at bounding box center [681, 139] width 80 height 26
select select "30"
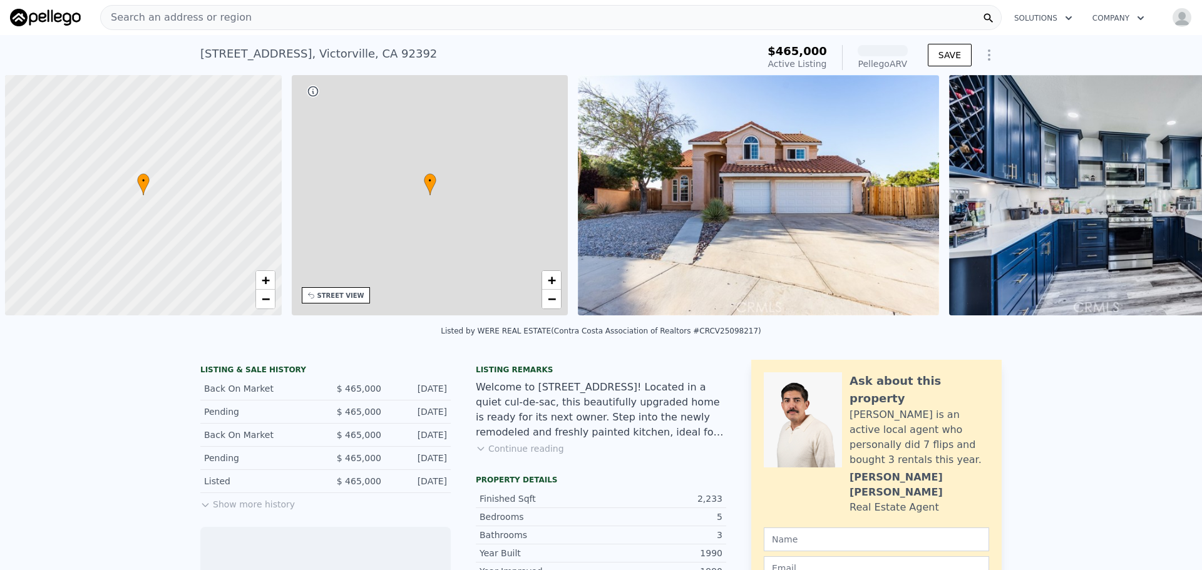
scroll to position [0, 5]
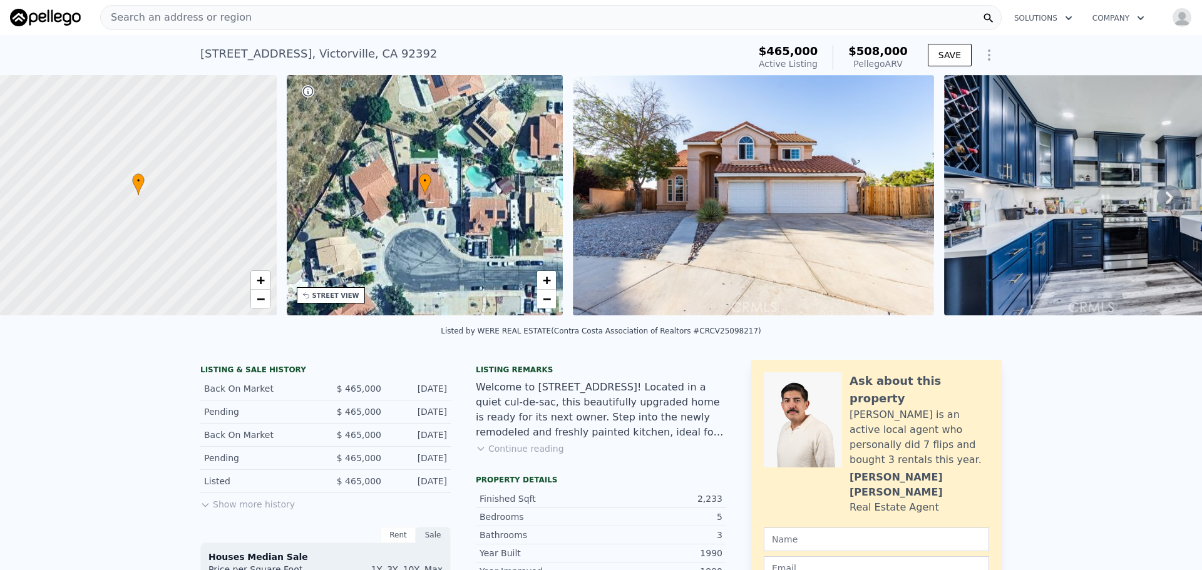
click at [1157, 205] on icon at bounding box center [1169, 197] width 25 height 25
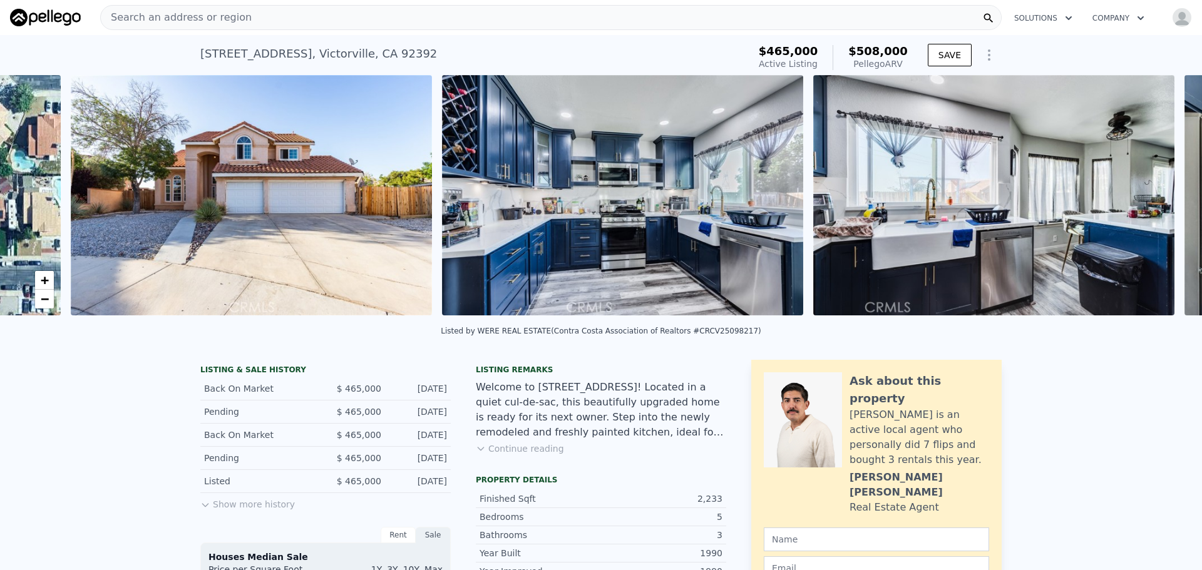
scroll to position [0, 573]
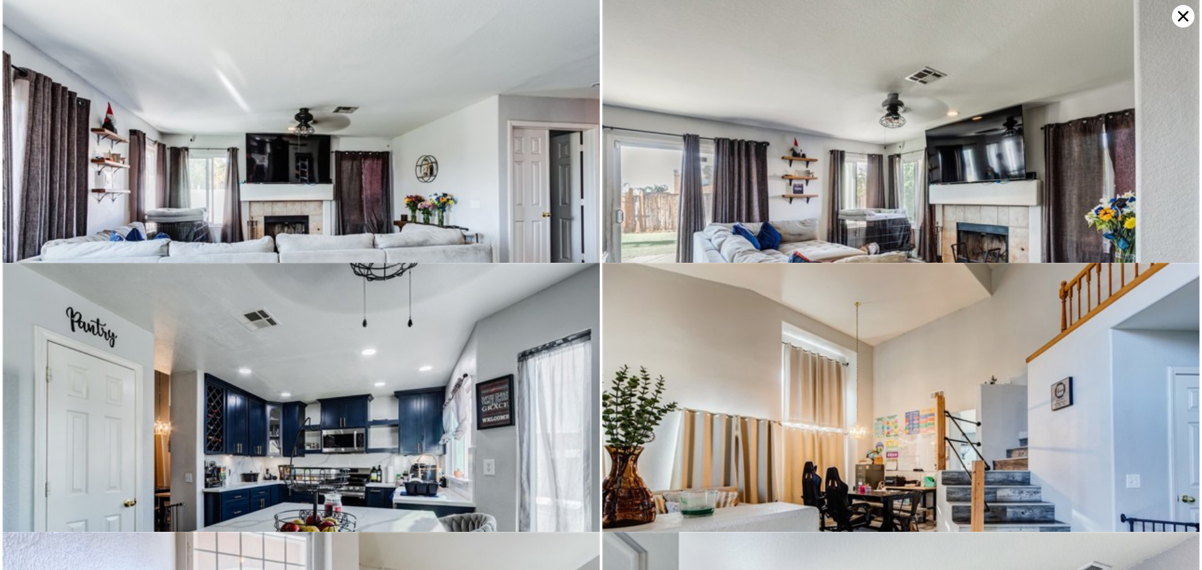
scroll to position [538, 0]
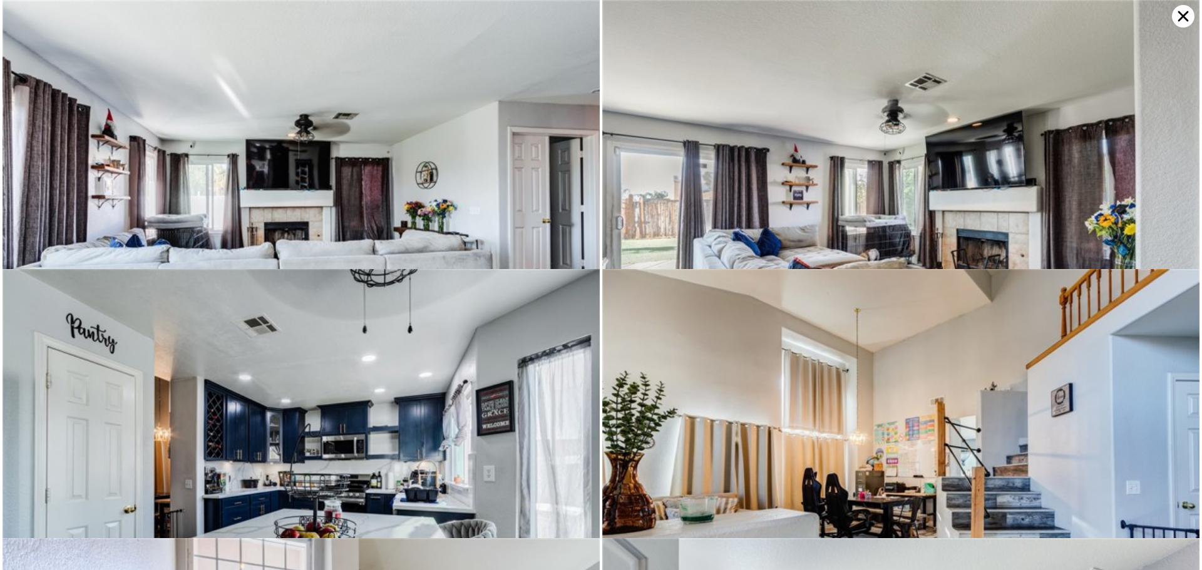
click at [1178, 14] on icon at bounding box center [1183, 16] width 23 height 23
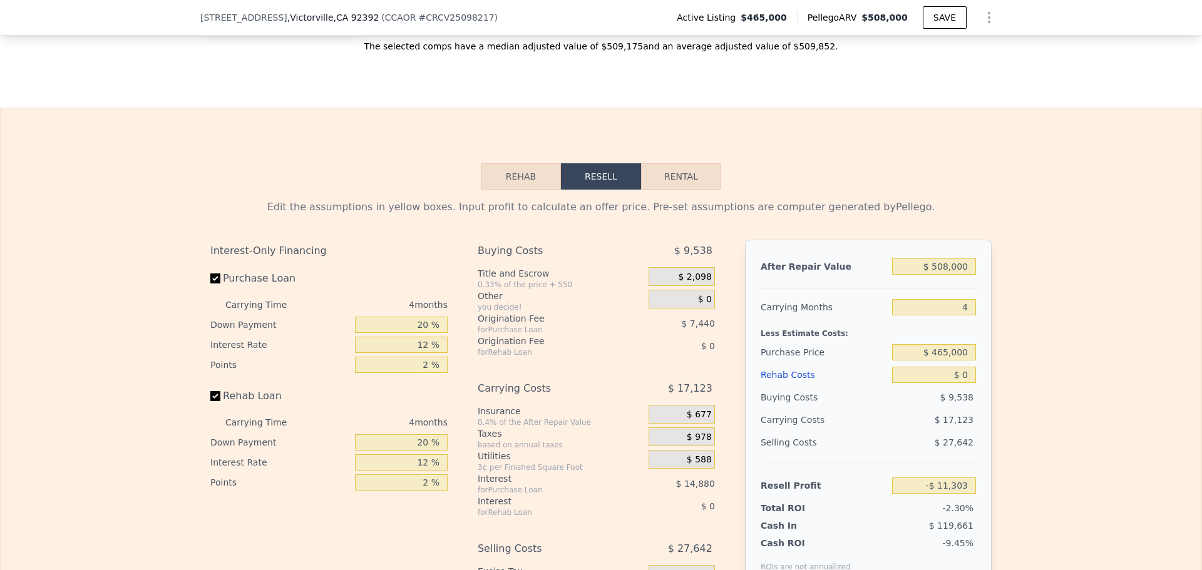
scroll to position [1811, 0]
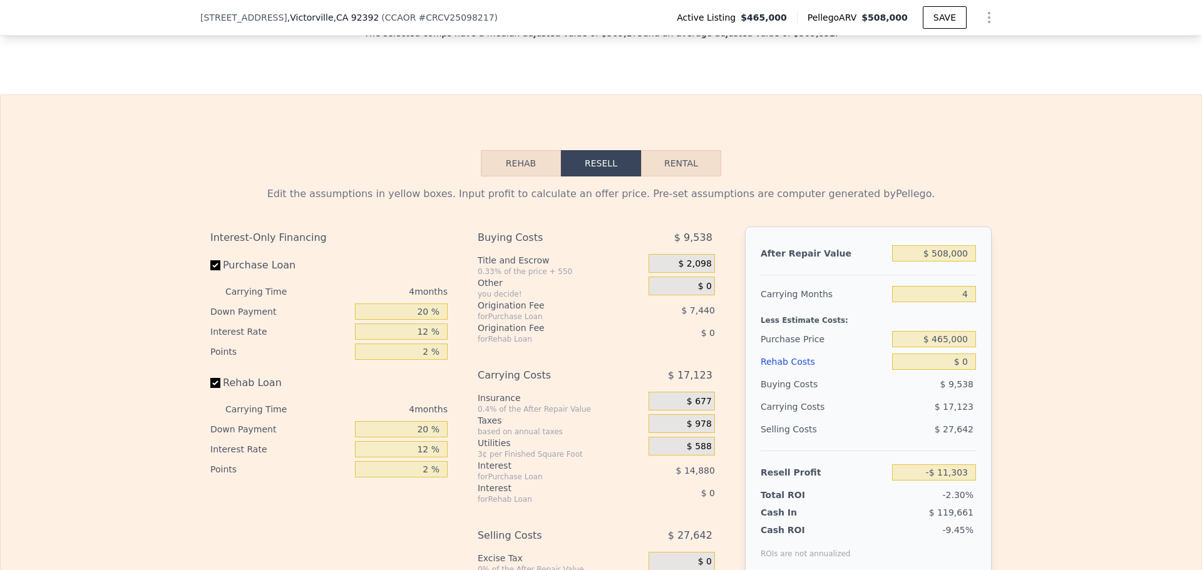
click at [694, 177] on button "Rental" at bounding box center [681, 163] width 80 height 26
select select "30"
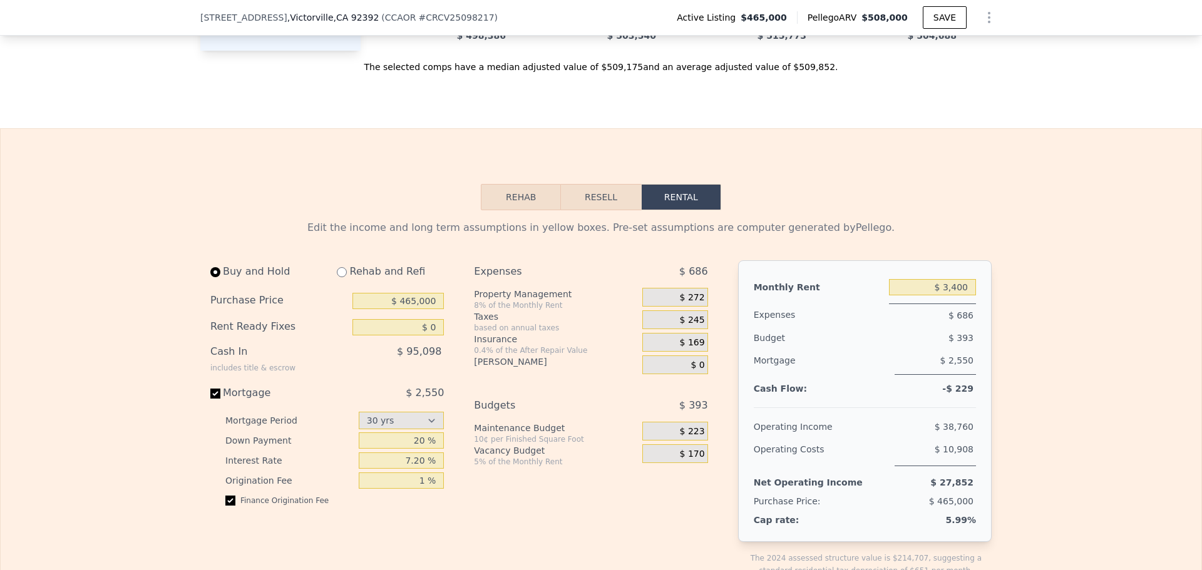
scroll to position [1748, 0]
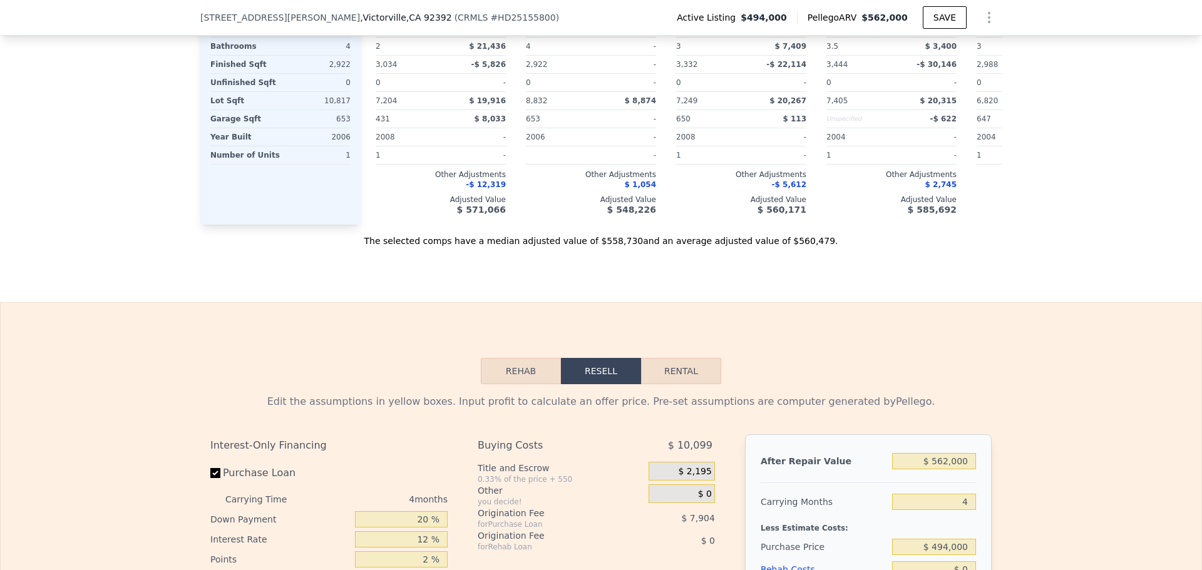
scroll to position [1623, 0]
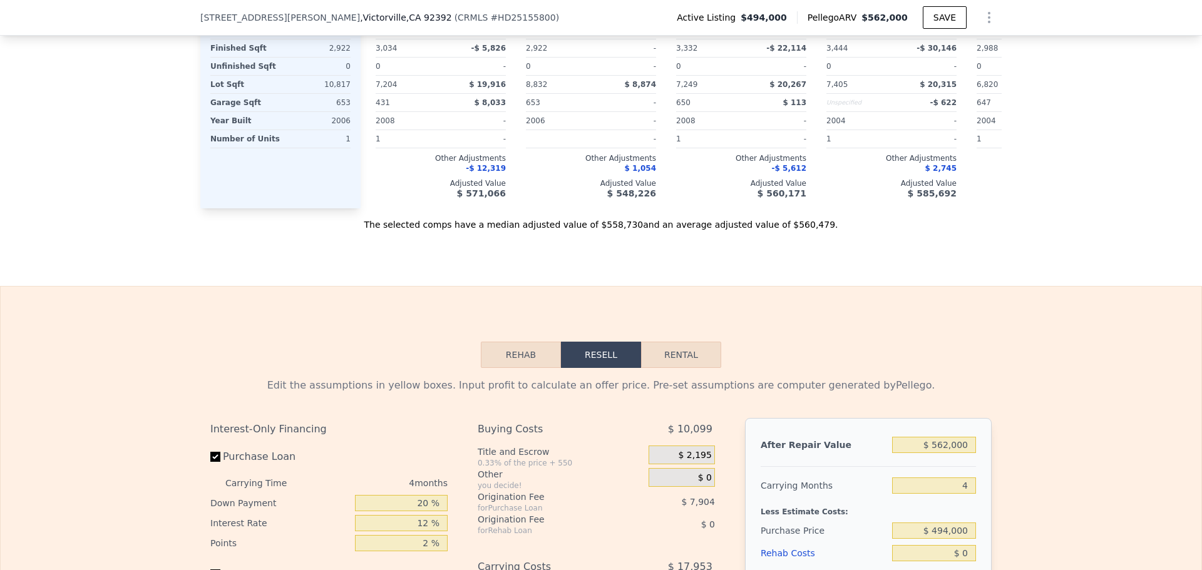
click at [694, 368] on button "Rental" at bounding box center [681, 355] width 80 height 26
select select "30"
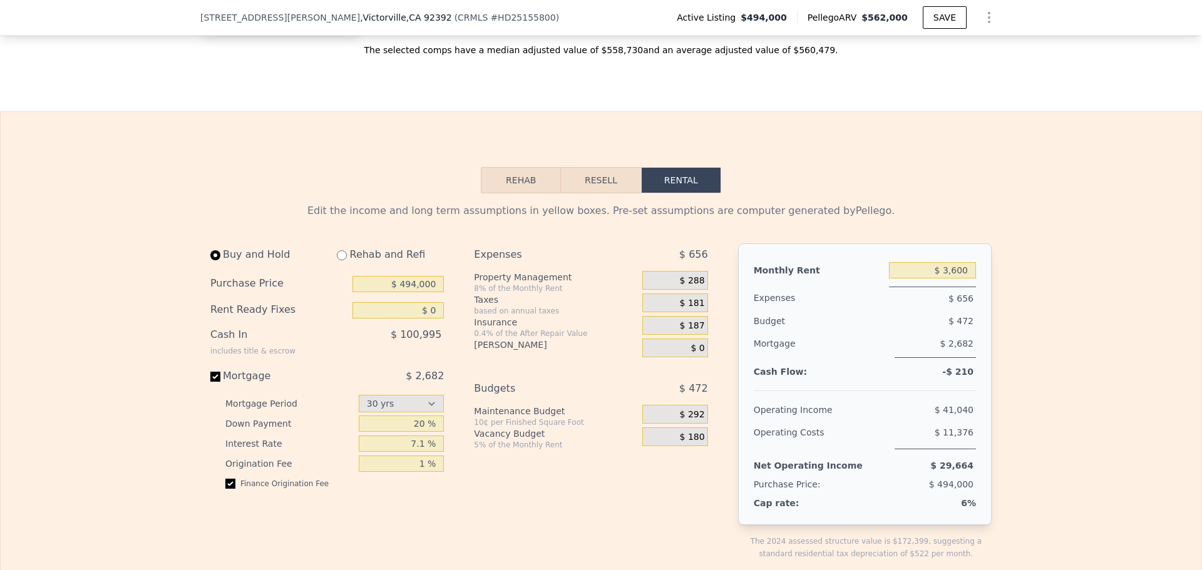
scroll to position [1561, 0]
